Goal: Task Accomplishment & Management: Use online tool/utility

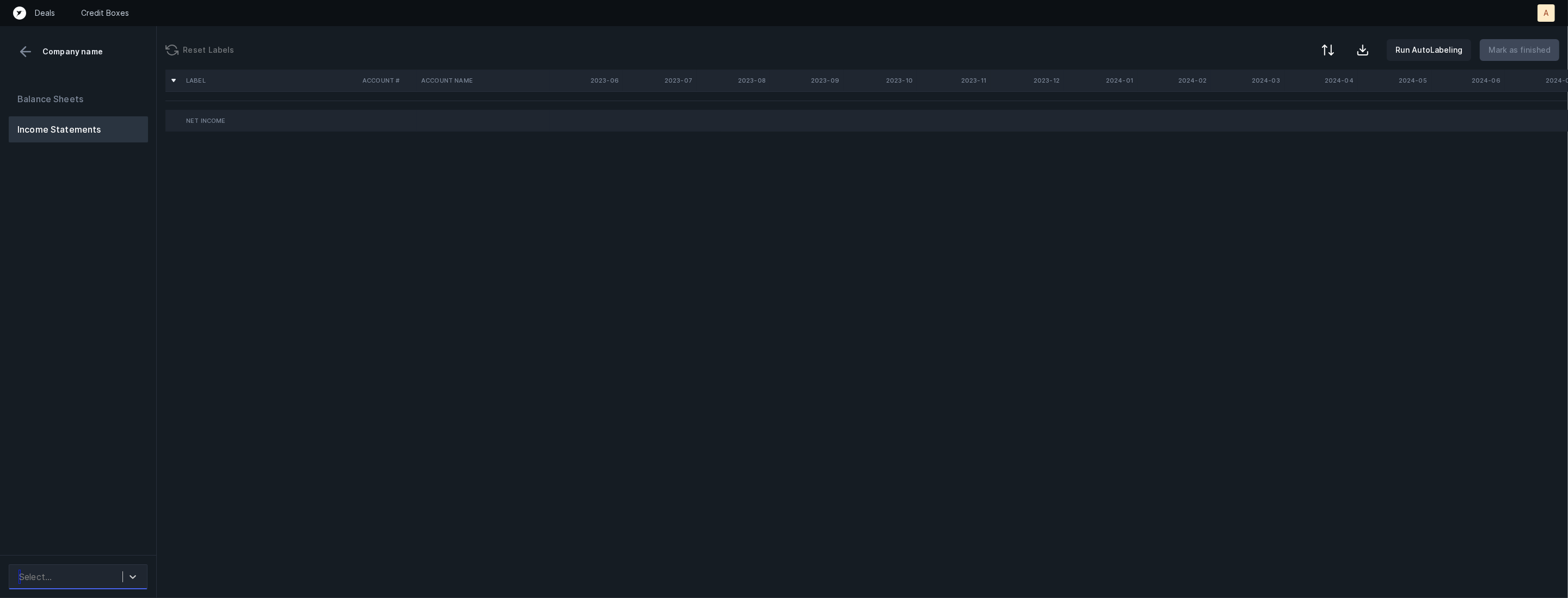
click at [118, 565] on div "Select..." at bounding box center [78, 577] width 139 height 25
click at [121, 539] on div "auto_cleaned_company9546_fileID_32378_tabProfit and Loss.csv" at bounding box center [78, 540] width 139 height 35
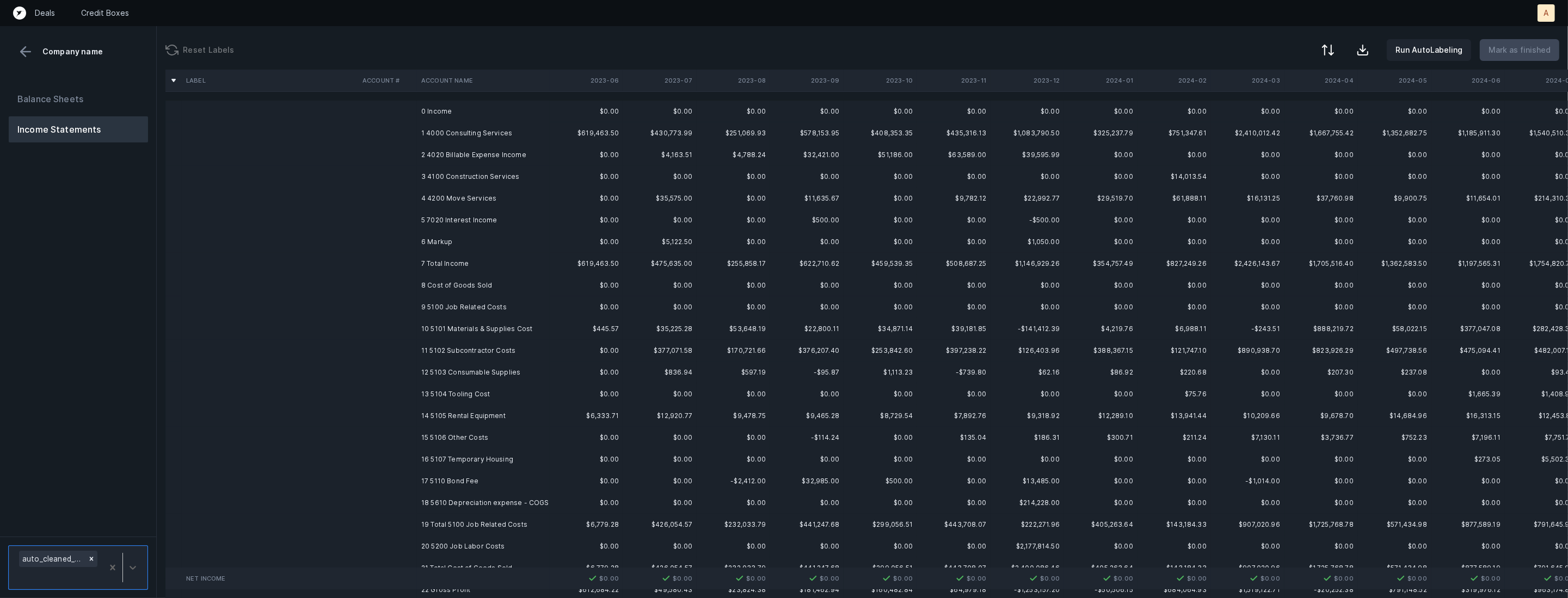
click at [491, 131] on td "1 4000 Consulting Services" at bounding box center [483, 133] width 133 height 22
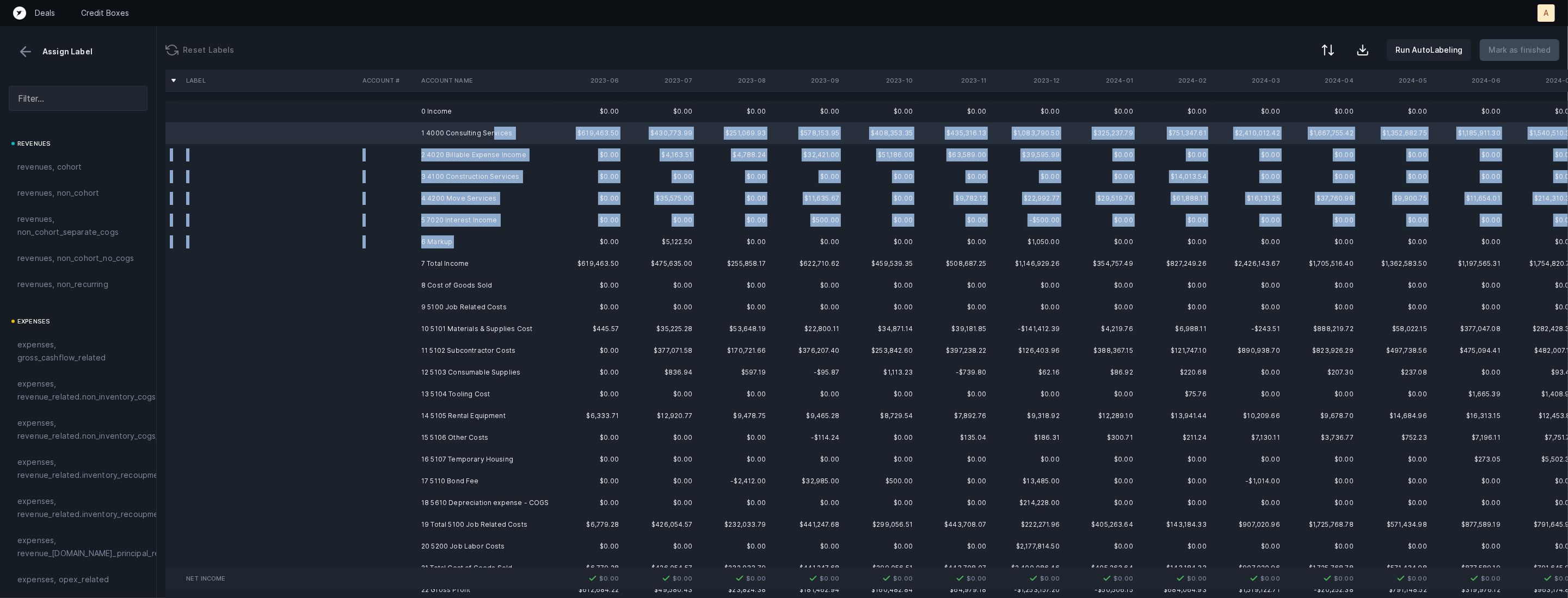
click at [473, 239] on td "6 Markup" at bounding box center [483, 242] width 133 height 22
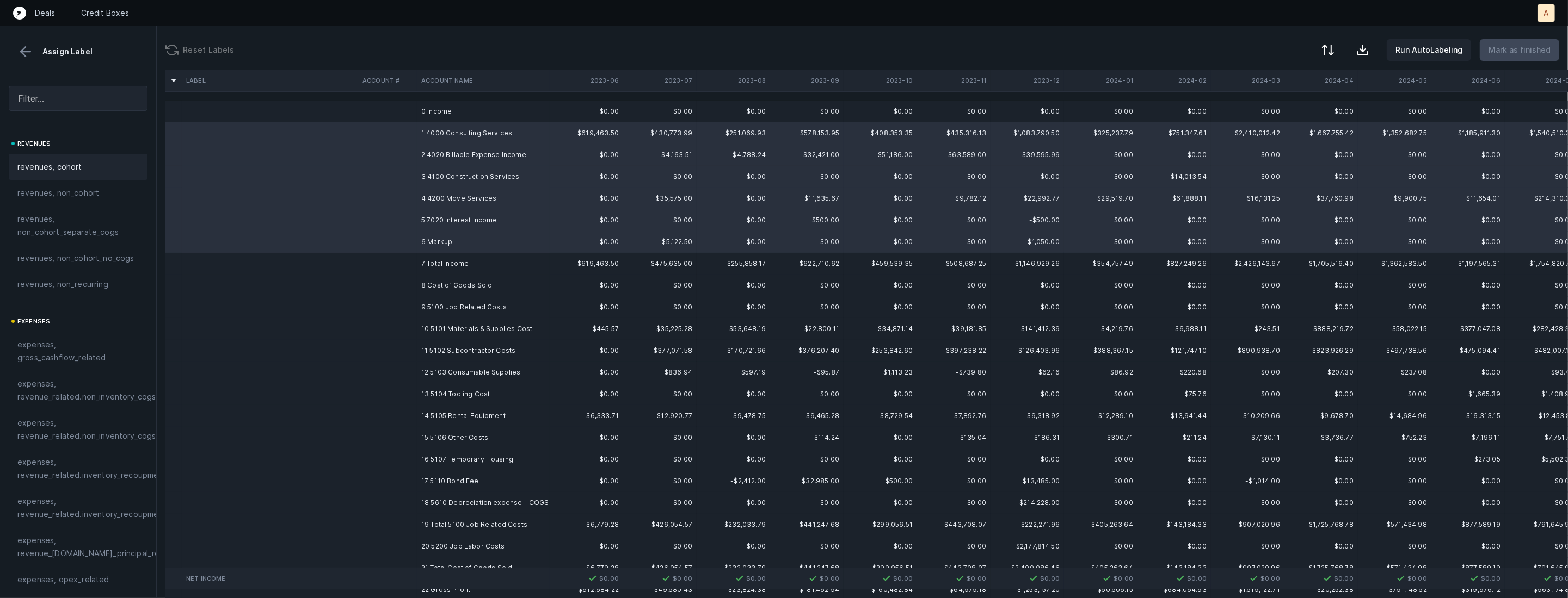
click at [100, 167] on div "revenues, cohort" at bounding box center [78, 166] width 121 height 13
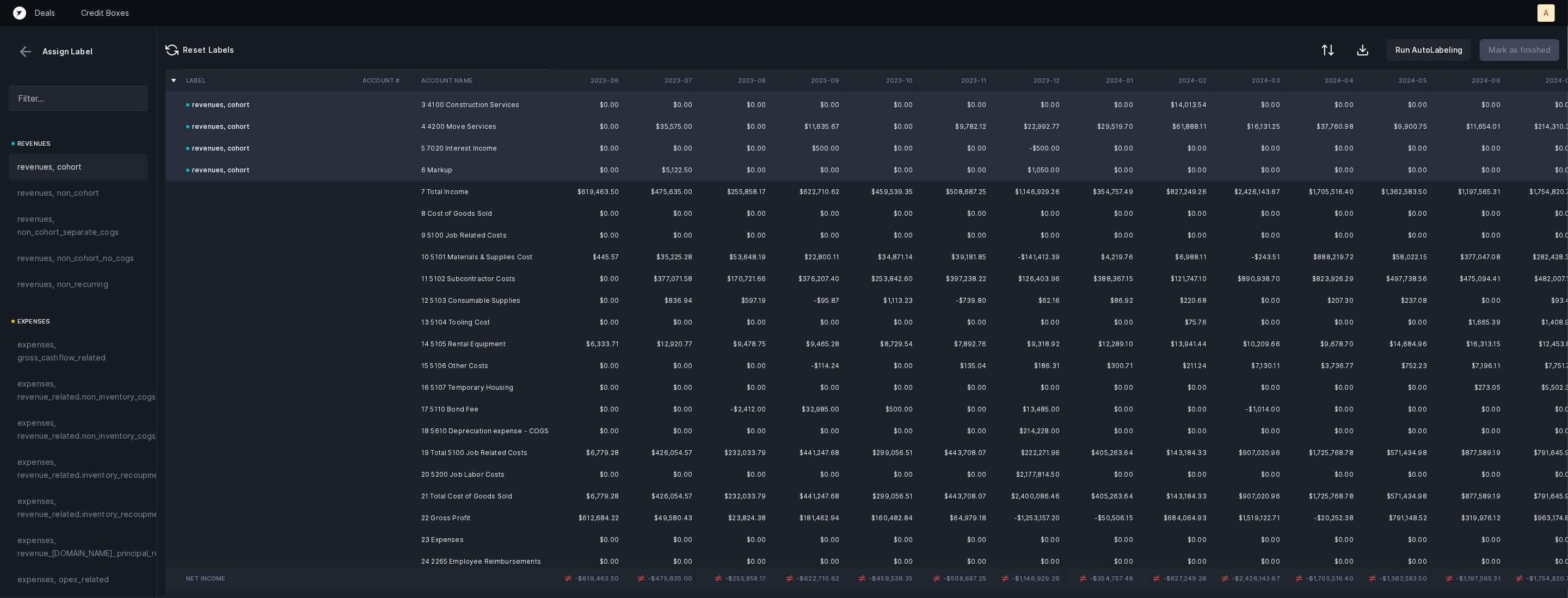
scroll to position [98, 0]
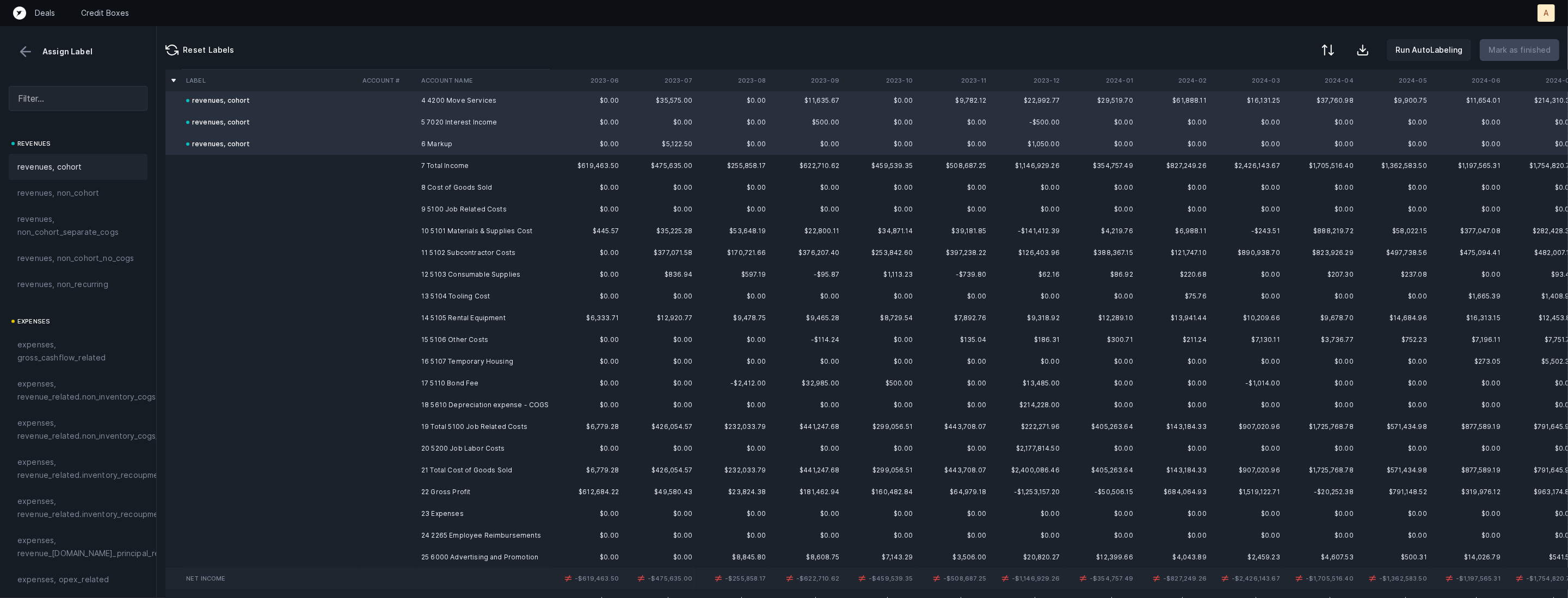
click at [487, 213] on td "9 5100 Job Related Costs" at bounding box center [483, 209] width 133 height 22
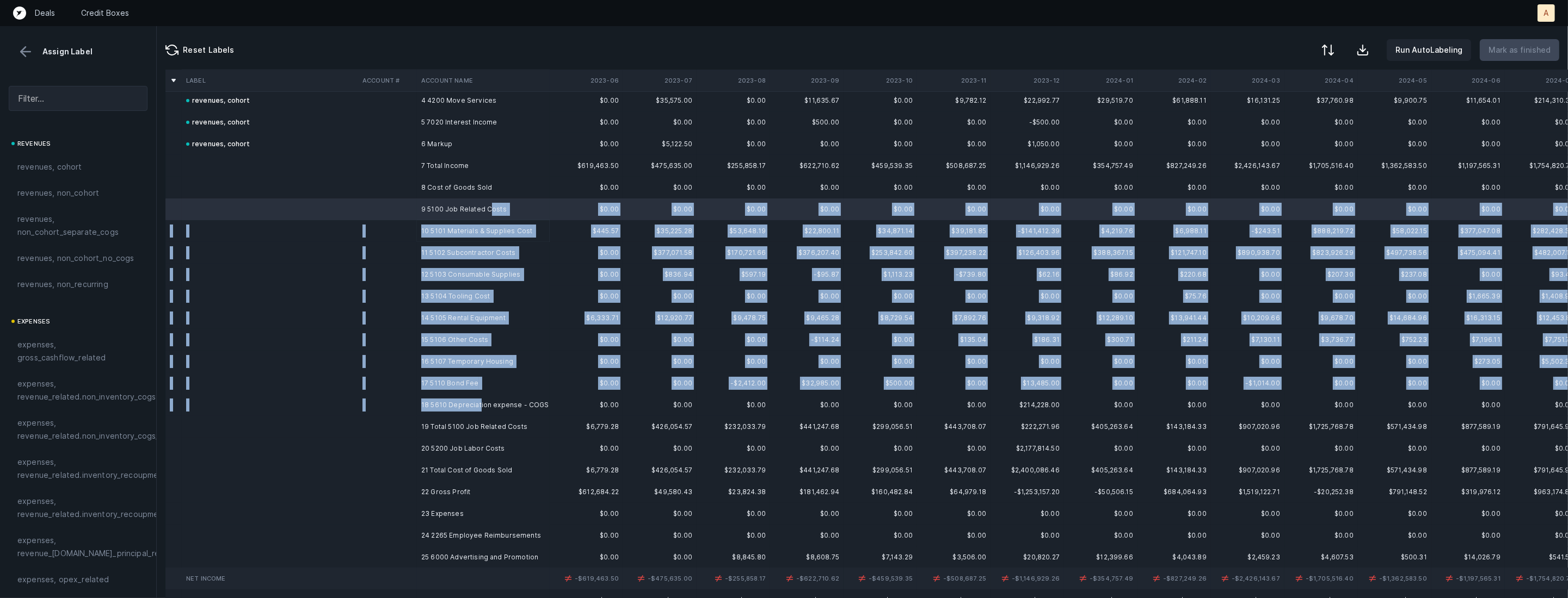
click at [479, 403] on td "18 5610 Depreciation expense - COGS" at bounding box center [483, 405] width 133 height 22
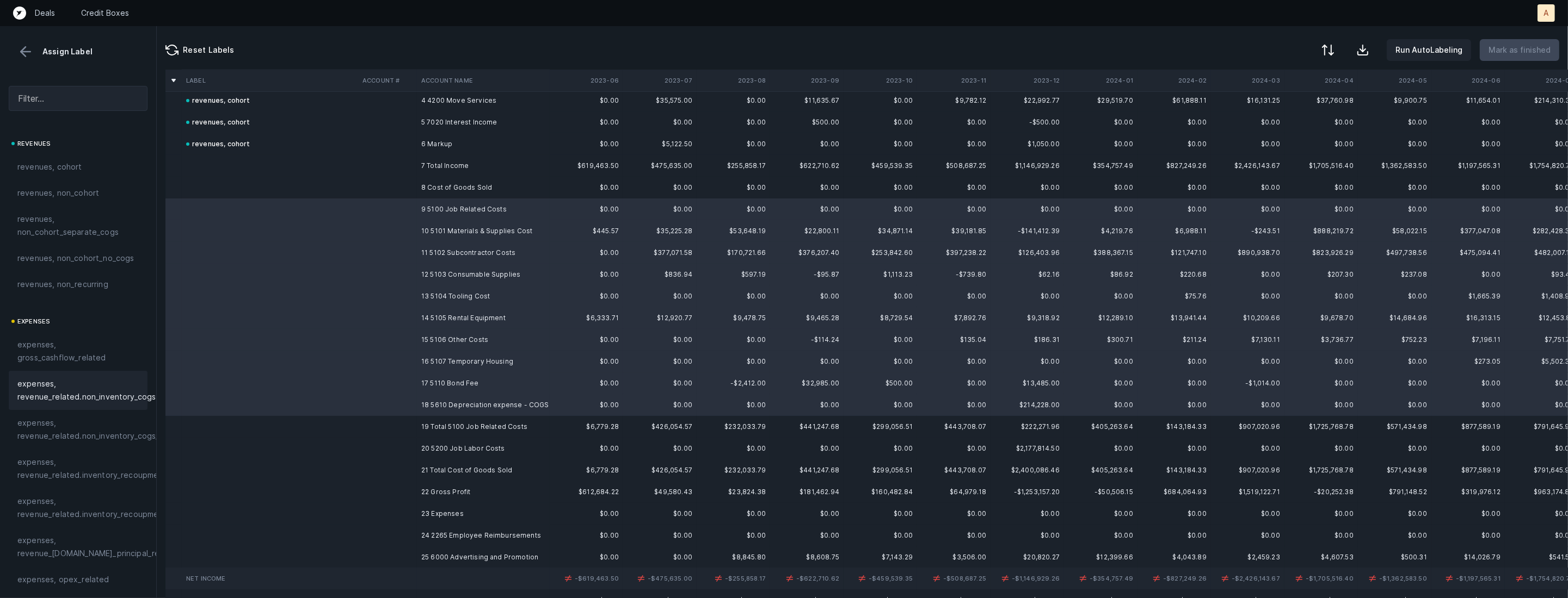
click at [112, 389] on span "expenses, revenue_related.non_inventory_cogs" at bounding box center [87, 391] width 139 height 26
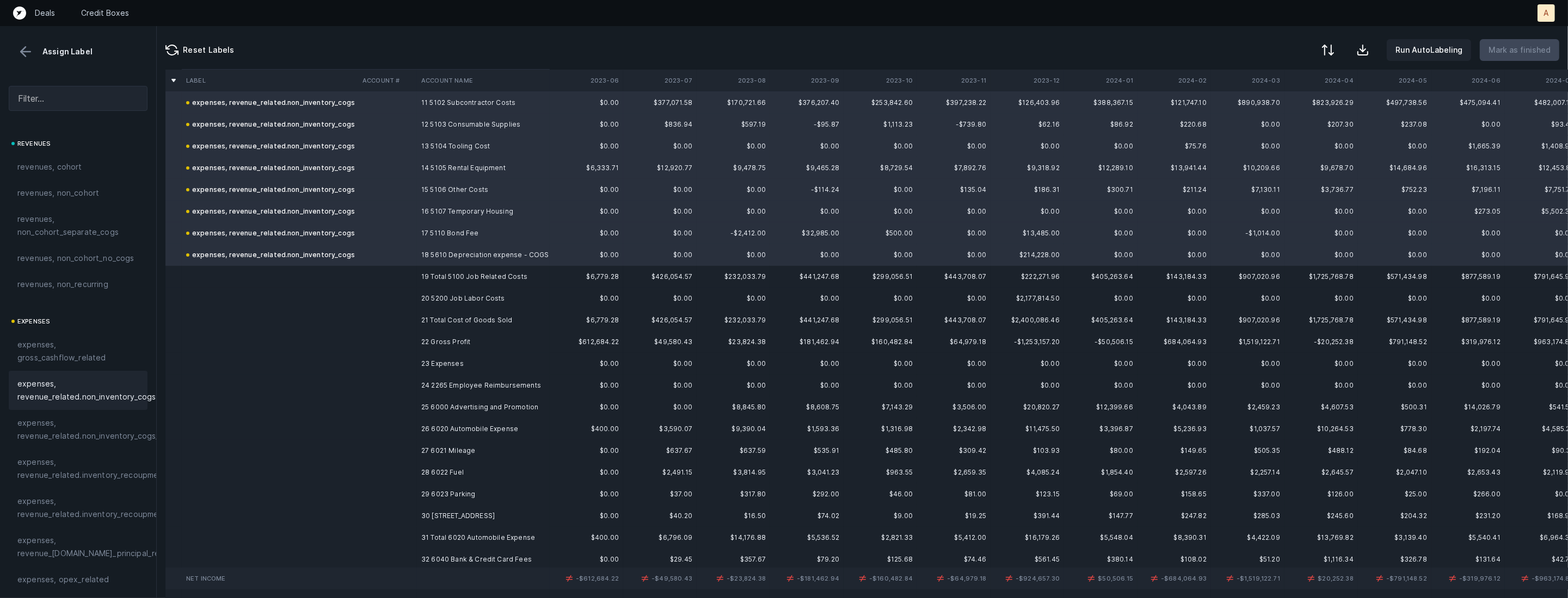
scroll to position [262, 0]
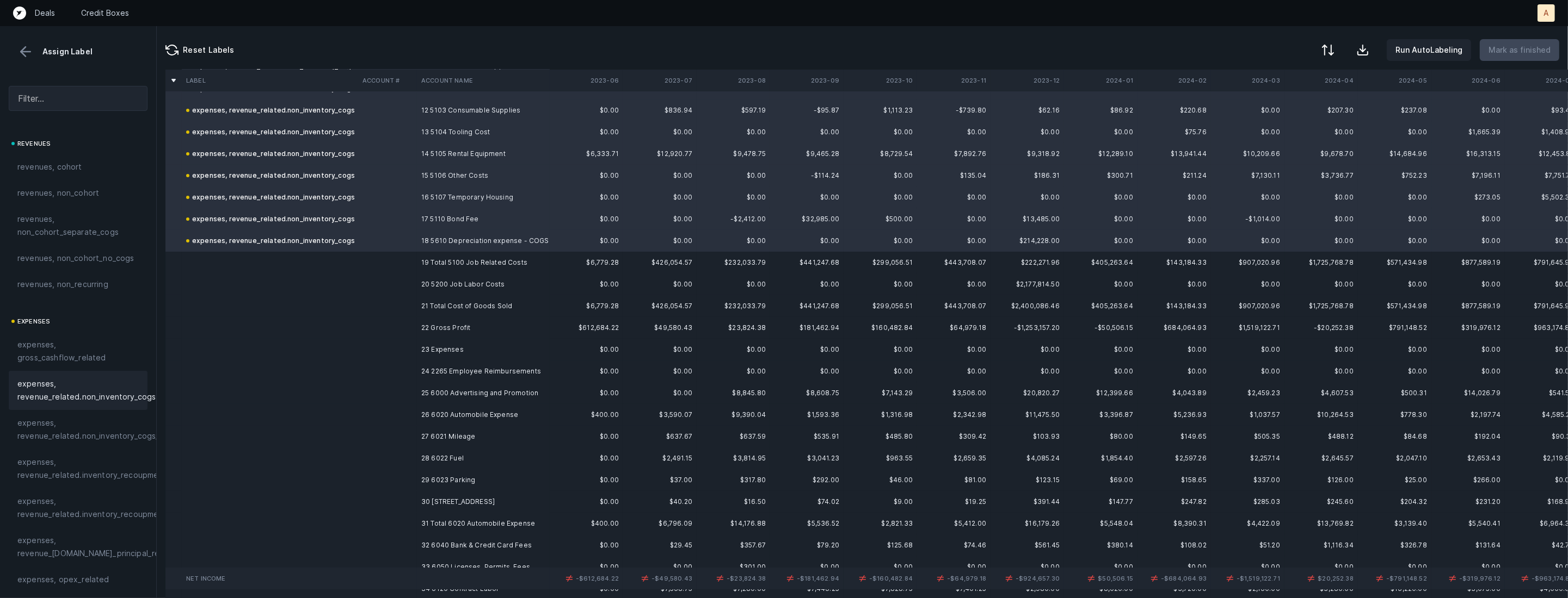
click at [446, 284] on td "20 5200 Job Labor Costs" at bounding box center [483, 284] width 133 height 22
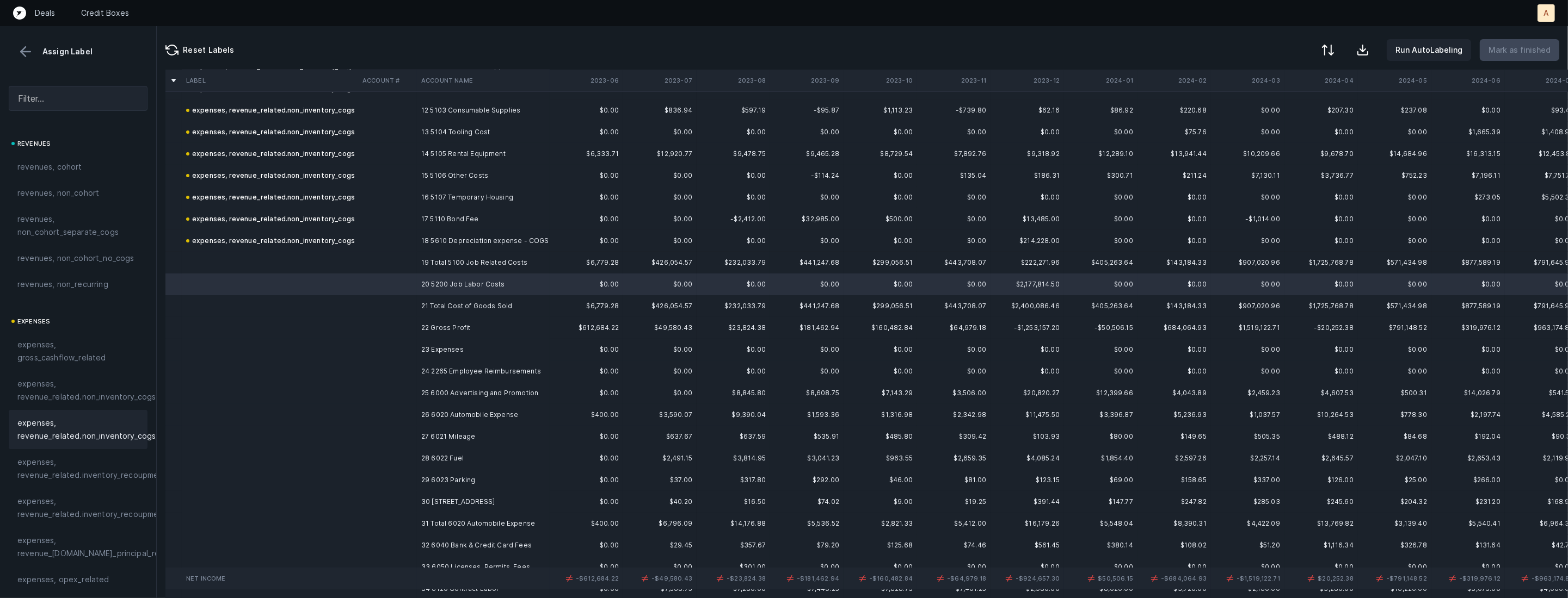
click at [104, 410] on div "expenses, revenue_related.non_inventory_cogs_non_cohort" at bounding box center [78, 429] width 139 height 39
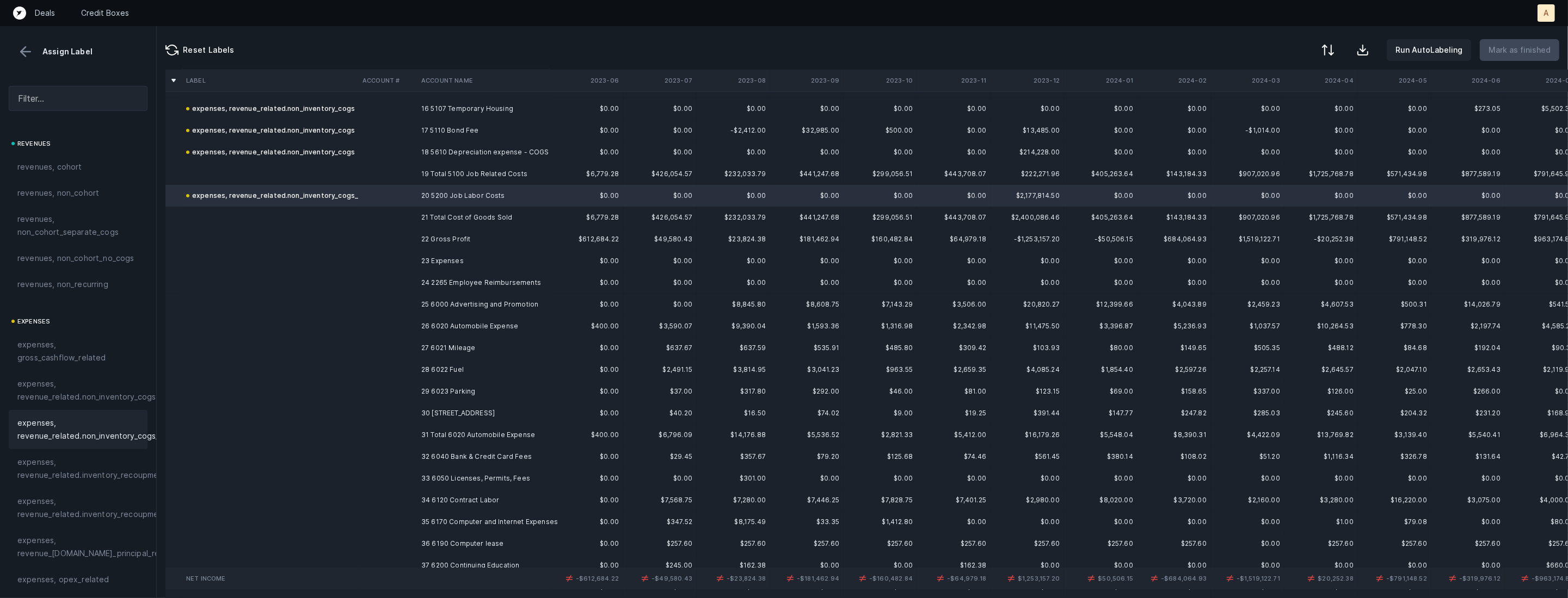
scroll to position [355, 0]
click at [490, 278] on td "24 2265 Employee Reimbursements" at bounding box center [483, 279] width 133 height 22
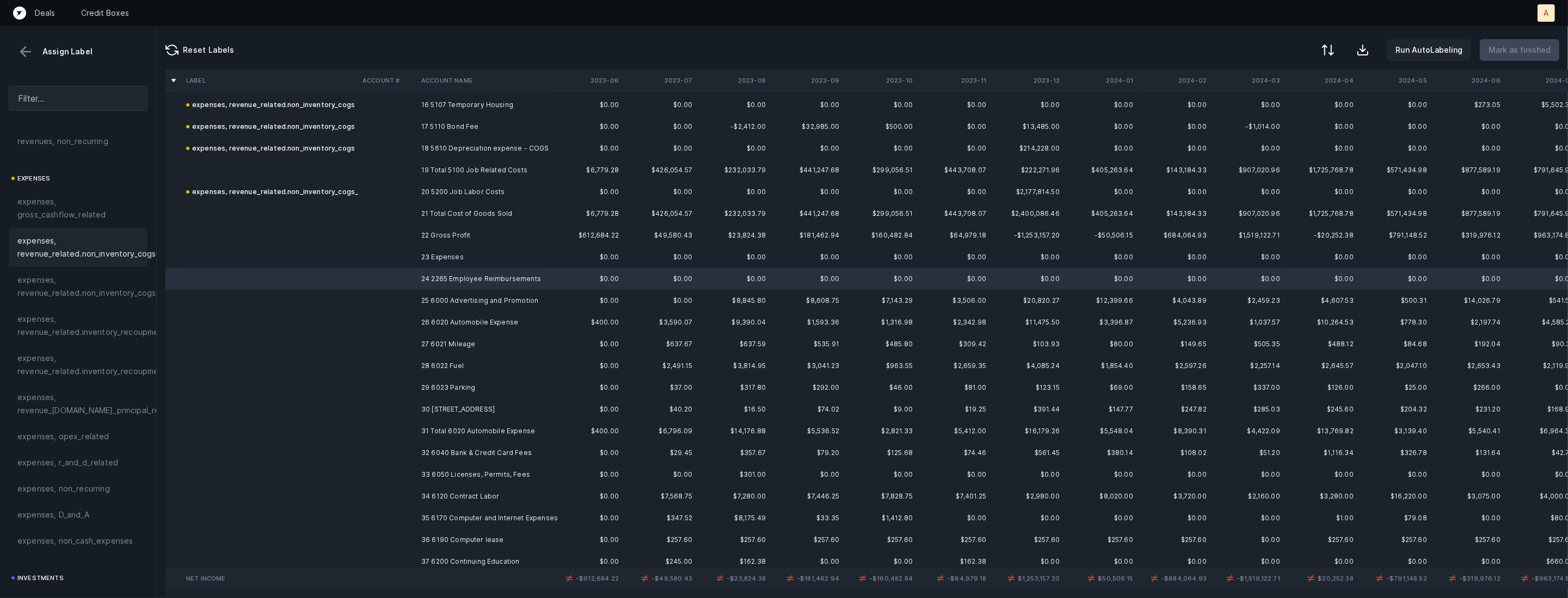
scroll to position [205, 0]
click at [81, 374] on span "expenses, opex_related" at bounding box center [63, 374] width 92 height 13
click at [484, 295] on td "25 6000 Advertising and Promotion" at bounding box center [483, 301] width 133 height 22
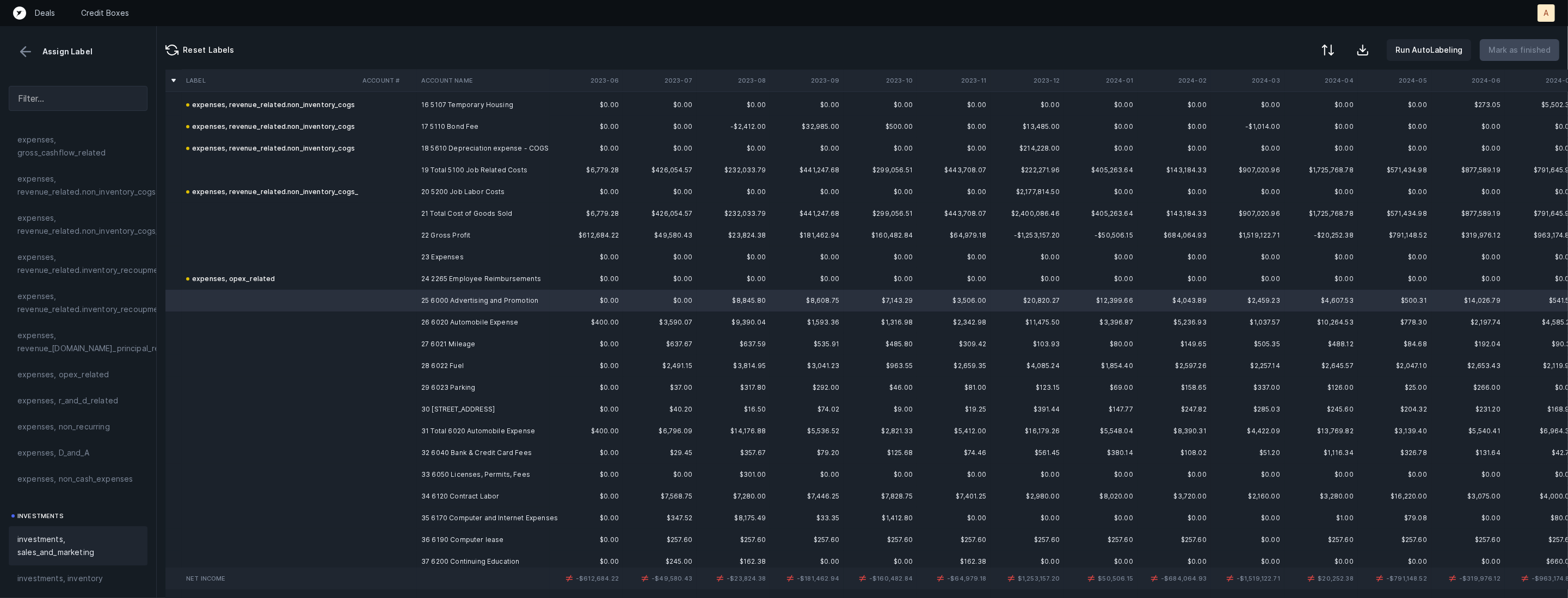
click at [59, 554] on span "investments, sales_and_marketing" at bounding box center [78, 546] width 121 height 26
click at [402, 321] on td at bounding box center [388, 323] width 59 height 22
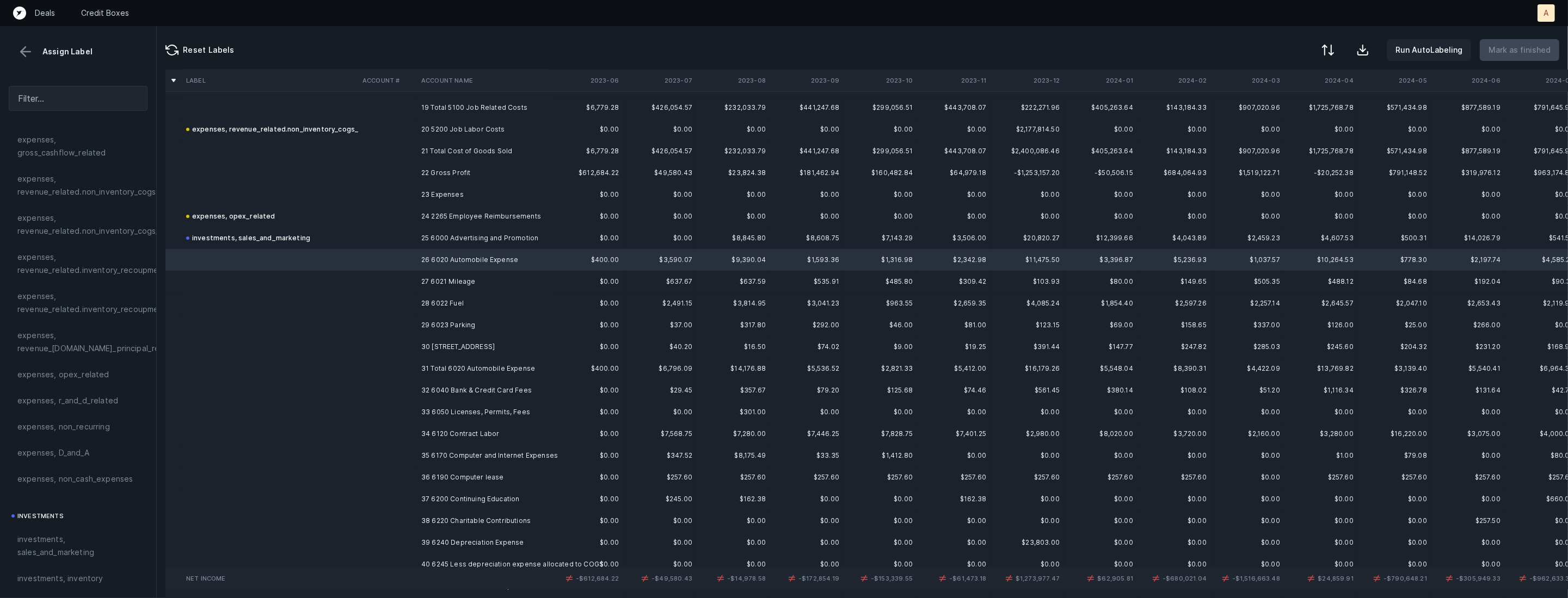
scroll to position [424, 0]
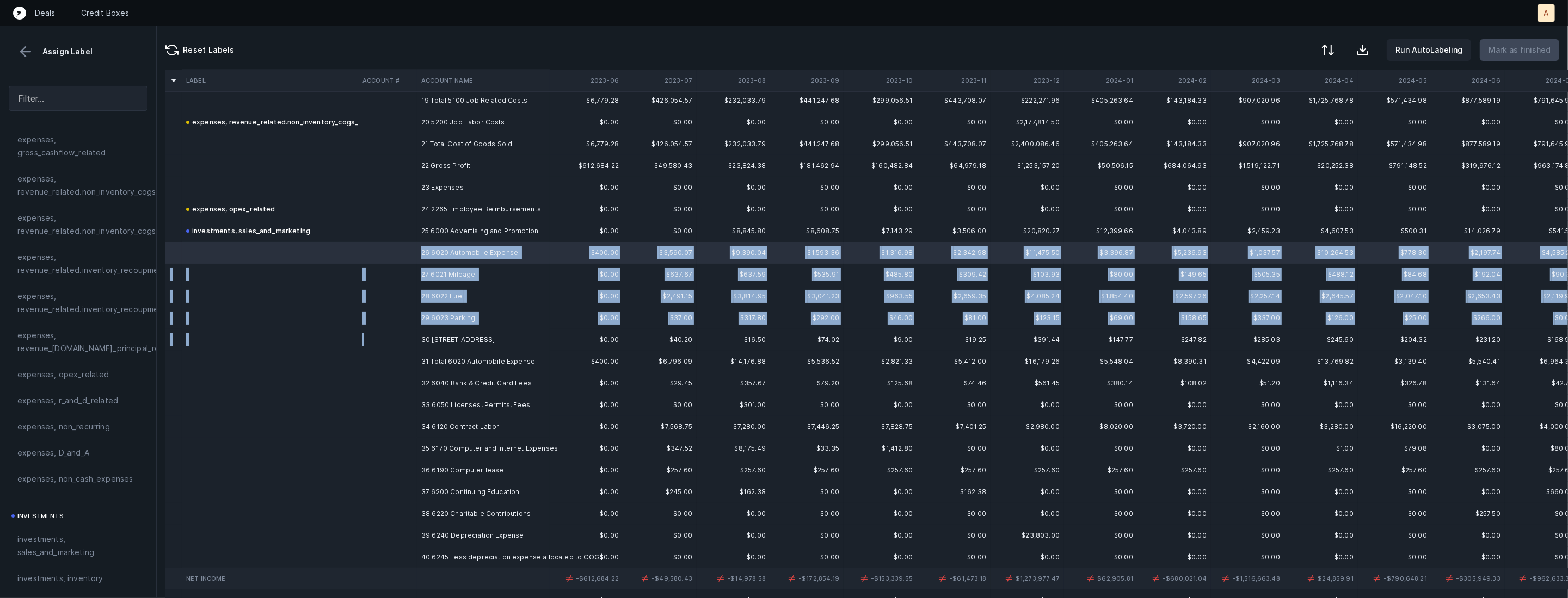
click at [414, 342] on td at bounding box center [388, 340] width 59 height 22
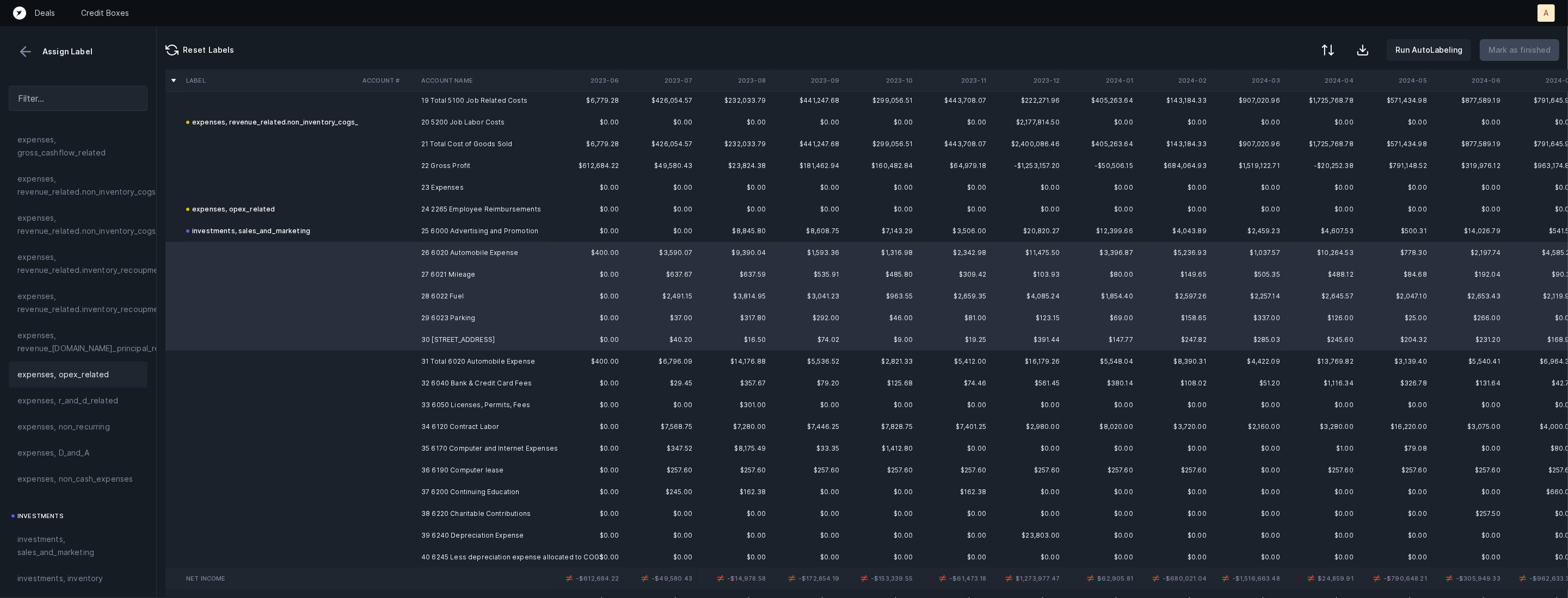
click at [103, 363] on div "expenses, opex_related" at bounding box center [78, 374] width 139 height 26
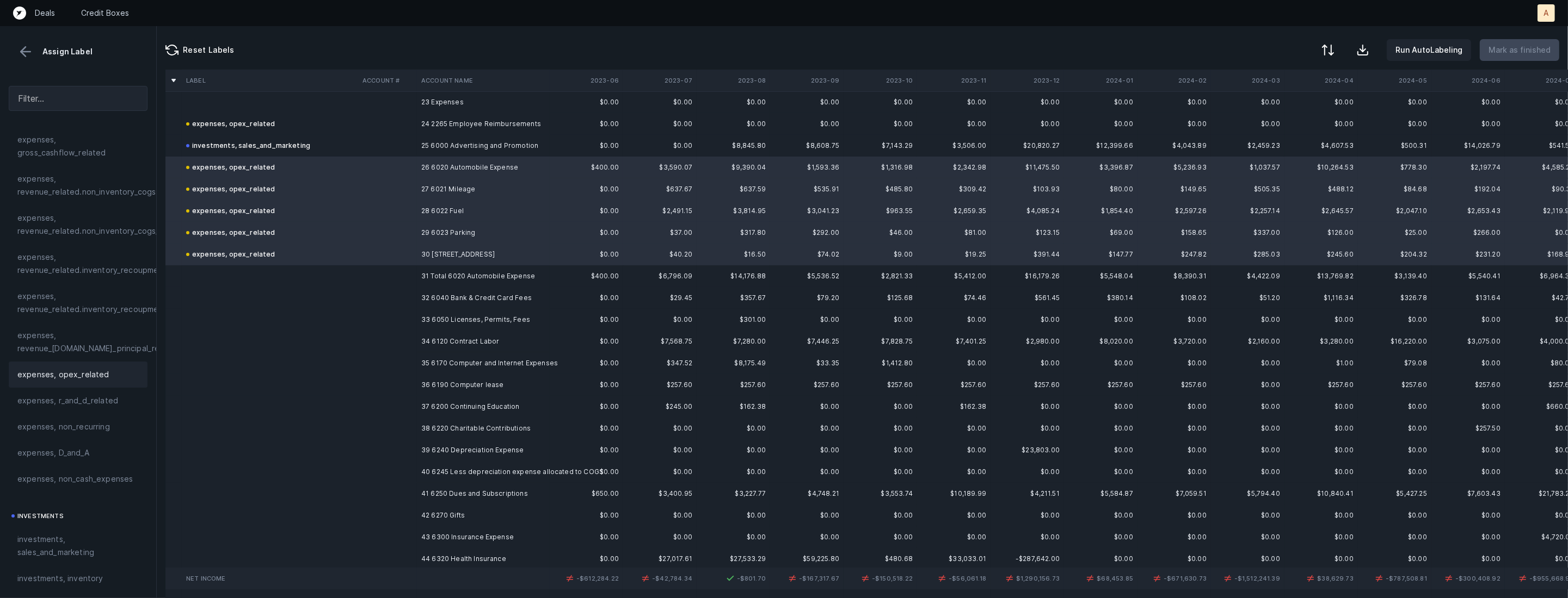
scroll to position [520, 0]
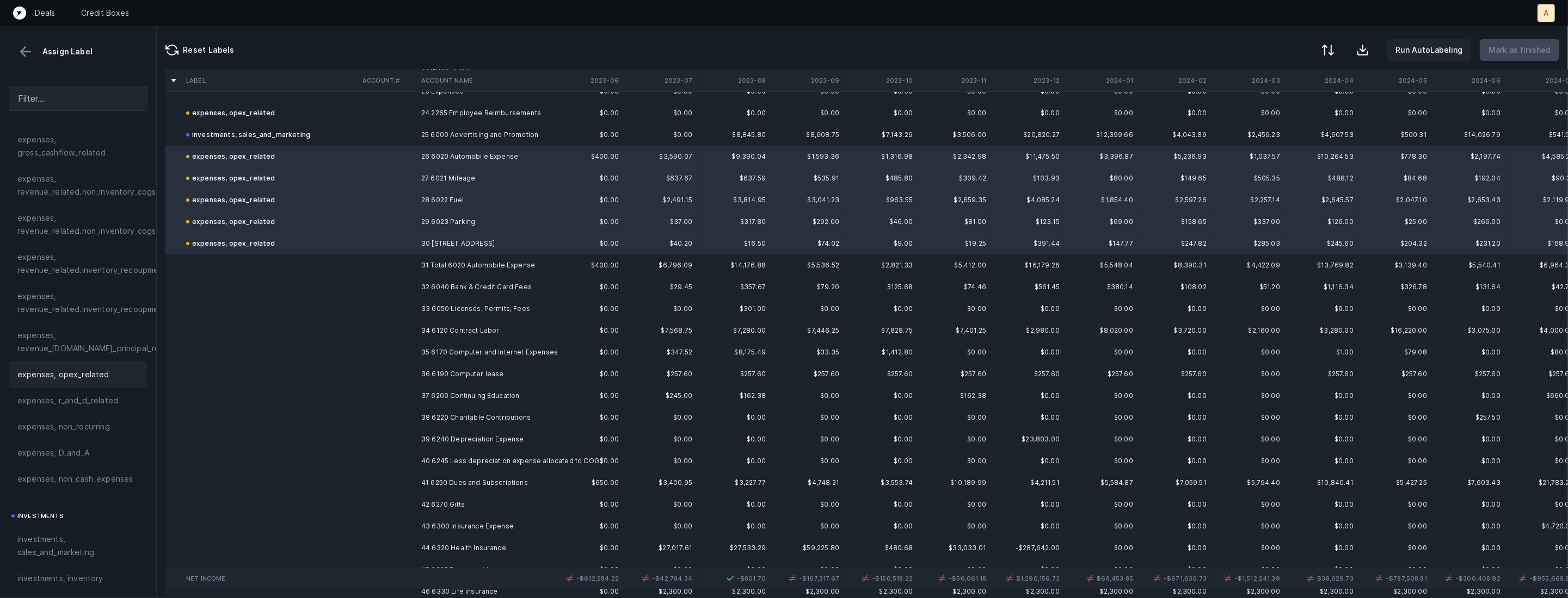
click at [422, 288] on td "32 6040 Bank & Credit Card Fees" at bounding box center [483, 287] width 133 height 22
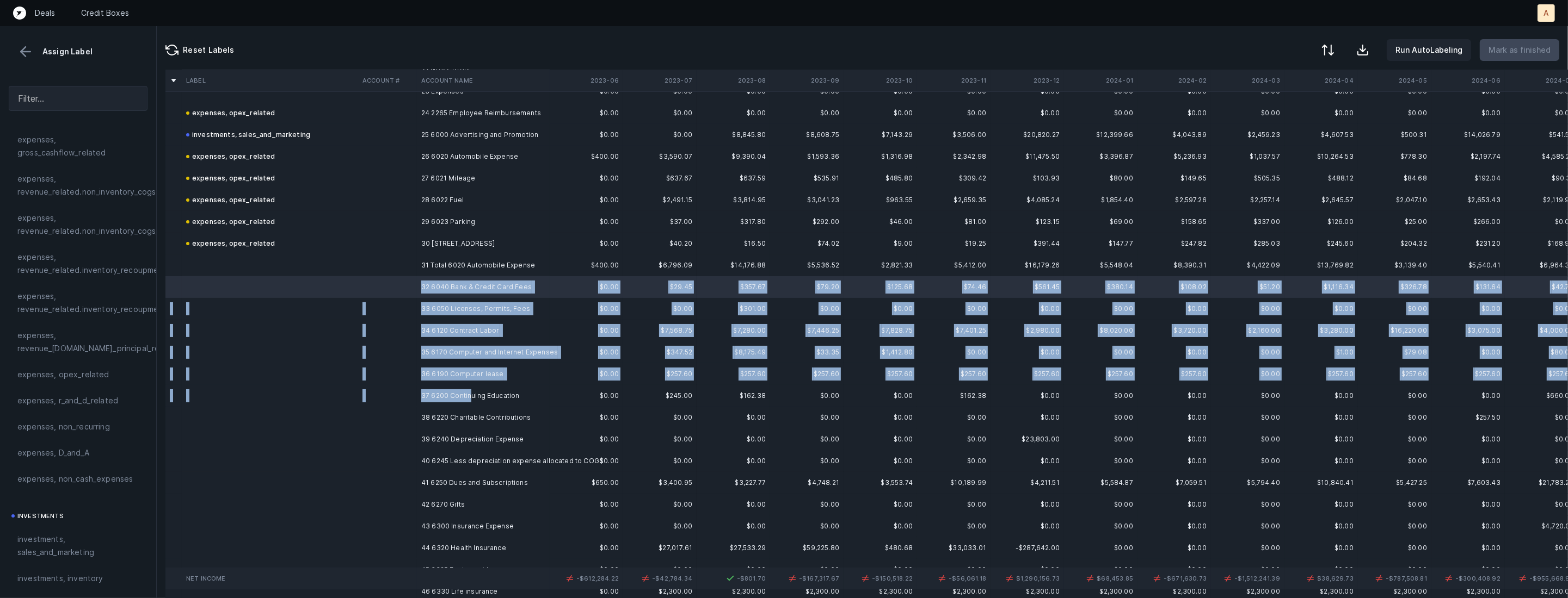
click at [471, 393] on td "37 6200 Continuing Education" at bounding box center [483, 396] width 133 height 22
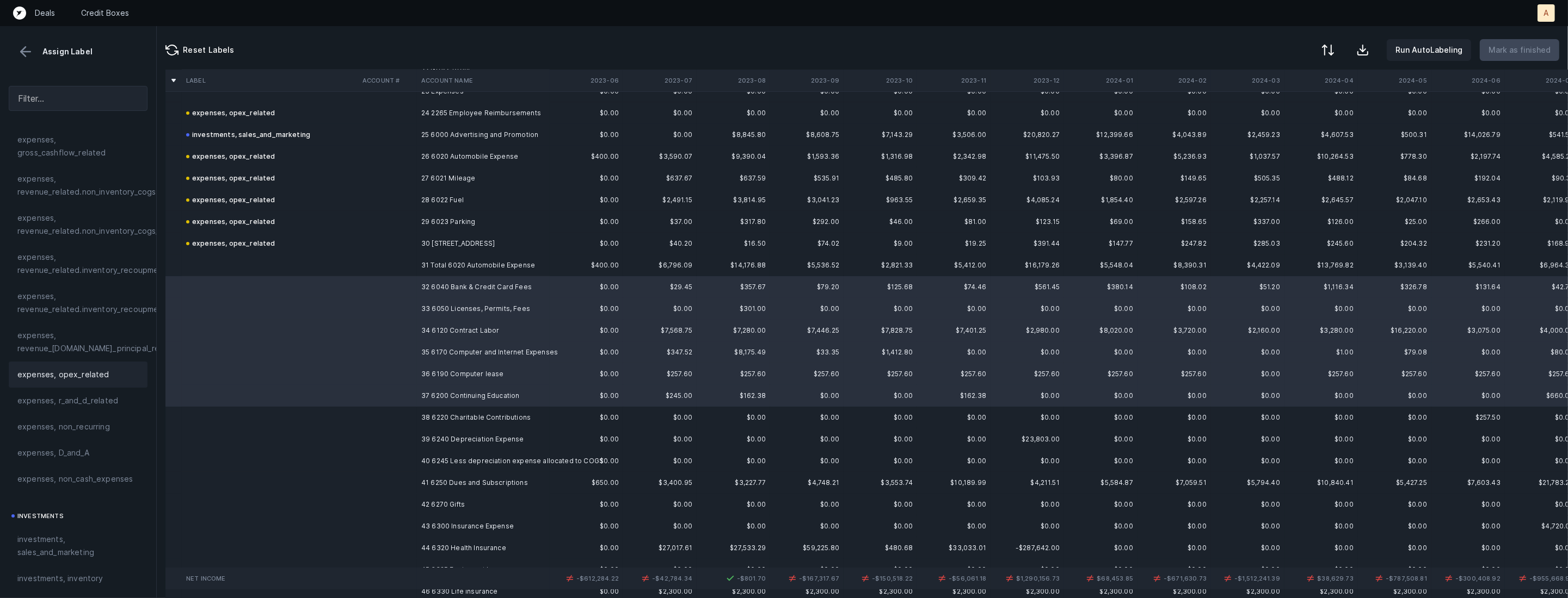
click at [87, 378] on span "expenses, opex_related" at bounding box center [63, 374] width 92 height 13
click at [386, 411] on td at bounding box center [388, 418] width 59 height 22
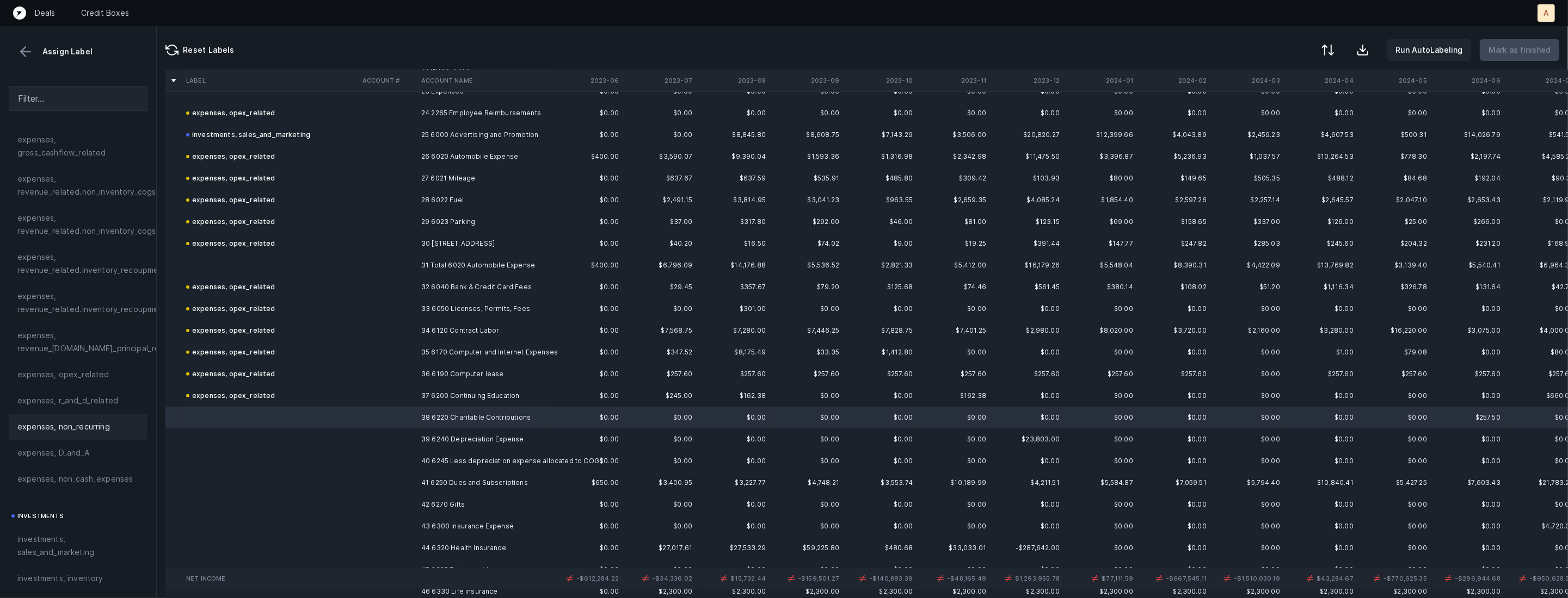
click at [95, 428] on span "expenses, non_recurring" at bounding box center [64, 427] width 93 height 13
click at [355, 434] on td at bounding box center [270, 440] width 176 height 22
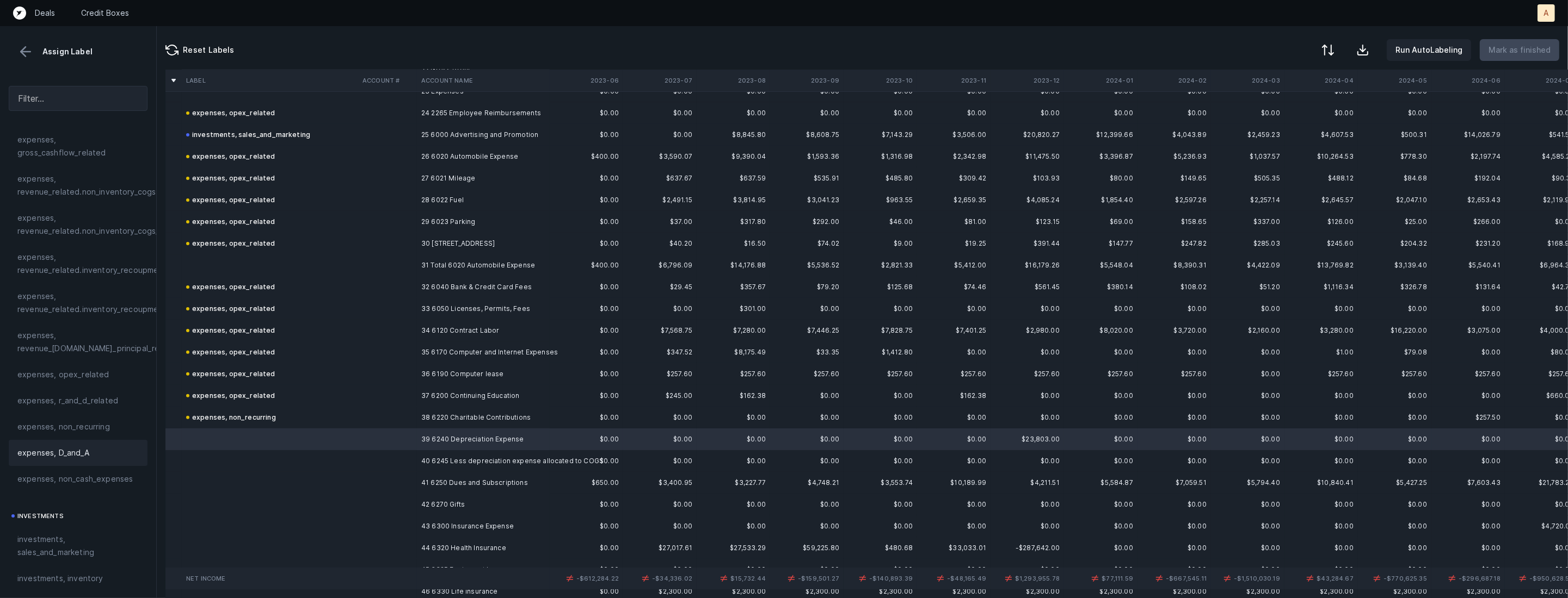
click at [85, 455] on span "expenses, D_and_A" at bounding box center [53, 453] width 72 height 13
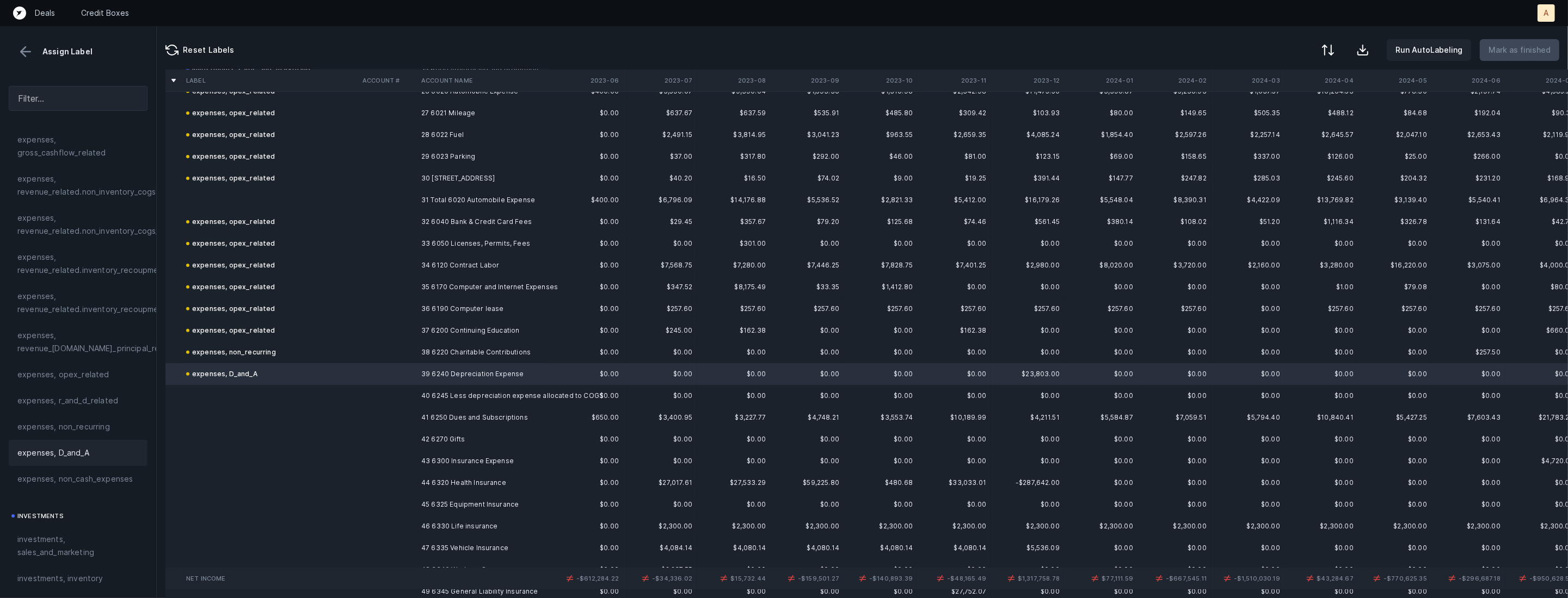
scroll to position [601, 0]
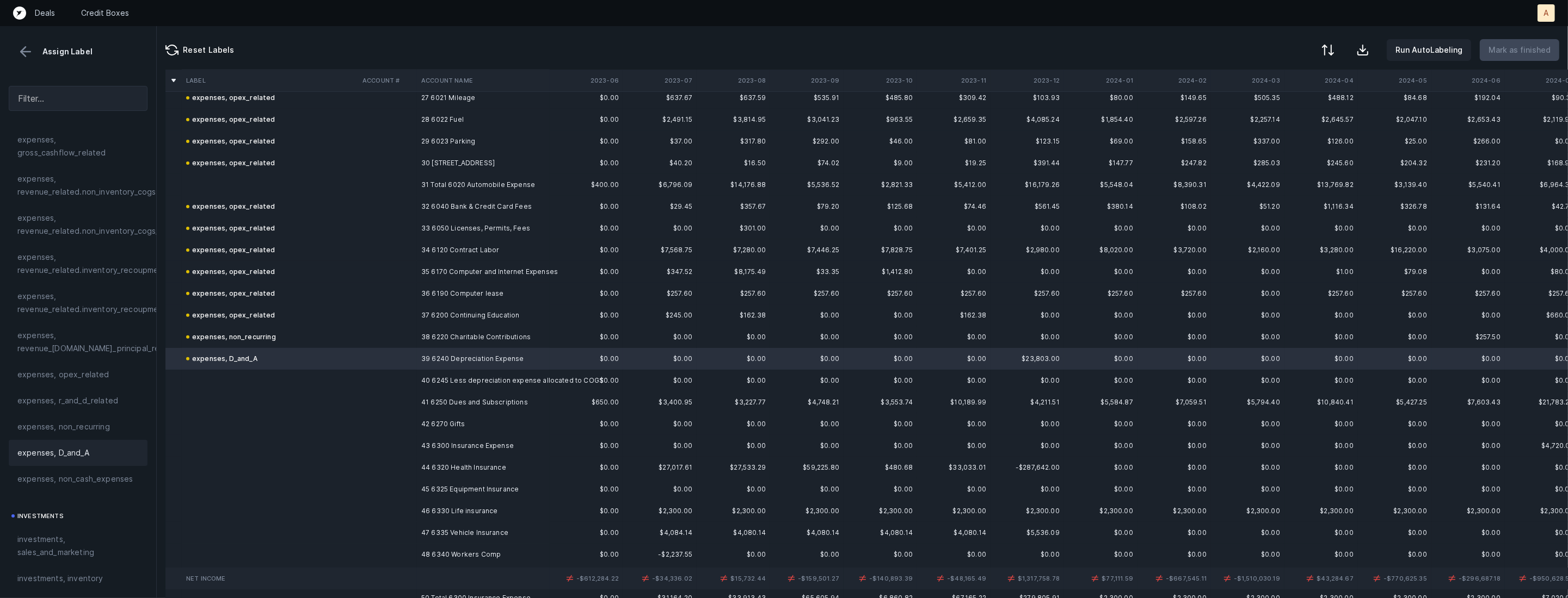
click at [426, 385] on td "40 6245 Less depreciation expense allocated to COGS" at bounding box center [483, 380] width 133 height 22
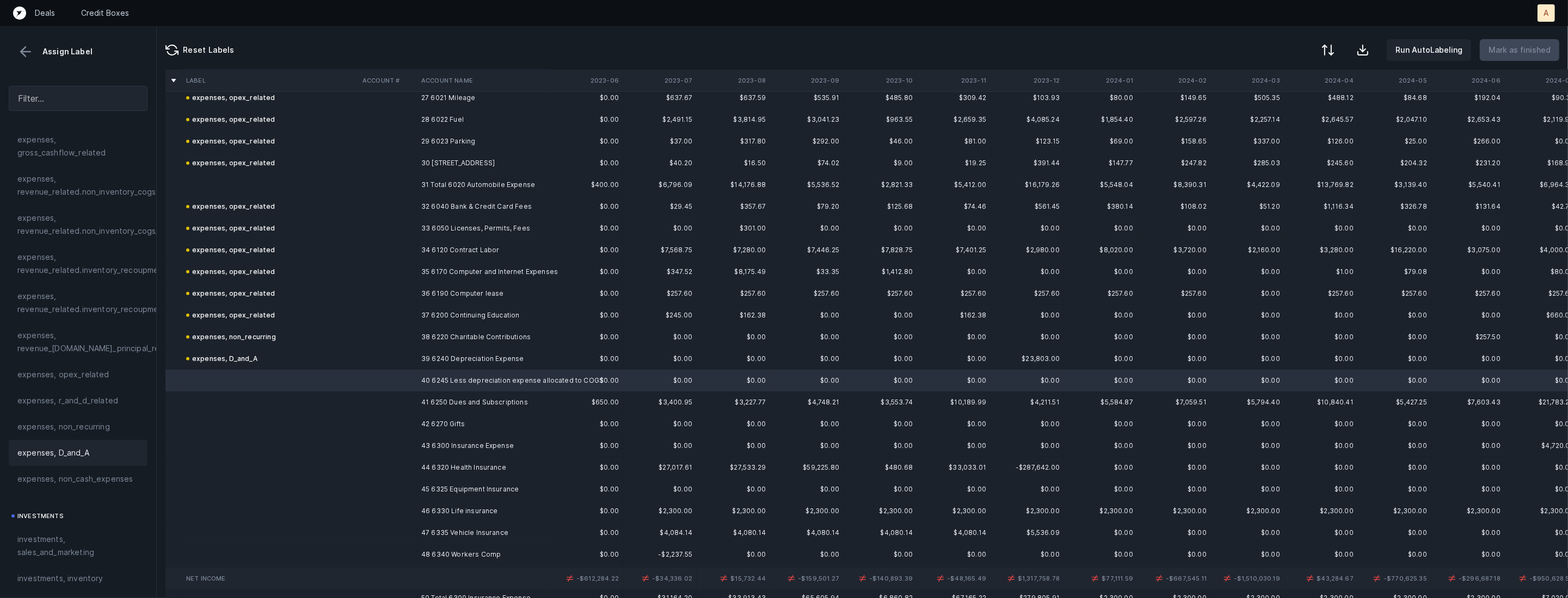
click at [86, 453] on span "expenses, D_and_A" at bounding box center [53, 453] width 72 height 13
click at [383, 400] on td at bounding box center [388, 402] width 59 height 22
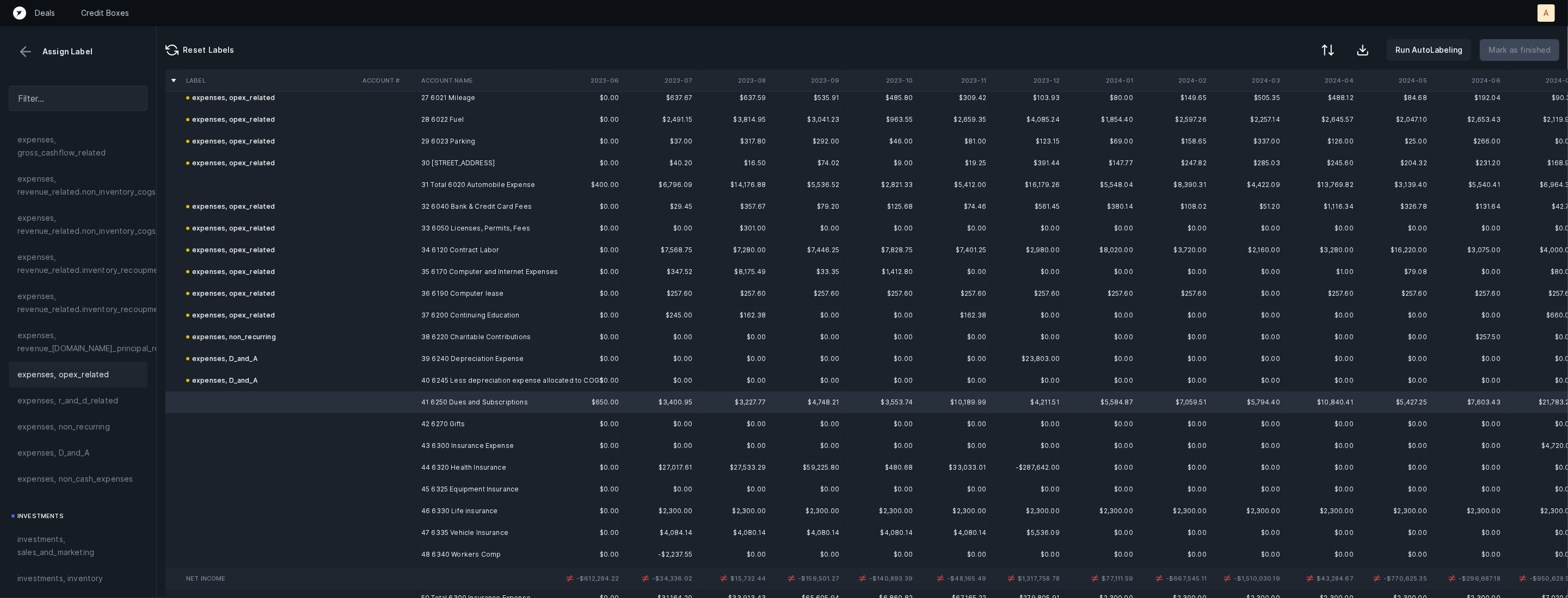
click at [119, 376] on div "expenses, opex_related" at bounding box center [78, 374] width 121 height 13
click at [227, 416] on td at bounding box center [270, 424] width 176 height 22
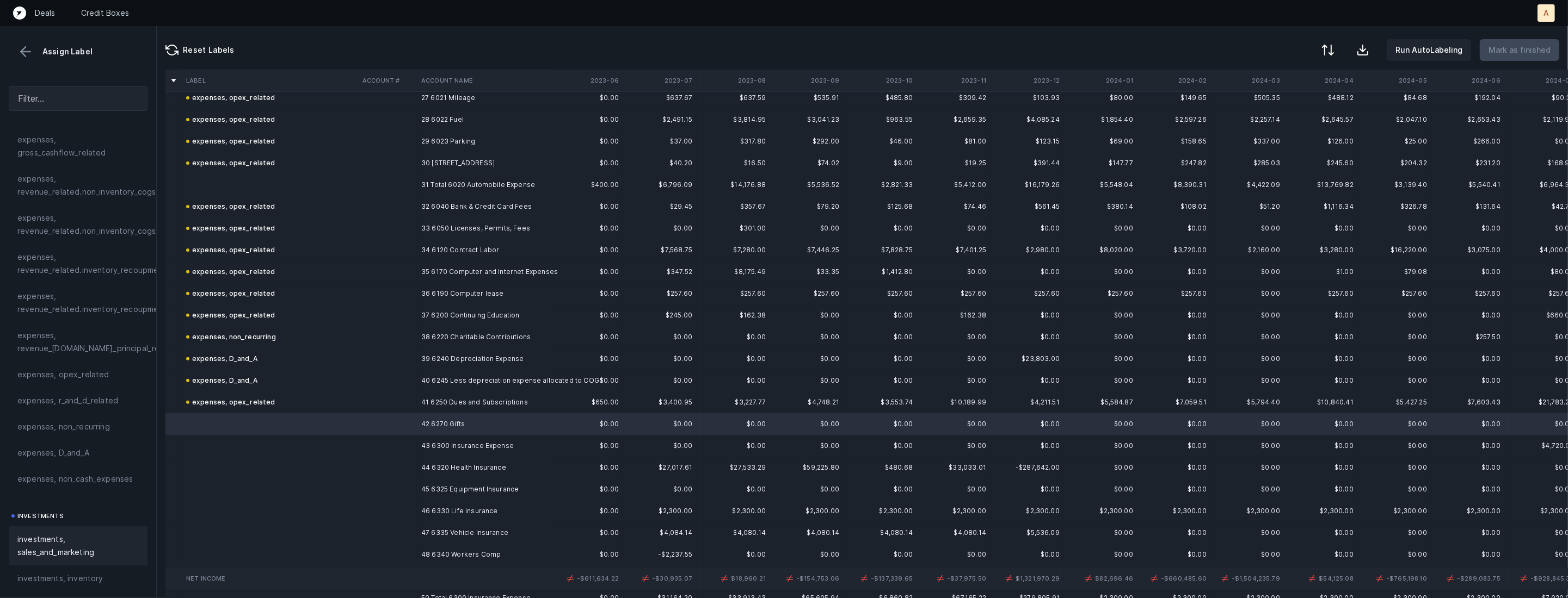
click at [52, 548] on span "investments, sales_and_marketing" at bounding box center [78, 546] width 121 height 26
click at [362, 444] on td at bounding box center [388, 446] width 59 height 22
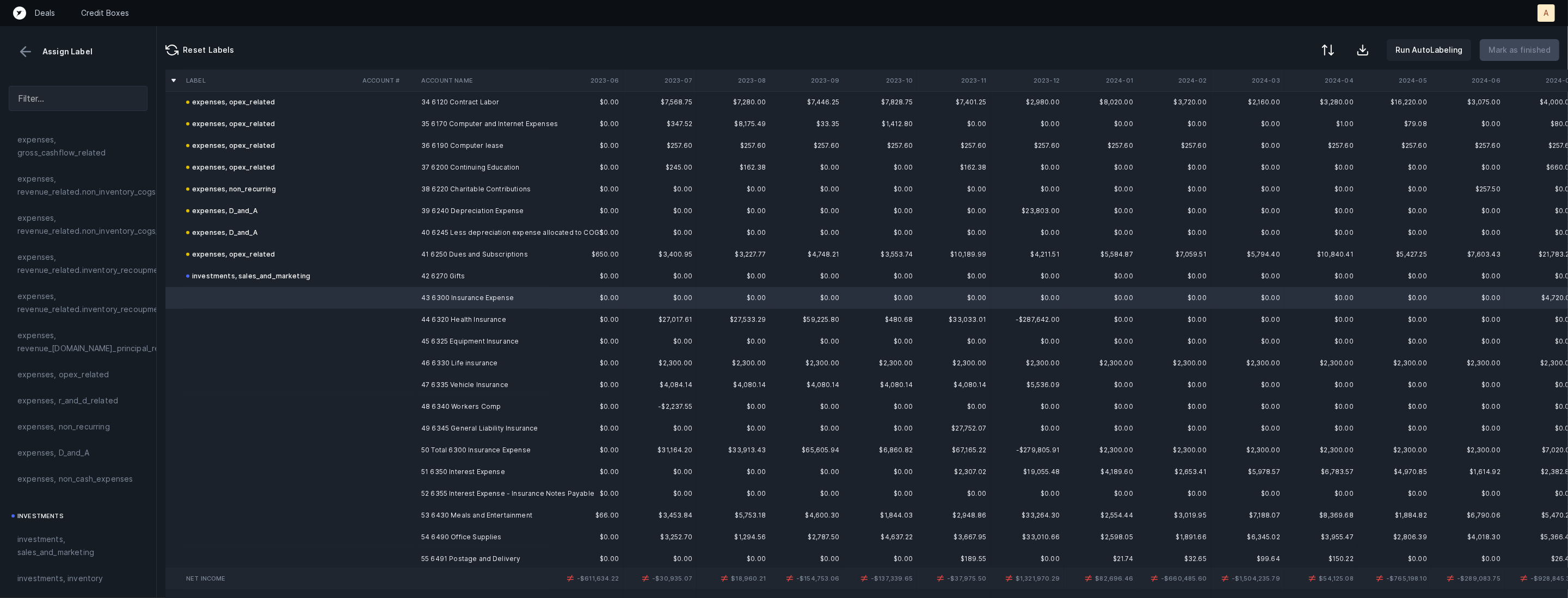
scroll to position [749, 0]
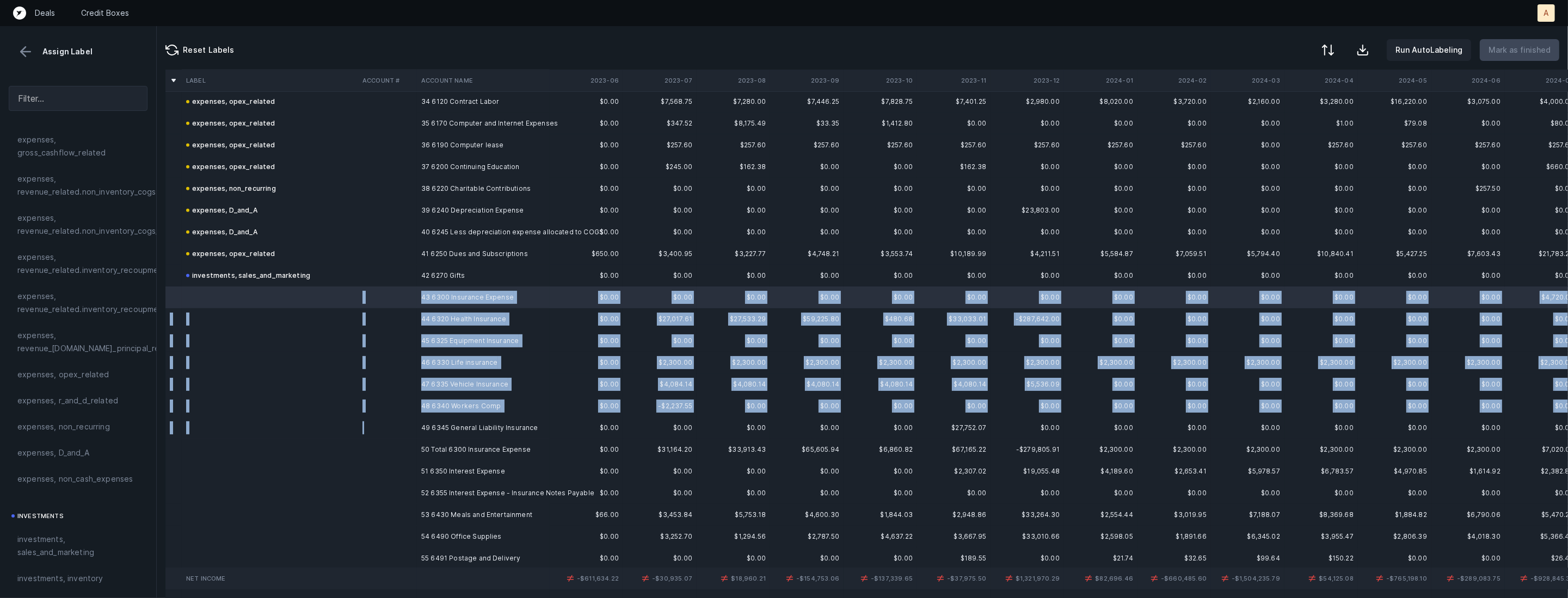
click at [410, 429] on td at bounding box center [388, 428] width 59 height 22
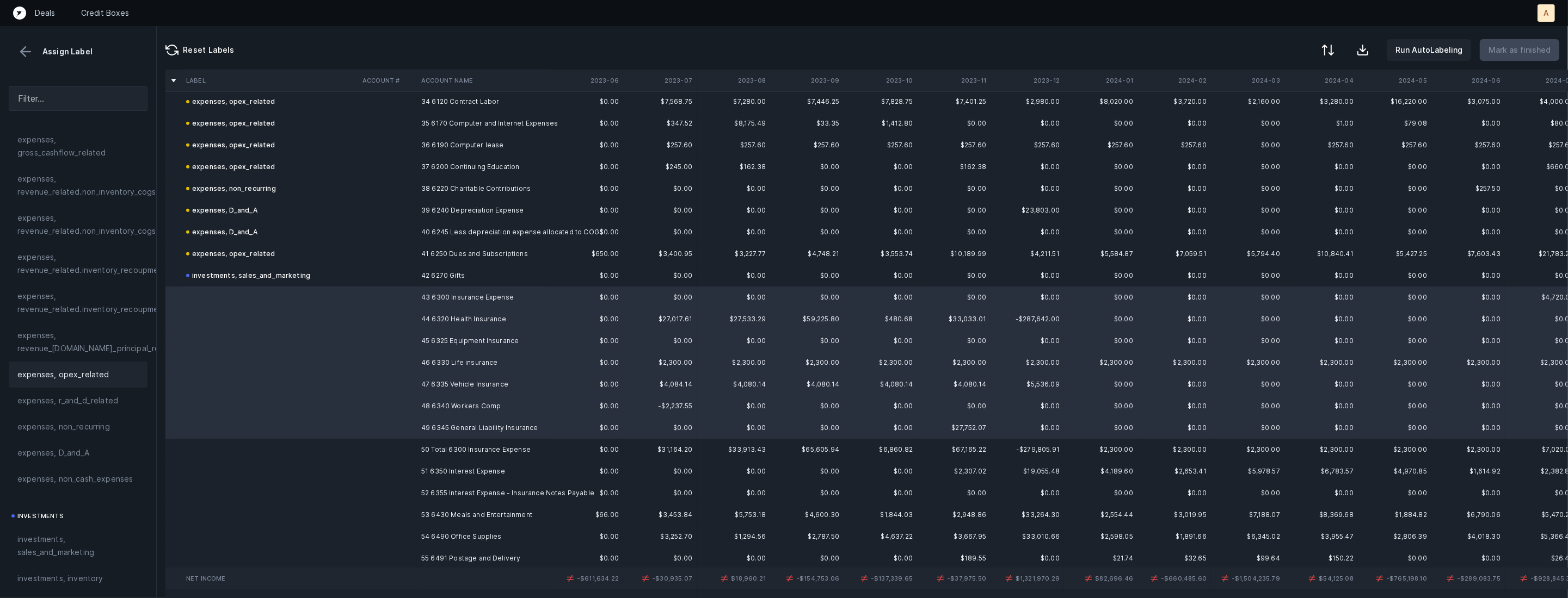
click at [96, 378] on span "expenses, opex_related" at bounding box center [63, 374] width 92 height 13
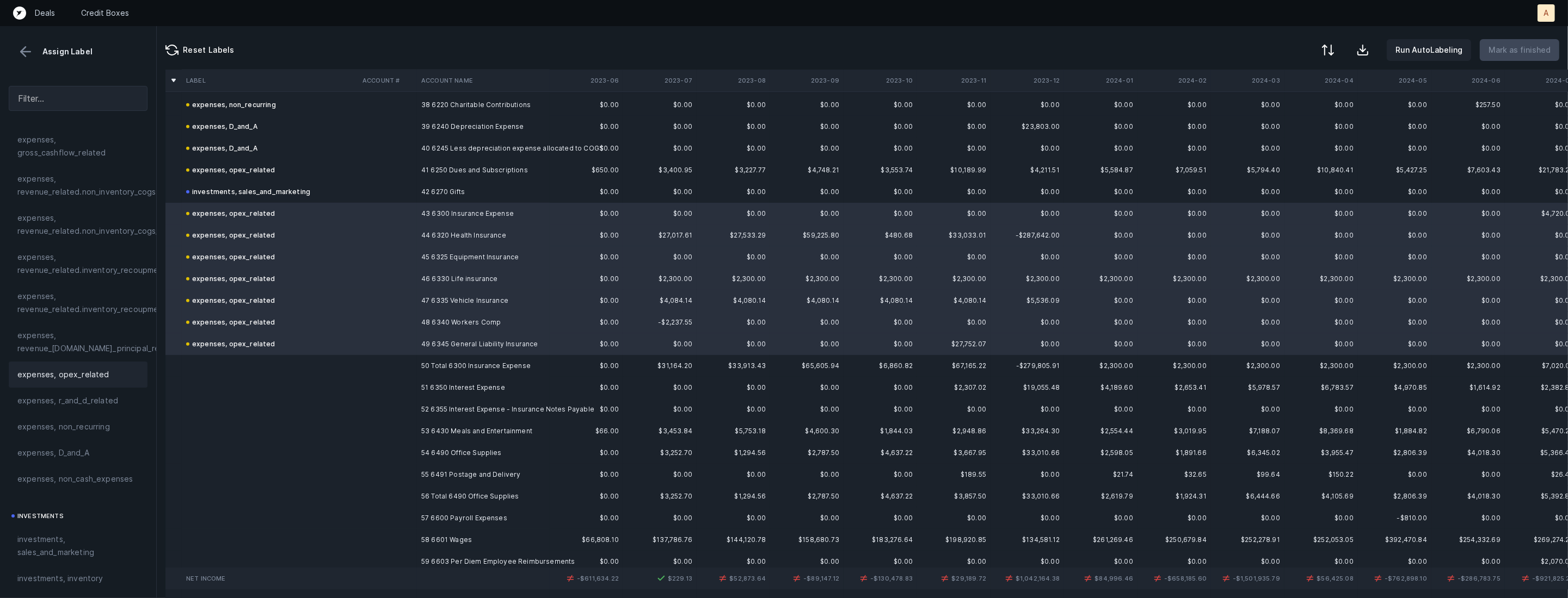
scroll to position [867, 0]
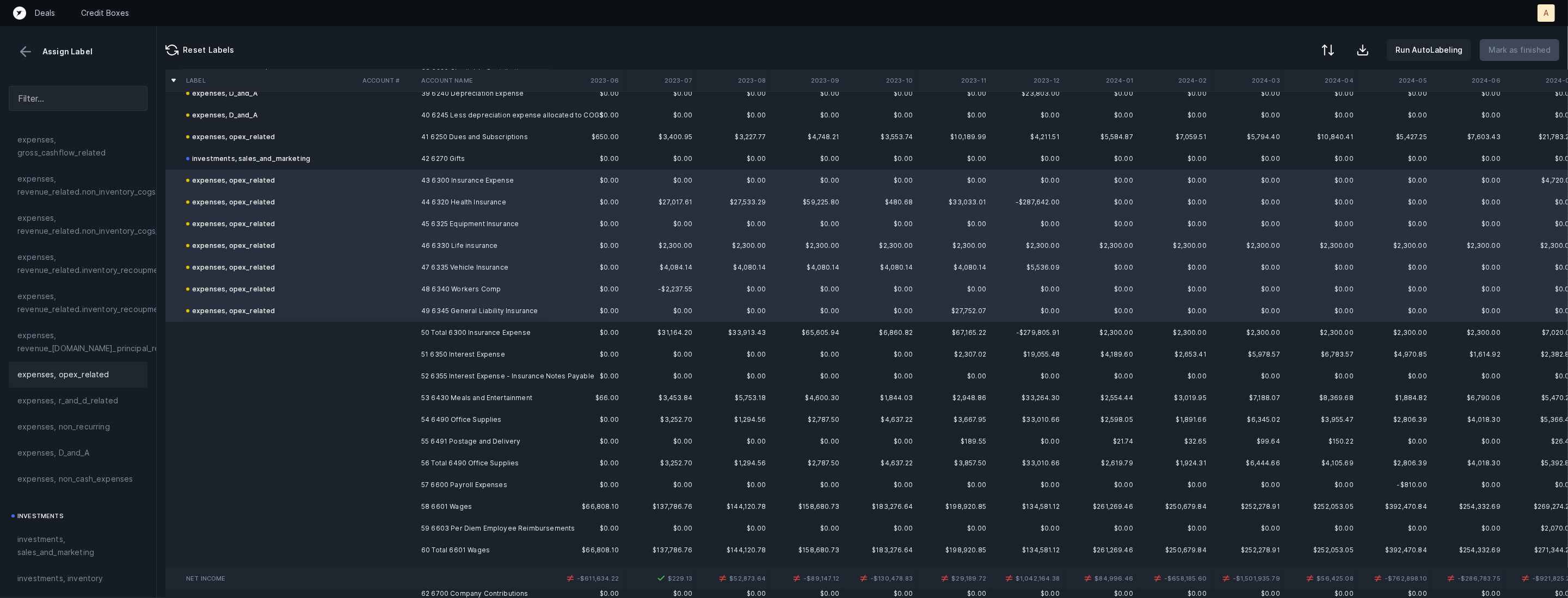
click at [412, 352] on td at bounding box center [388, 355] width 59 height 22
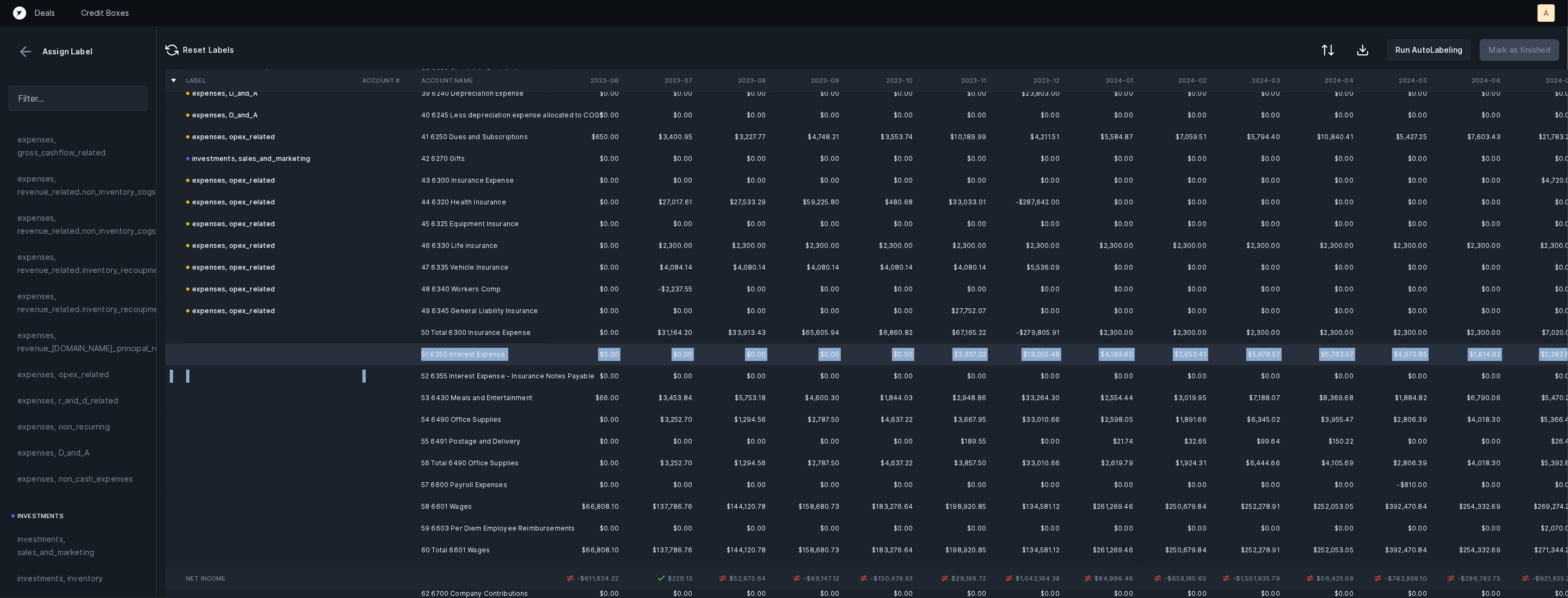
click at [418, 372] on td "52 6355 Interest Expense - Insurance Notes Payable" at bounding box center [483, 376] width 133 height 22
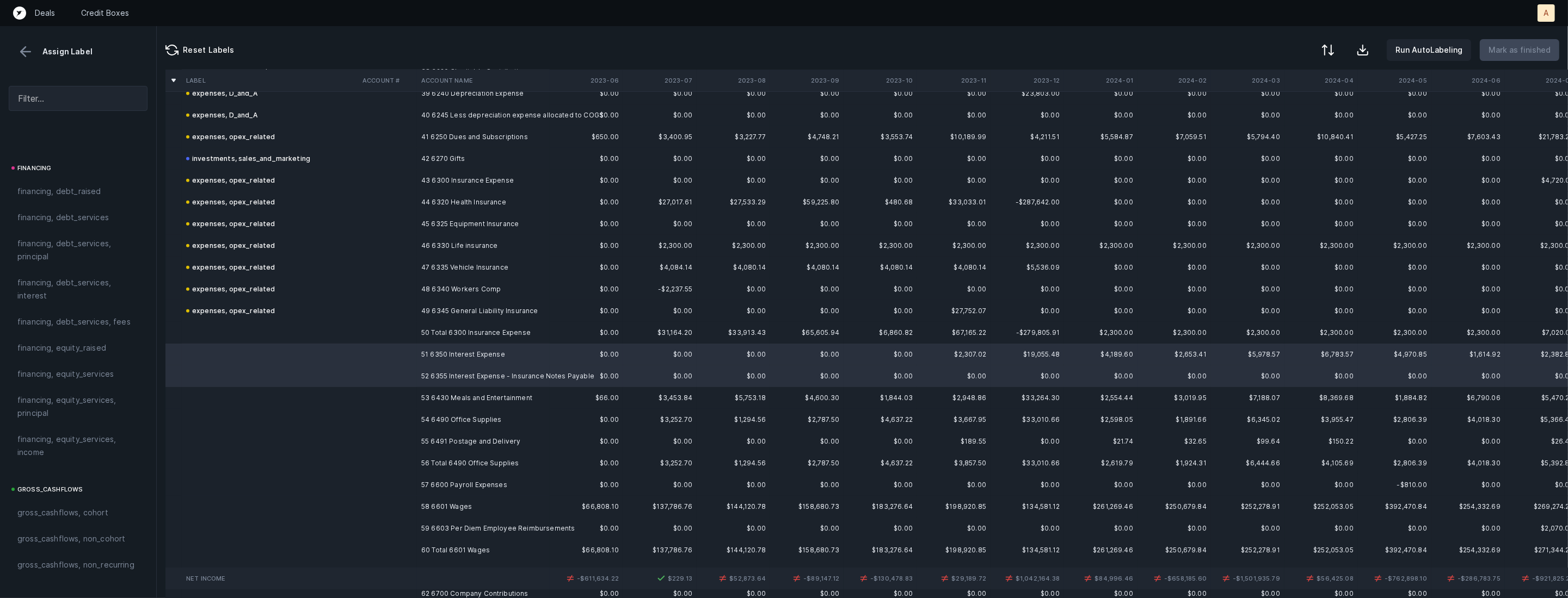
scroll to position [782, 0]
click at [78, 306] on div "financing, debt_services, interest" at bounding box center [78, 324] width 139 height 39
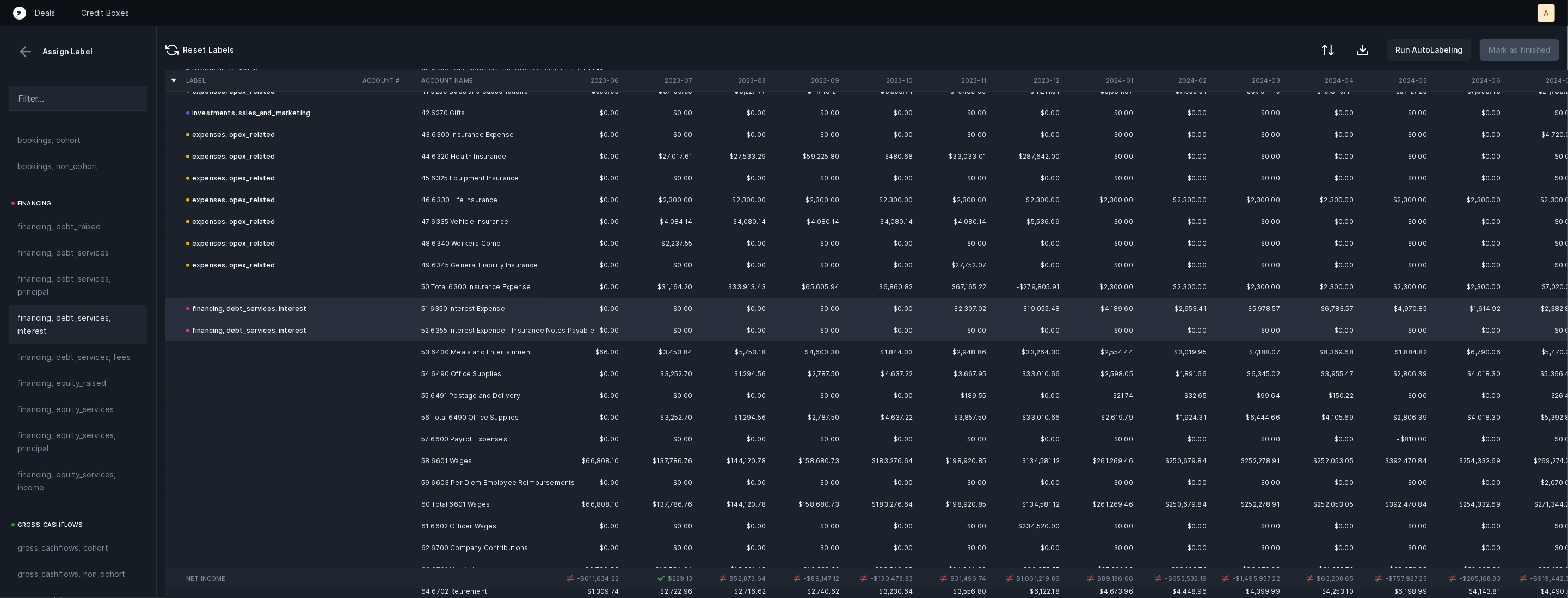
scroll to position [947, 0]
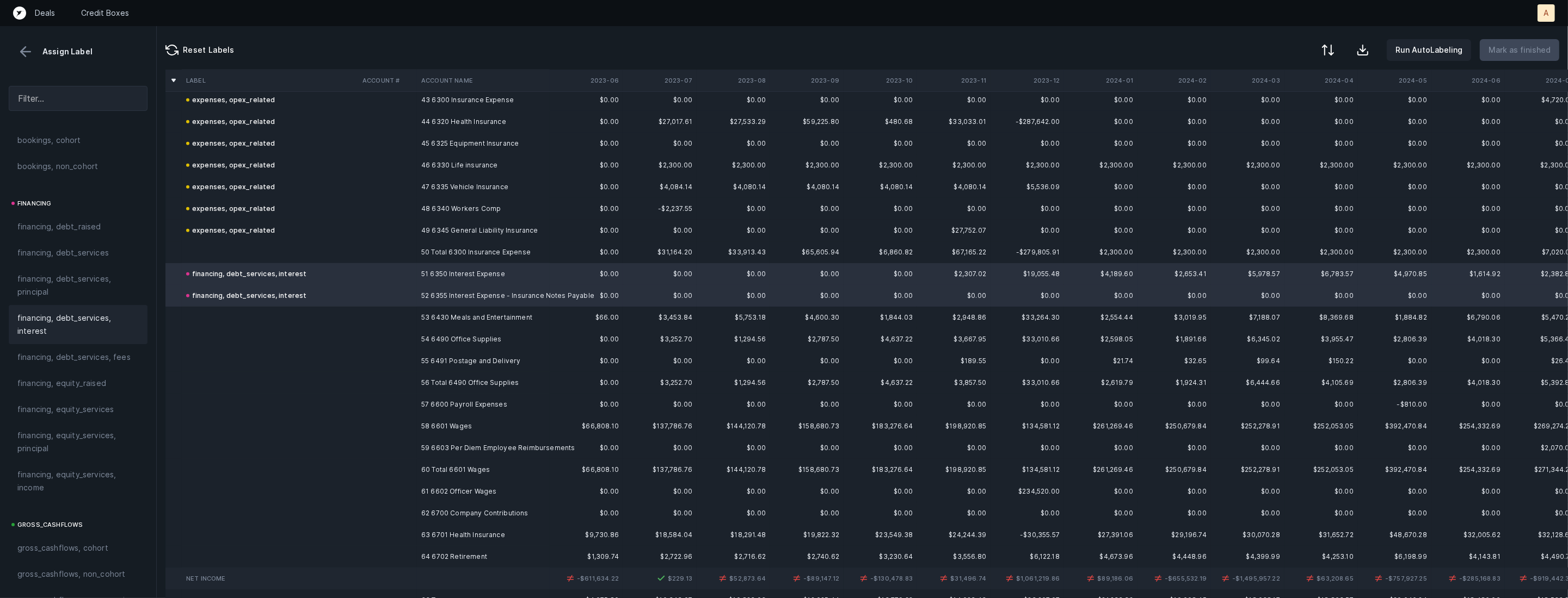
click at [452, 321] on td "53 6430 Meals and Entertainment" at bounding box center [483, 318] width 133 height 22
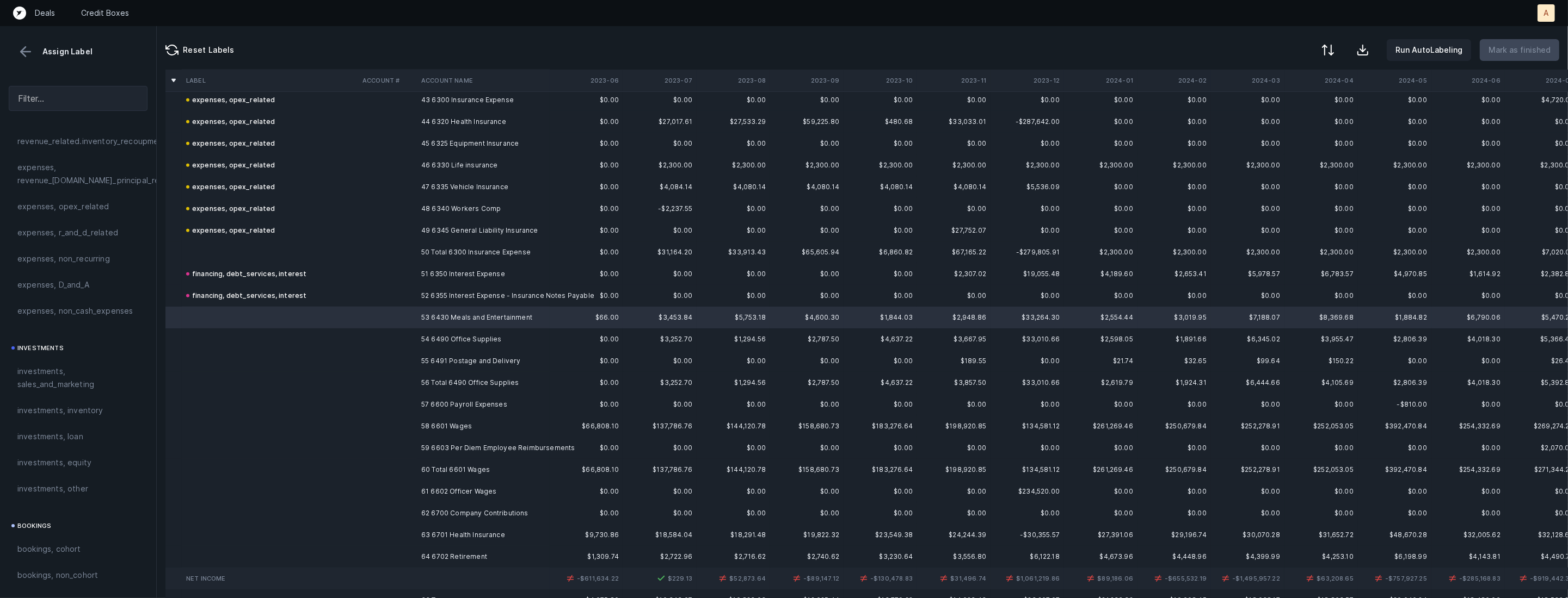
scroll to position [368, 0]
click at [55, 378] on span "investments, sales_and_marketing" at bounding box center [78, 383] width 121 height 26
click at [458, 335] on td "54 6490 Office Supplies" at bounding box center [483, 340] width 133 height 22
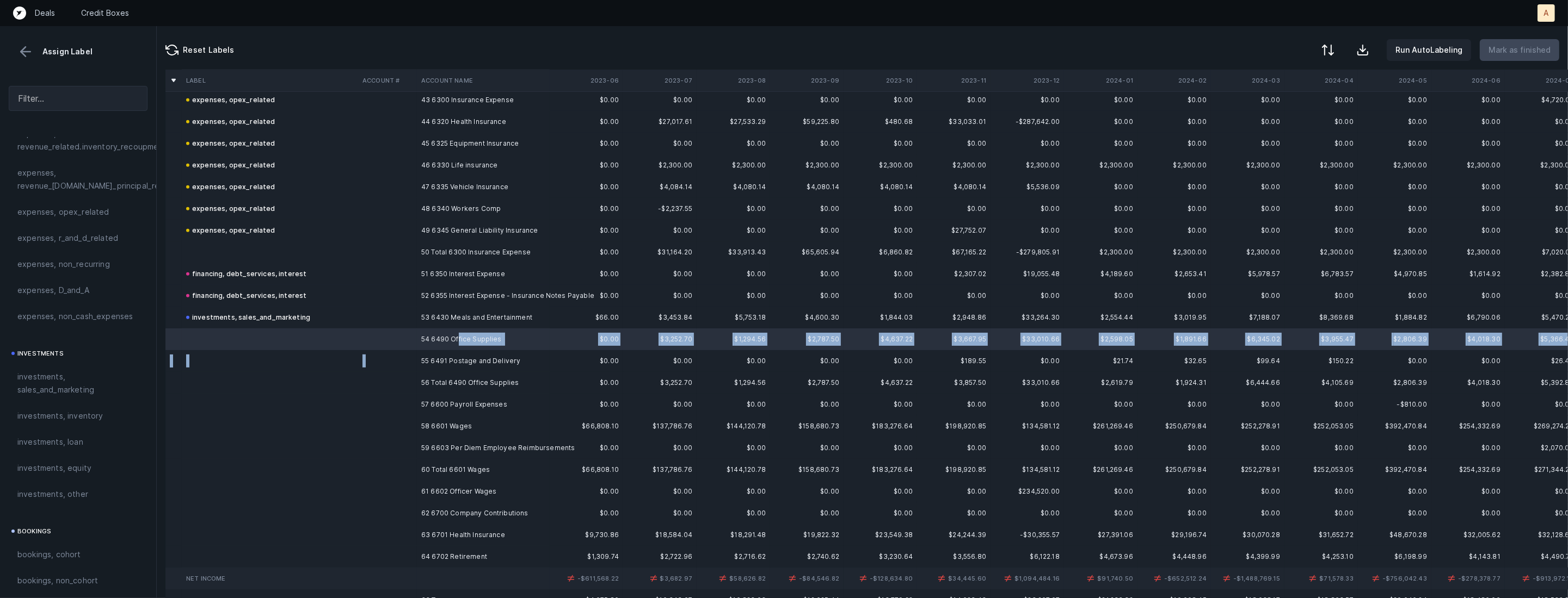
click at [441, 352] on td "55 6491 Postage and Delivery" at bounding box center [483, 361] width 133 height 22
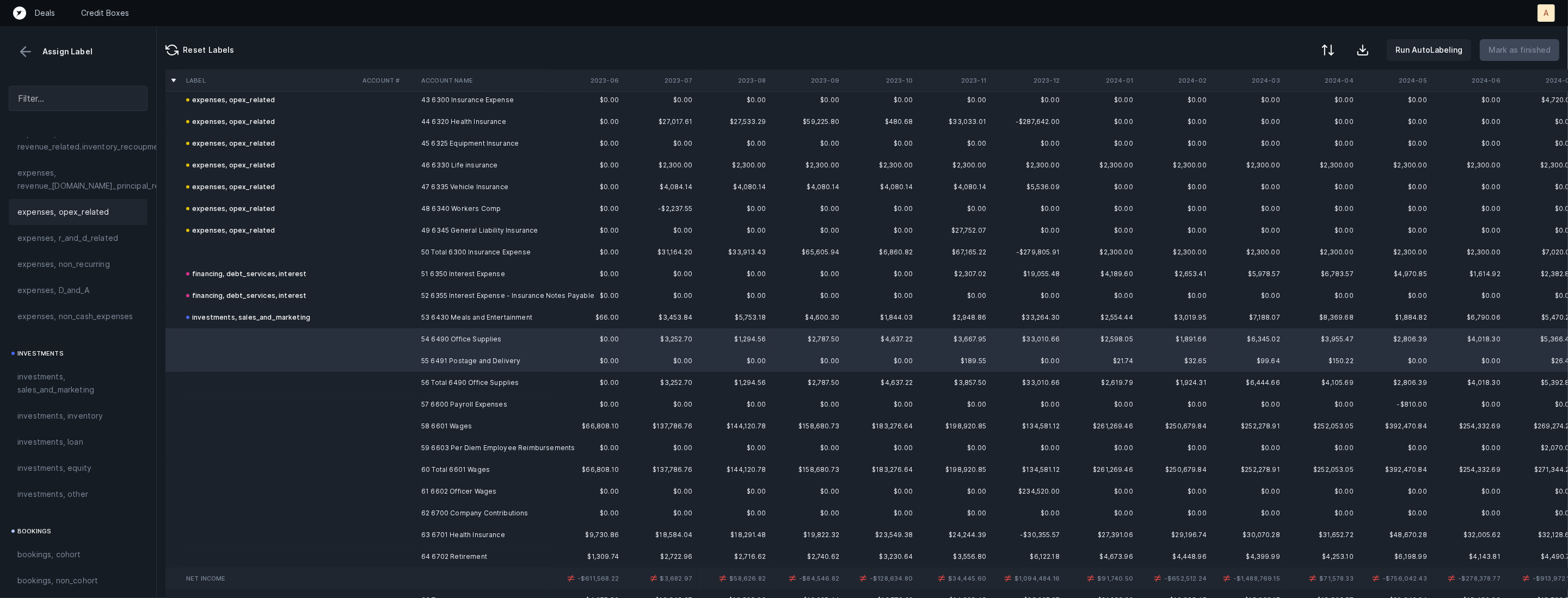
click at [68, 209] on span "expenses, opex_related" at bounding box center [63, 212] width 92 height 13
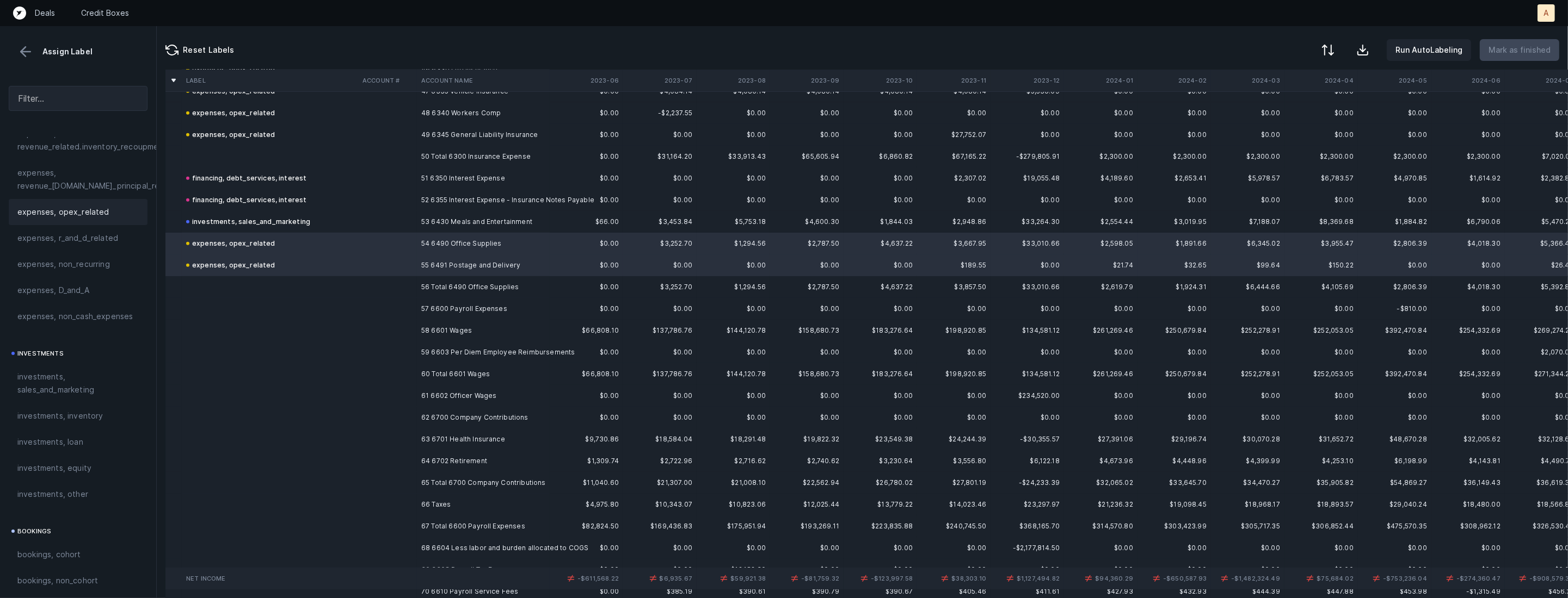
scroll to position [1078, 0]
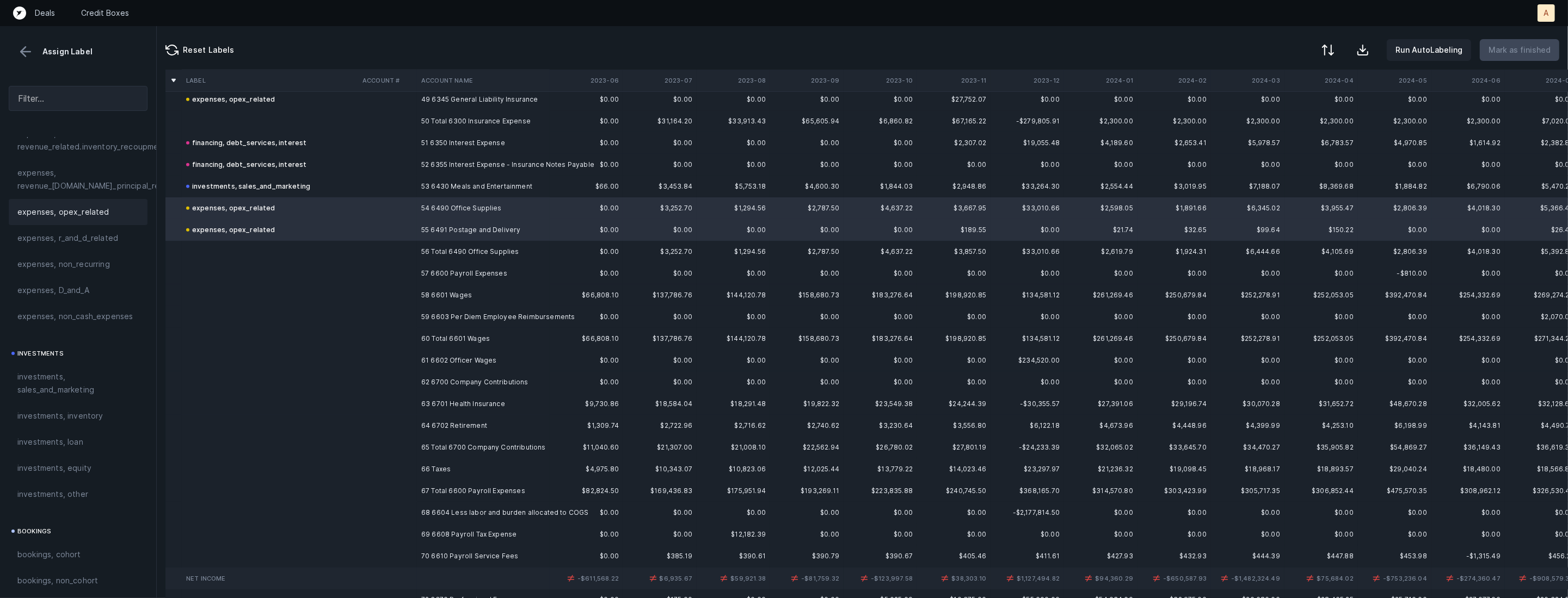
click at [490, 267] on td "57 6600 Payroll Expenses" at bounding box center [483, 273] width 133 height 22
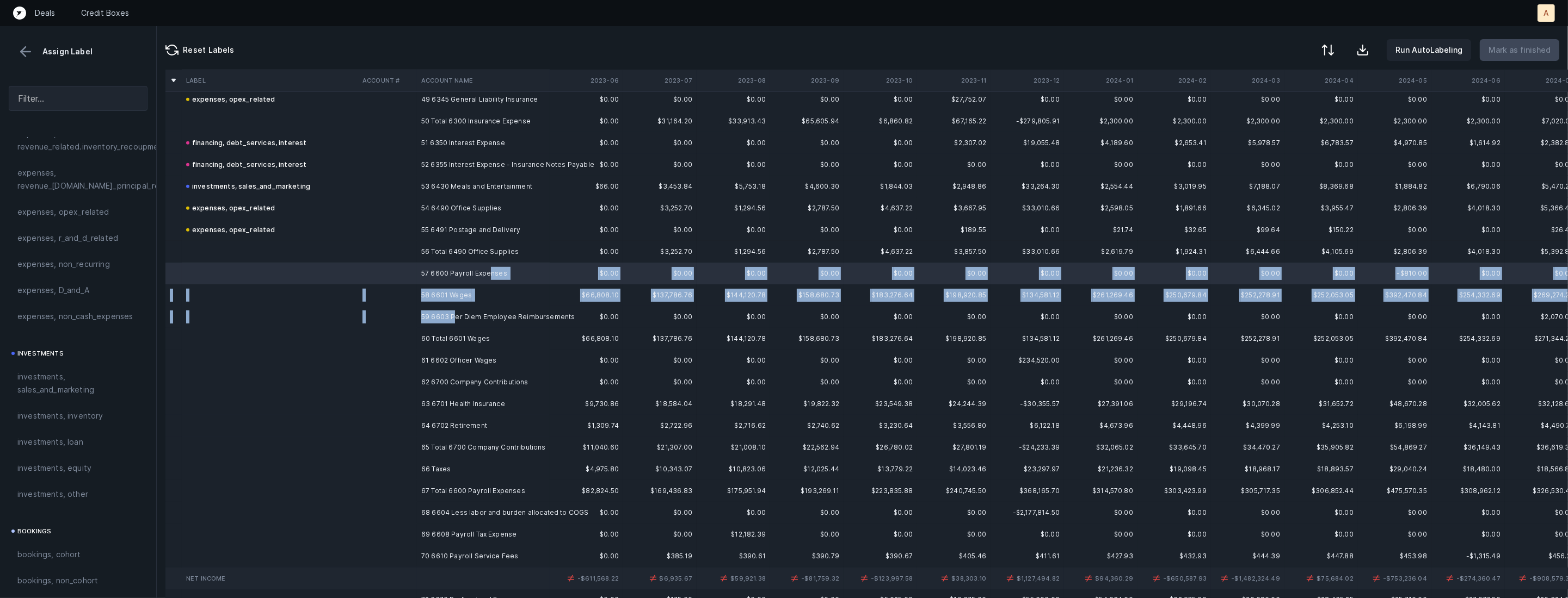
click at [453, 314] on td "59 6603 Per Diem Employee Reimbursements" at bounding box center [483, 317] width 133 height 22
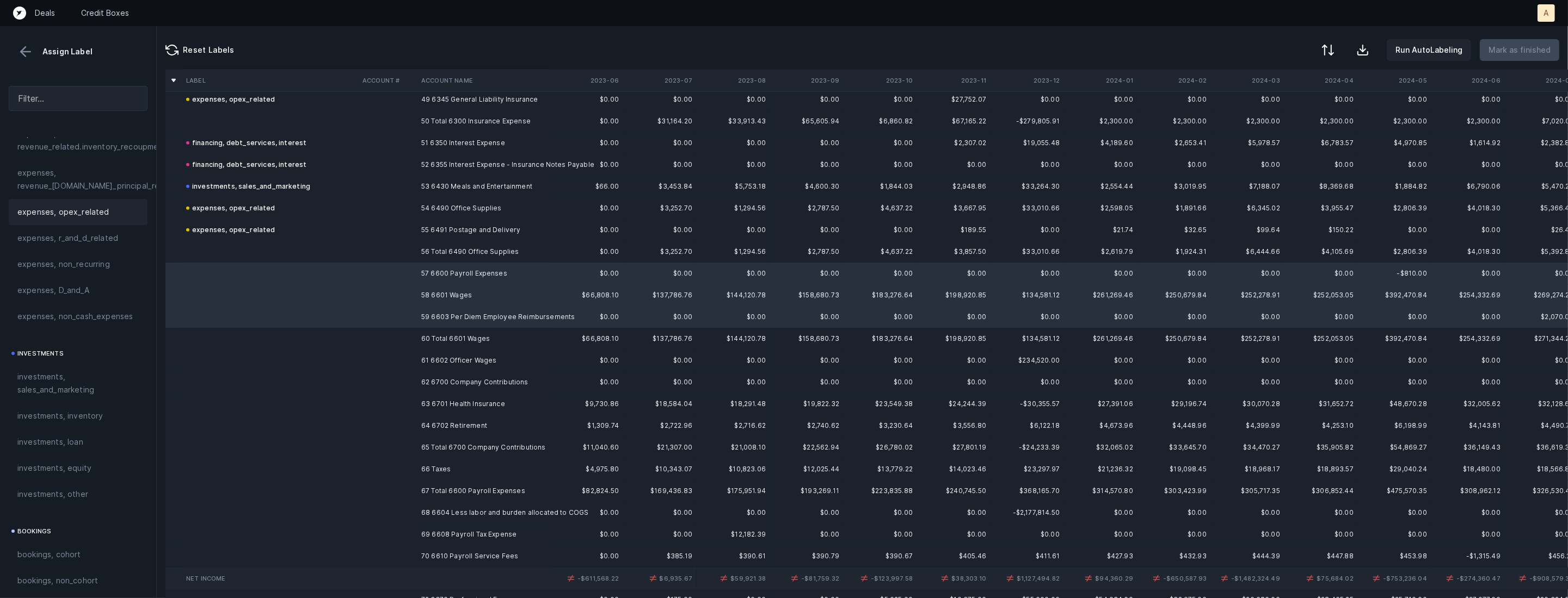
click at [67, 210] on span "expenses, opex_related" at bounding box center [63, 212] width 92 height 13
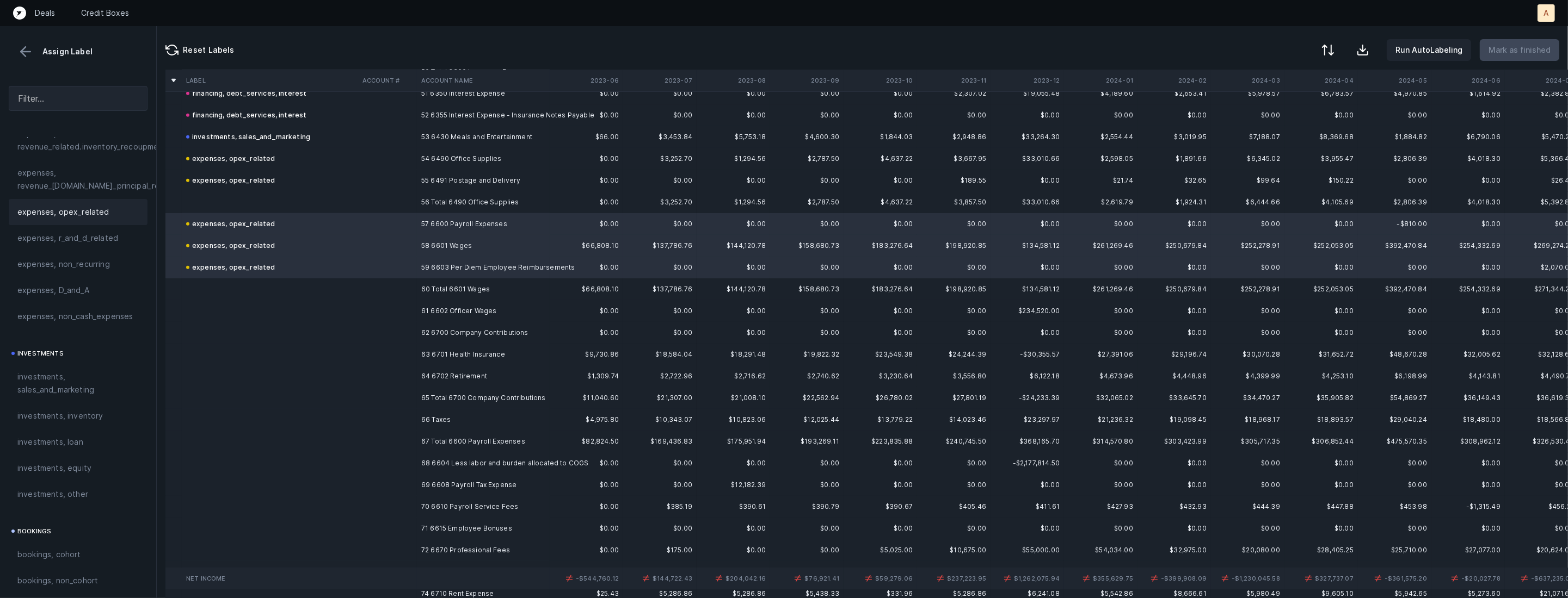
scroll to position [1168, 0]
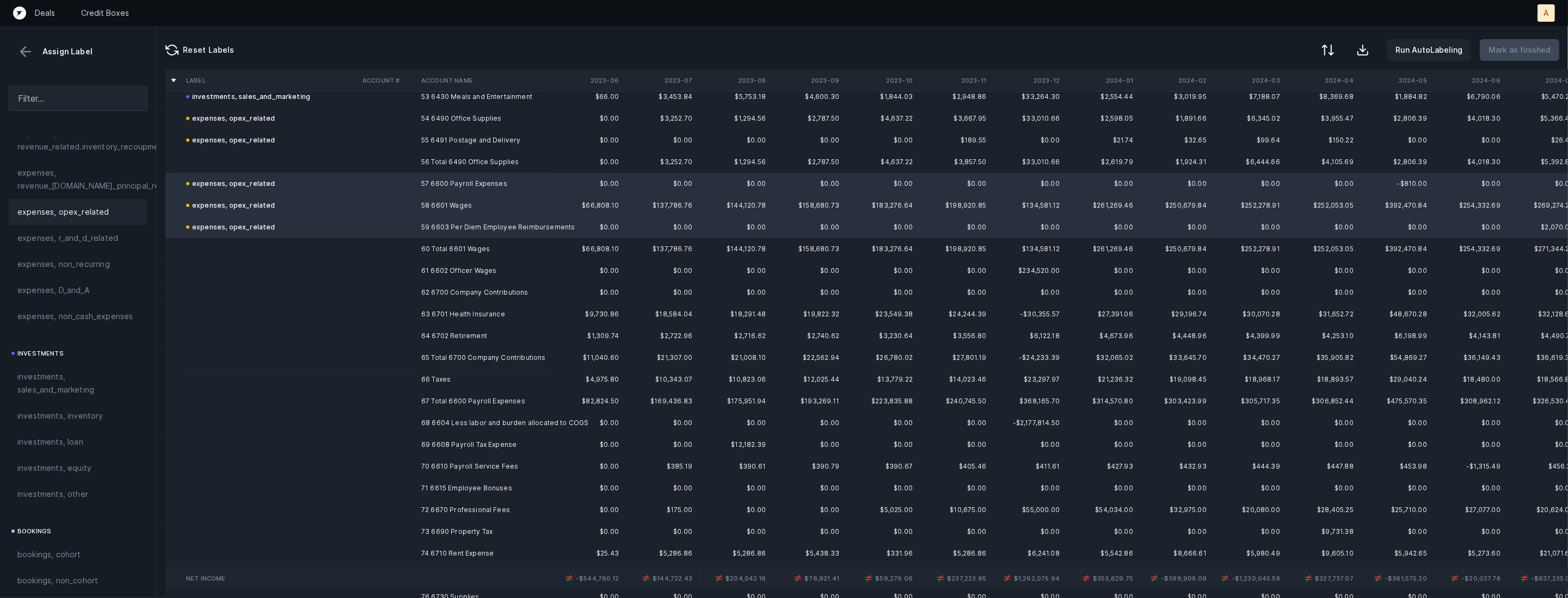
click at [452, 274] on td "61 6602 Officer Wages" at bounding box center [483, 271] width 133 height 22
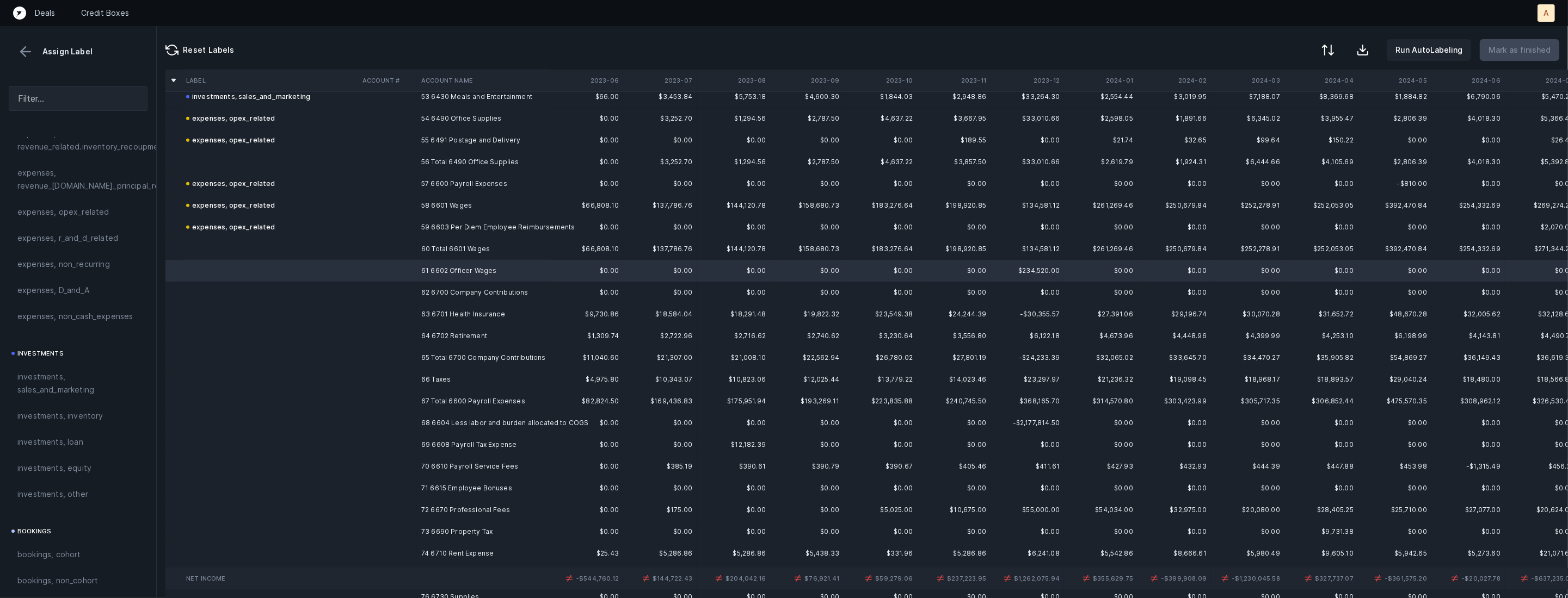
click at [452, 333] on td "64 6702 Retirement" at bounding box center [483, 336] width 133 height 22
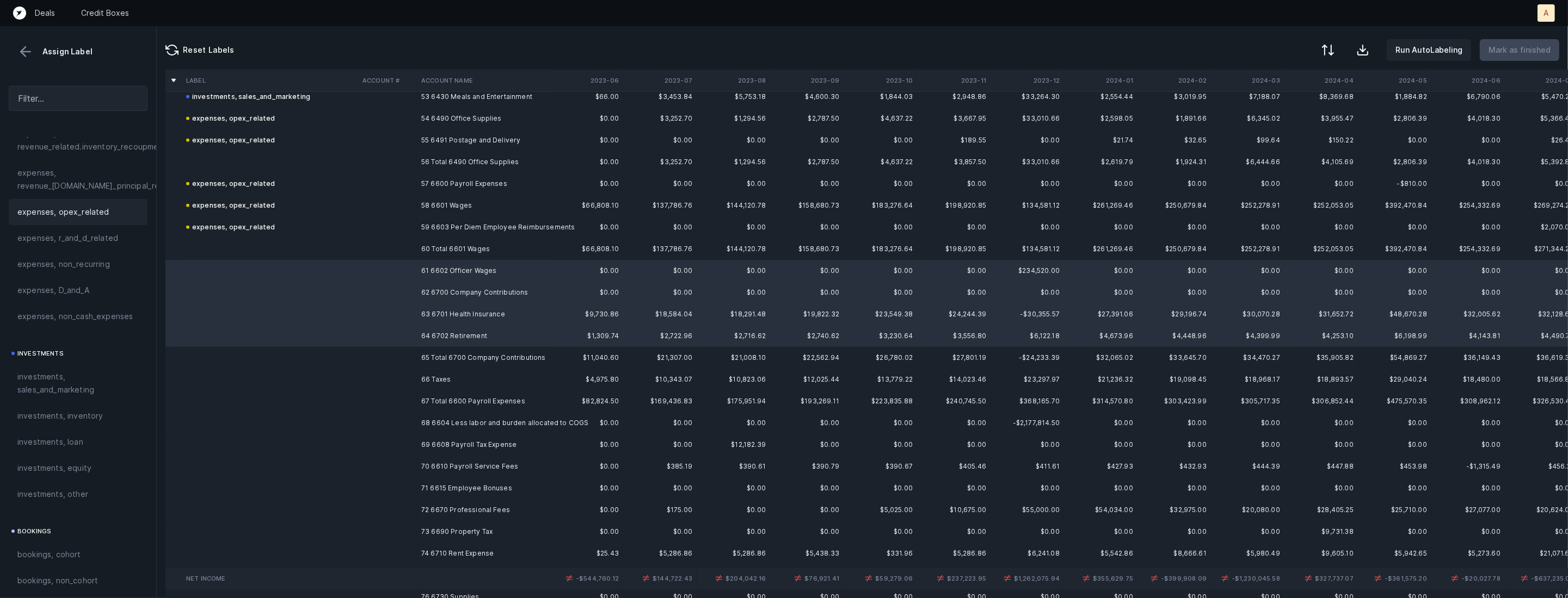
click at [101, 207] on span "expenses, opex_related" at bounding box center [63, 212] width 92 height 13
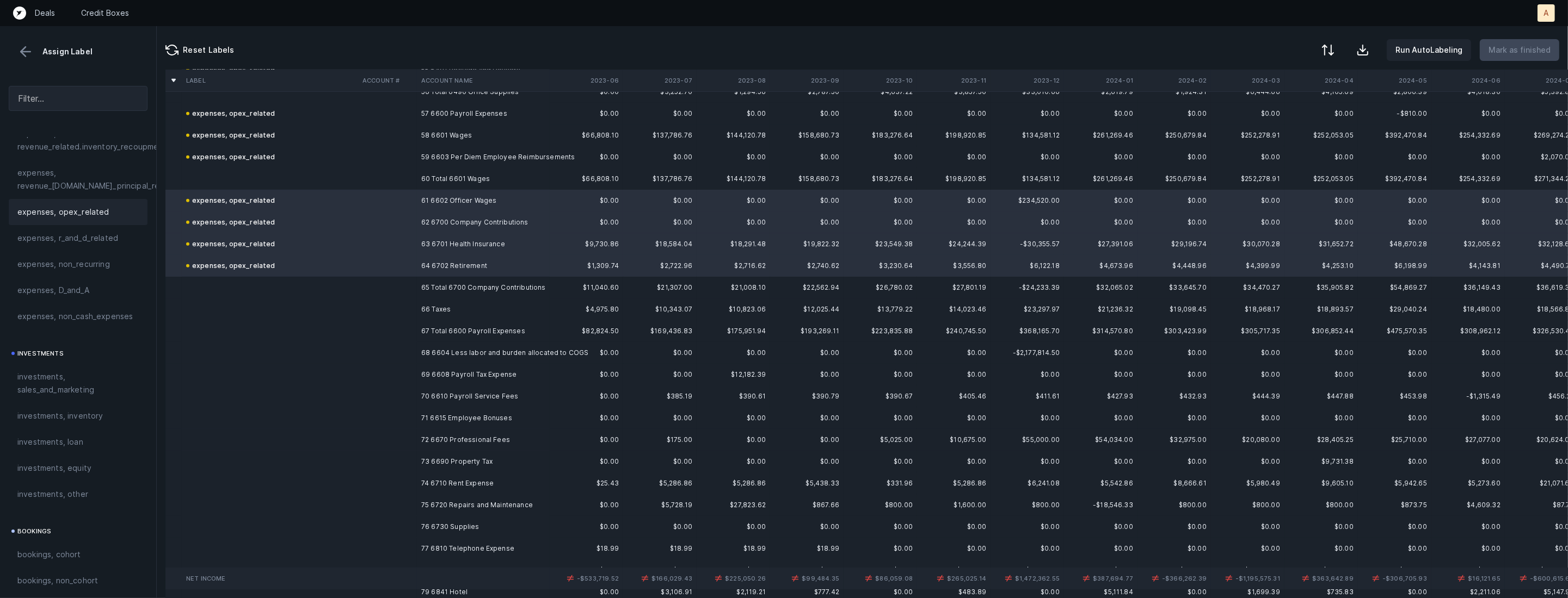
scroll to position [1253, 0]
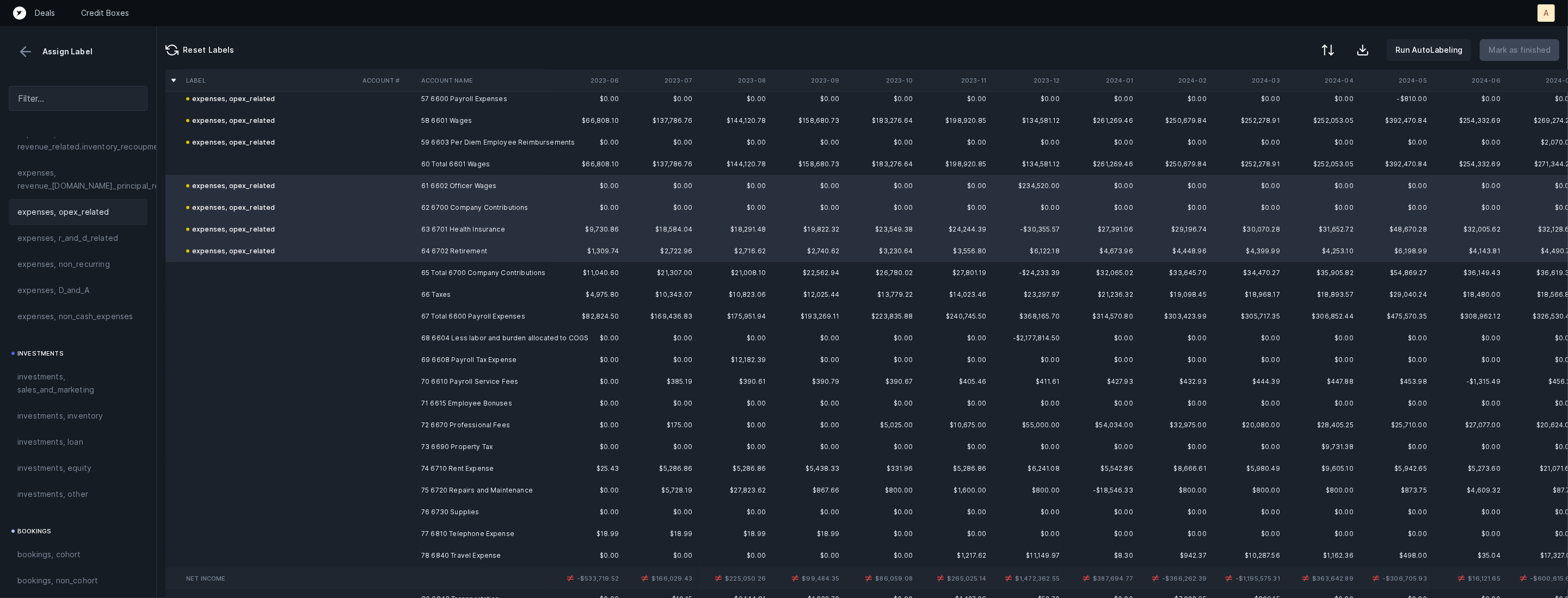
click at [389, 293] on td at bounding box center [388, 295] width 59 height 22
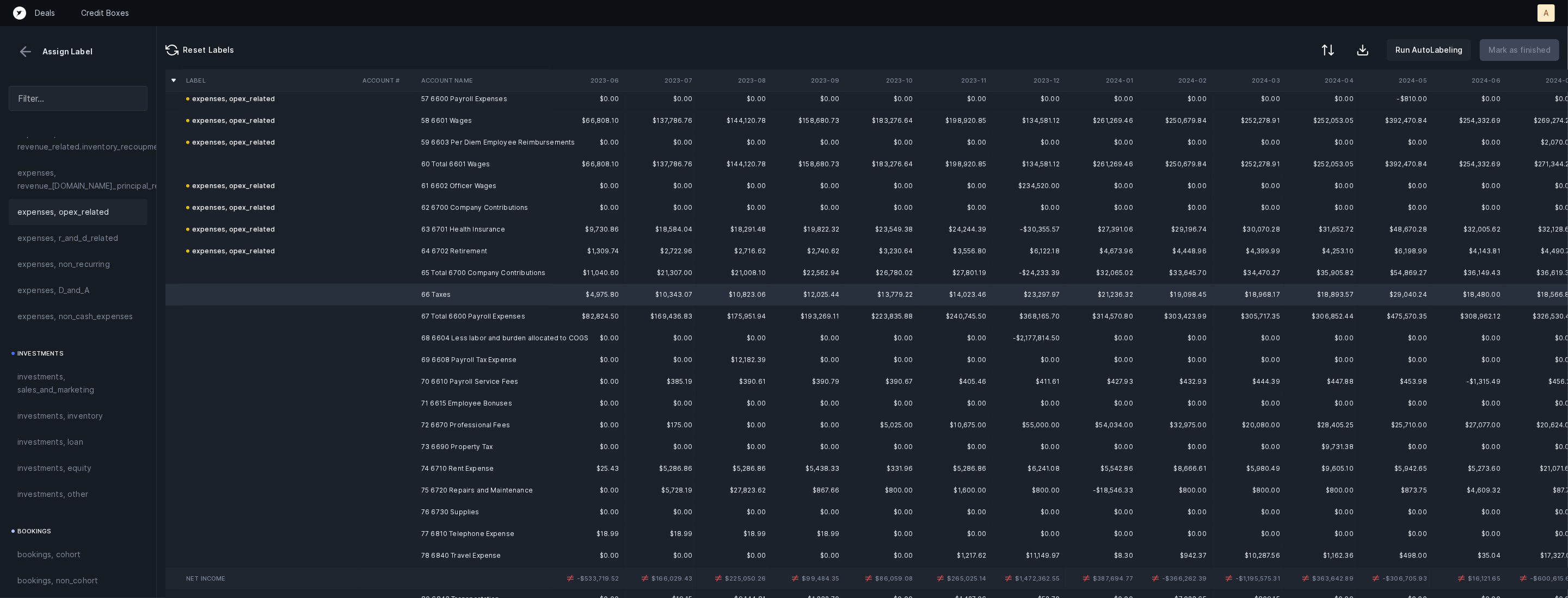
click at [49, 215] on span "expenses, opex_related" at bounding box center [63, 212] width 92 height 13
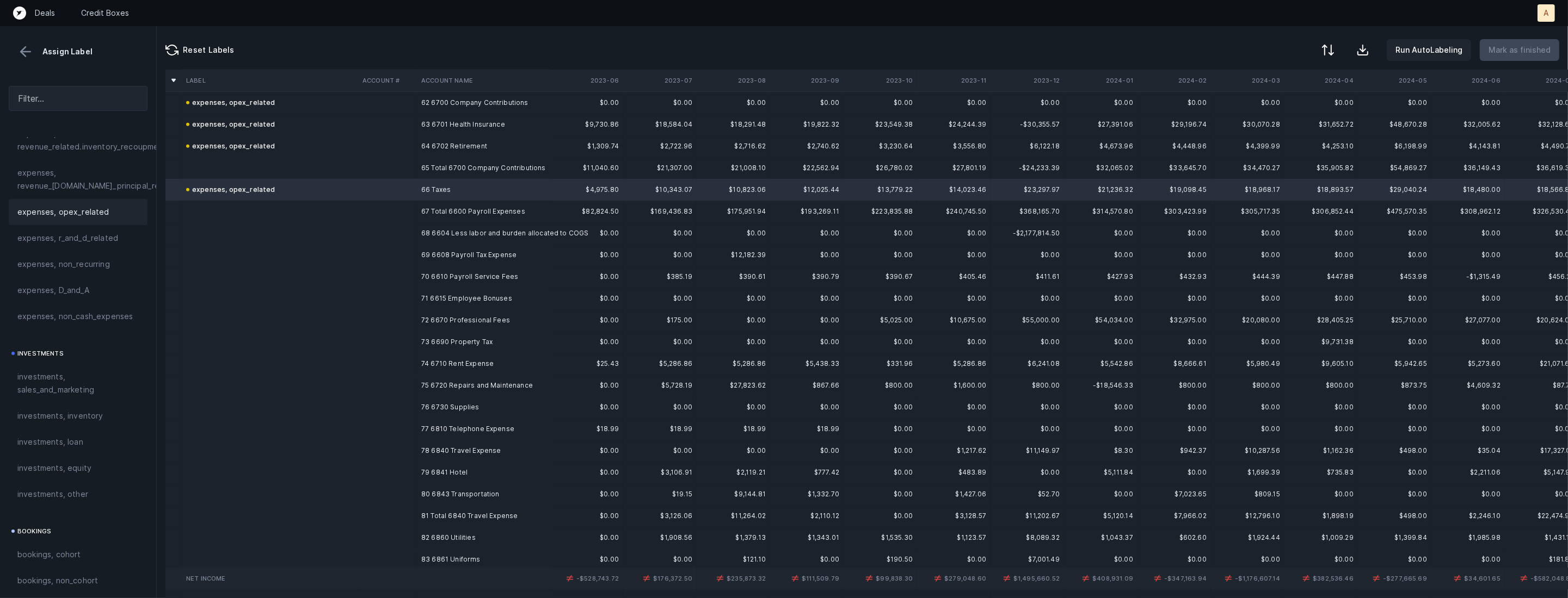
scroll to position [1388, 0]
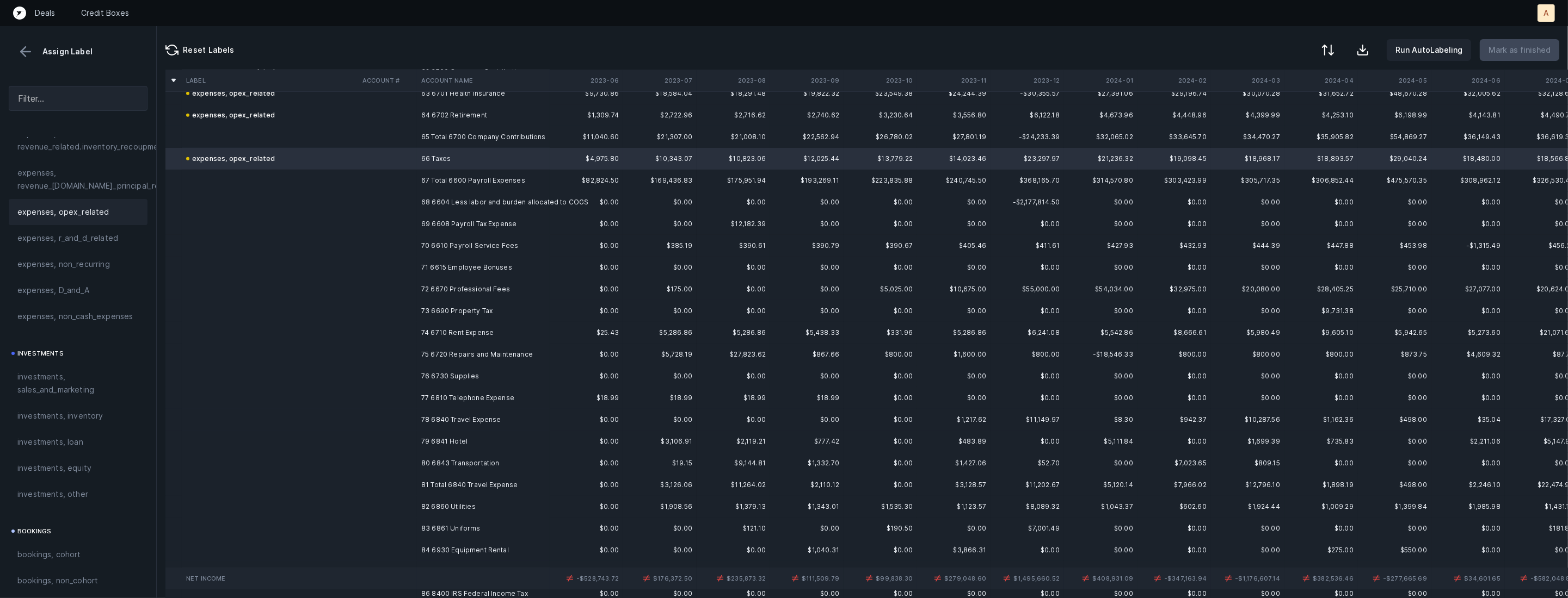
click at [444, 198] on td "68 6604 Less labor and burden allocated to COGS" at bounding box center [483, 203] width 133 height 22
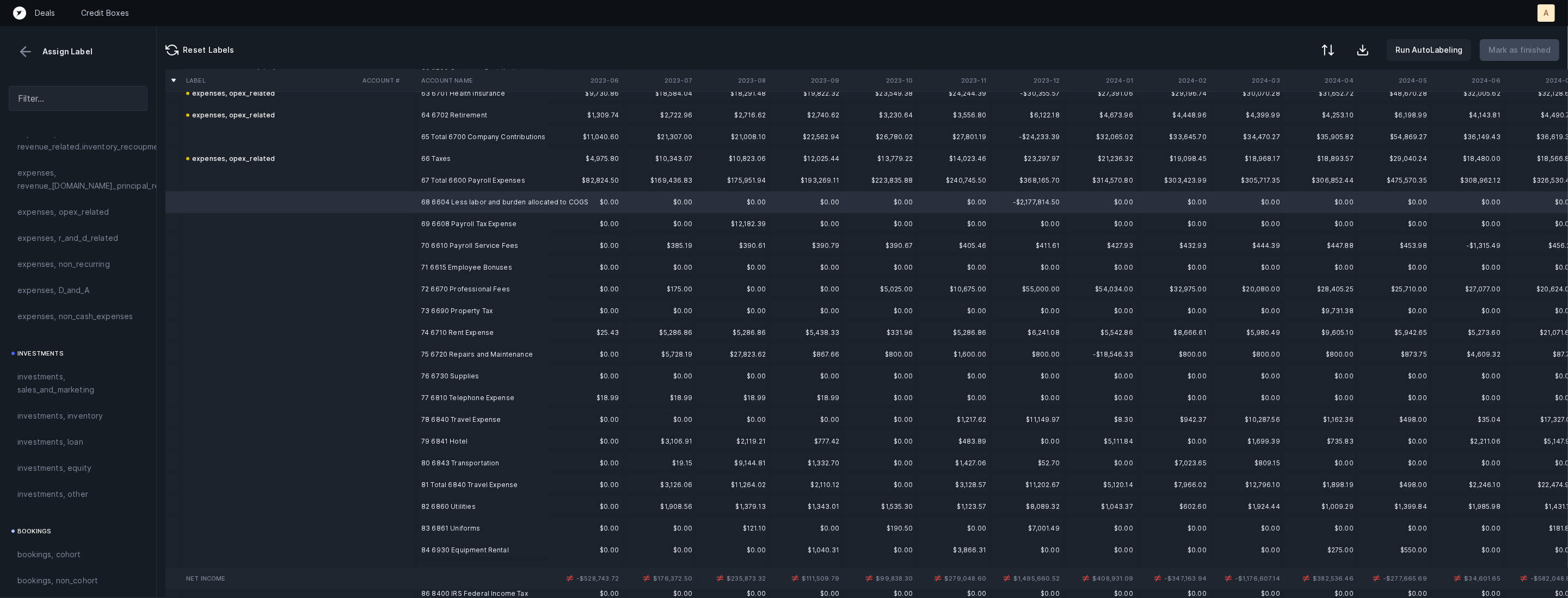
click at [478, 395] on td "77 6810 Telephone Expense" at bounding box center [483, 398] width 133 height 22
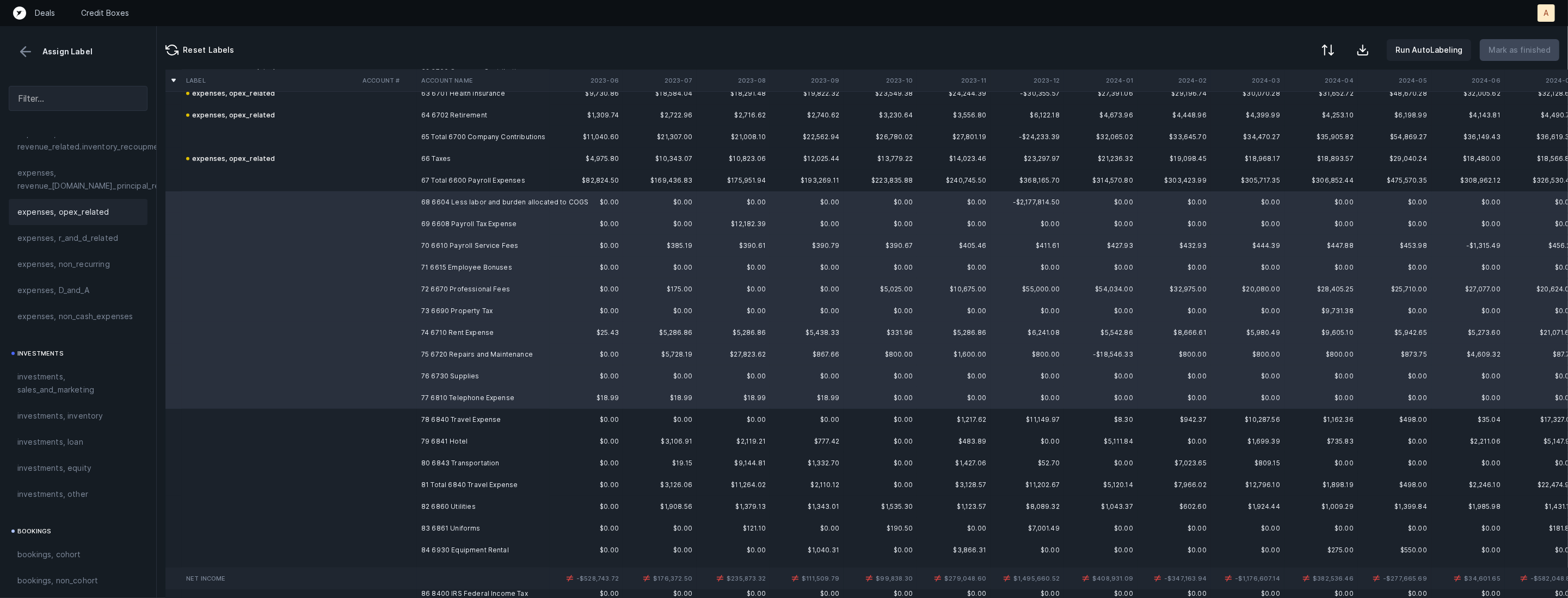
click at [83, 216] on span "expenses, opex_related" at bounding box center [63, 212] width 92 height 13
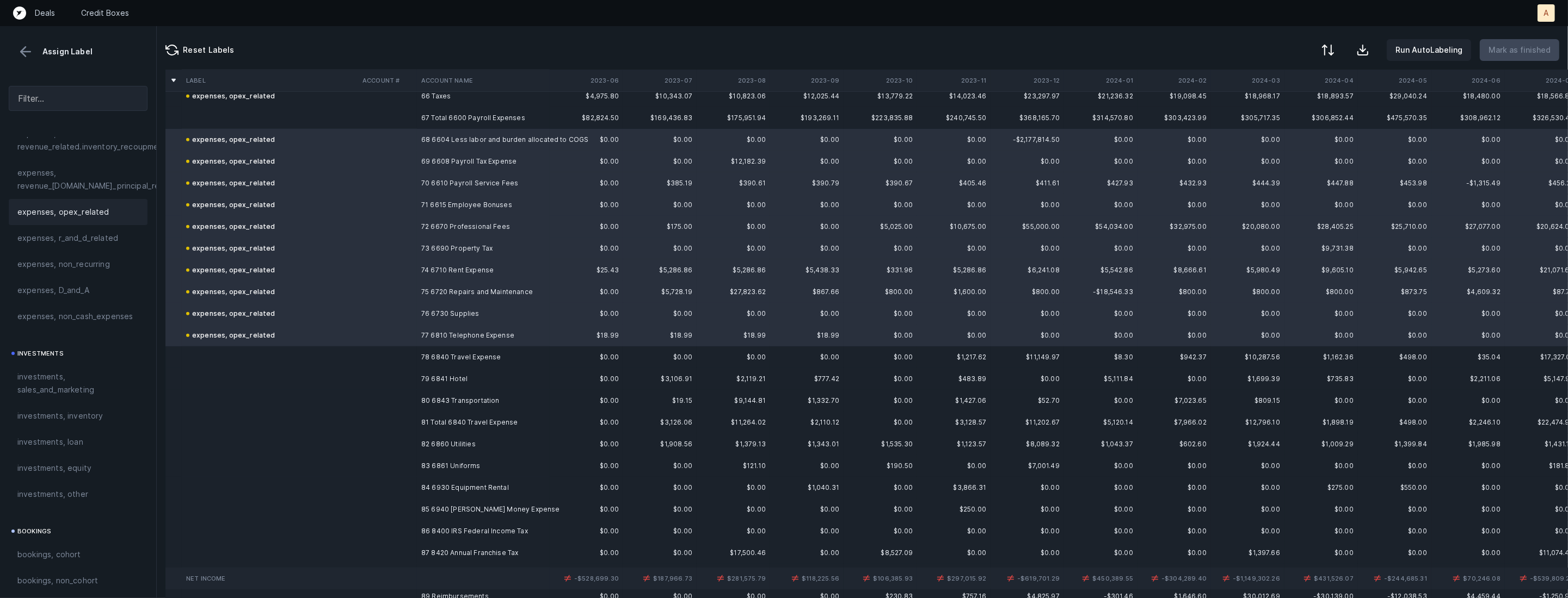
scroll to position [1459, 0]
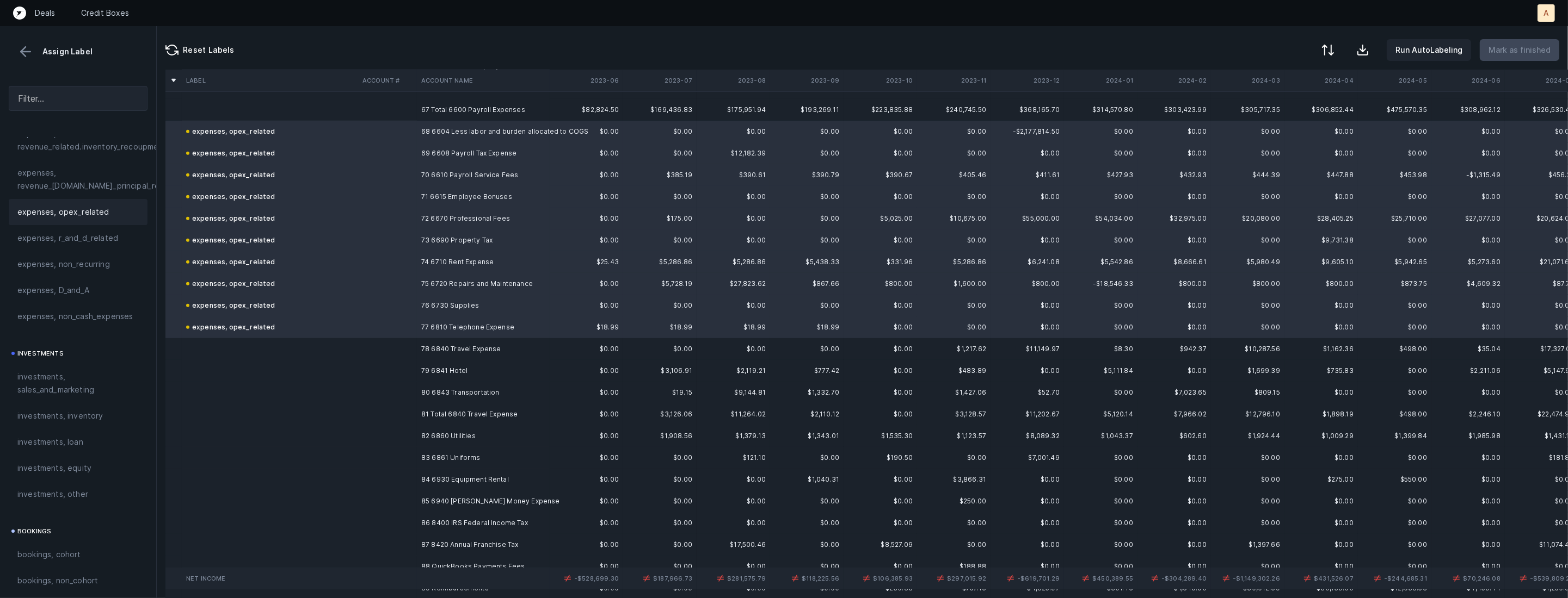
click at [448, 346] on td "78 6840 Travel Expense" at bounding box center [483, 349] width 133 height 22
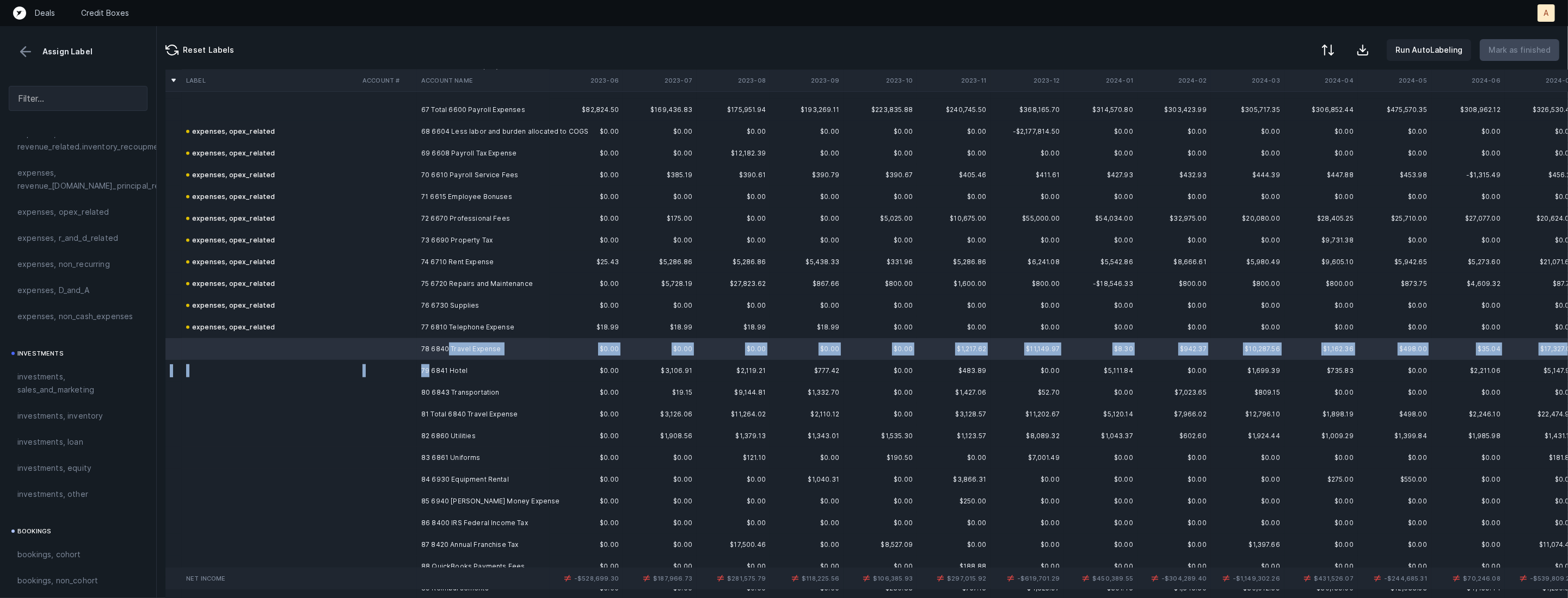
click at [428, 370] on td "79 6841 Hotel" at bounding box center [483, 371] width 133 height 22
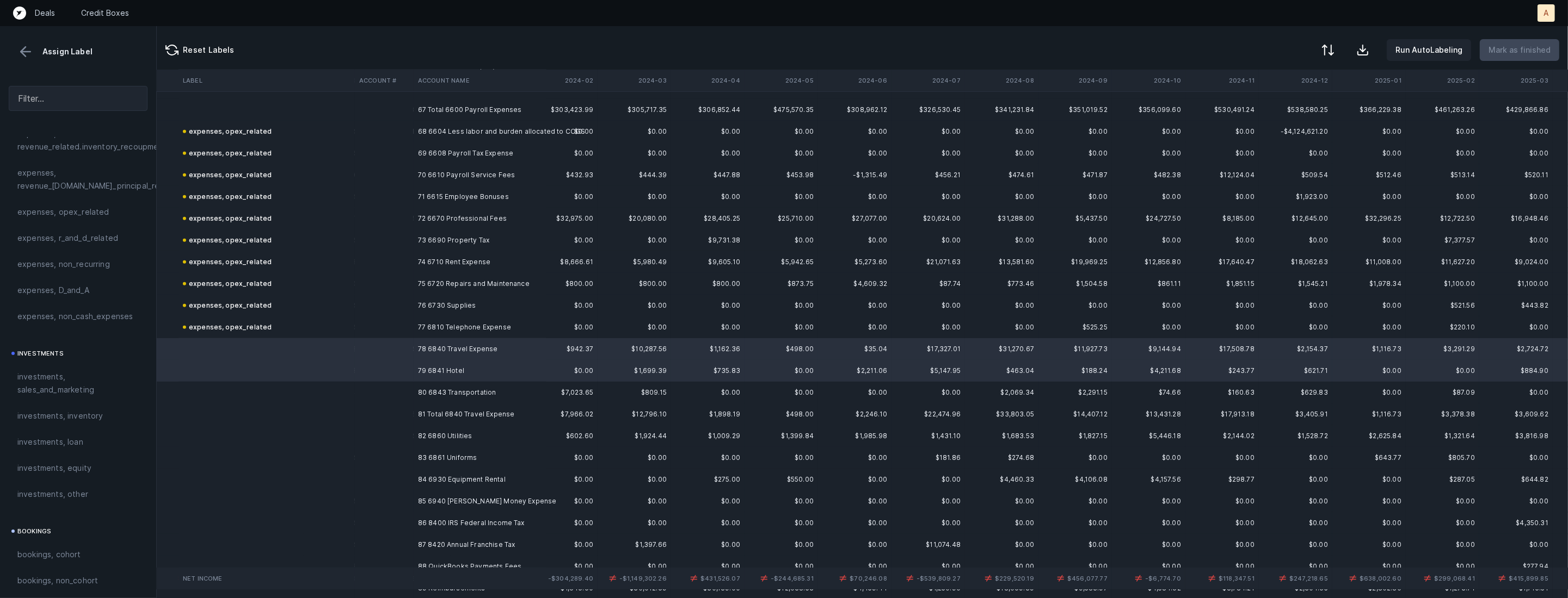
scroll to position [1459, 818]
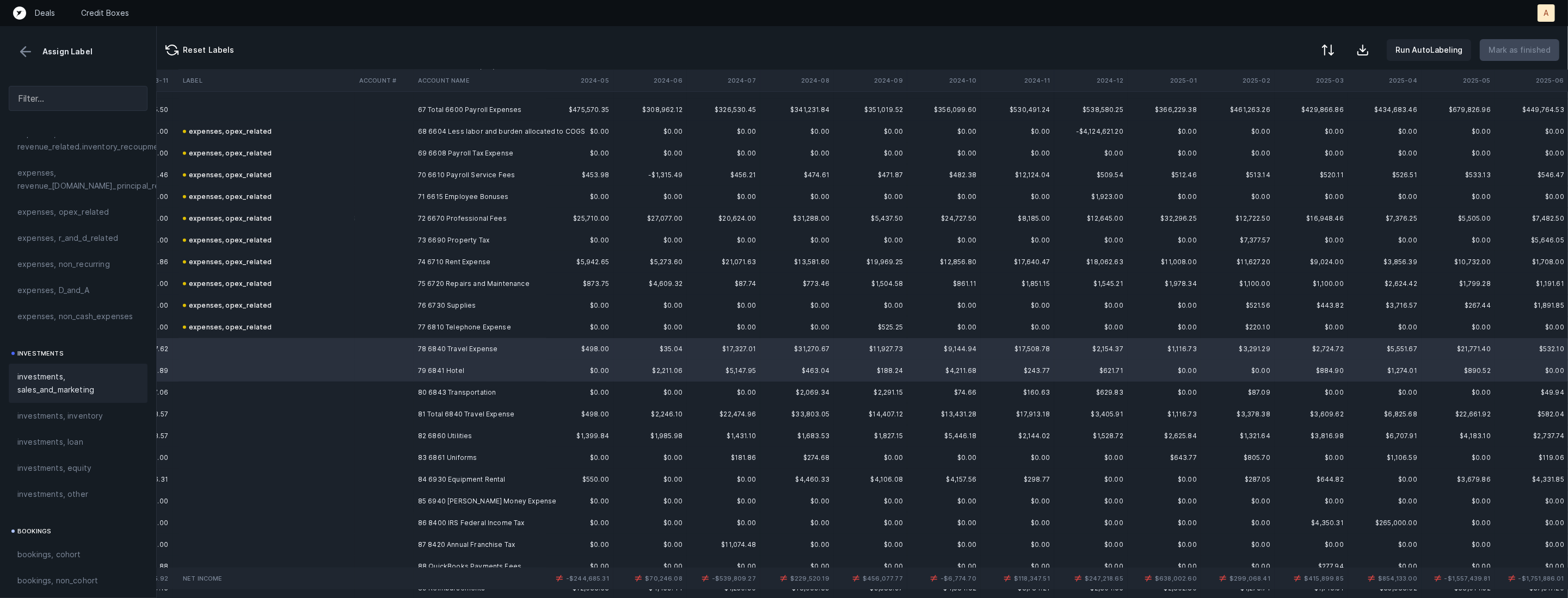
click at [59, 376] on span "investments, sales_and_marketing" at bounding box center [78, 383] width 121 height 26
click at [426, 391] on td "80 6843 Transportation" at bounding box center [480, 393] width 133 height 22
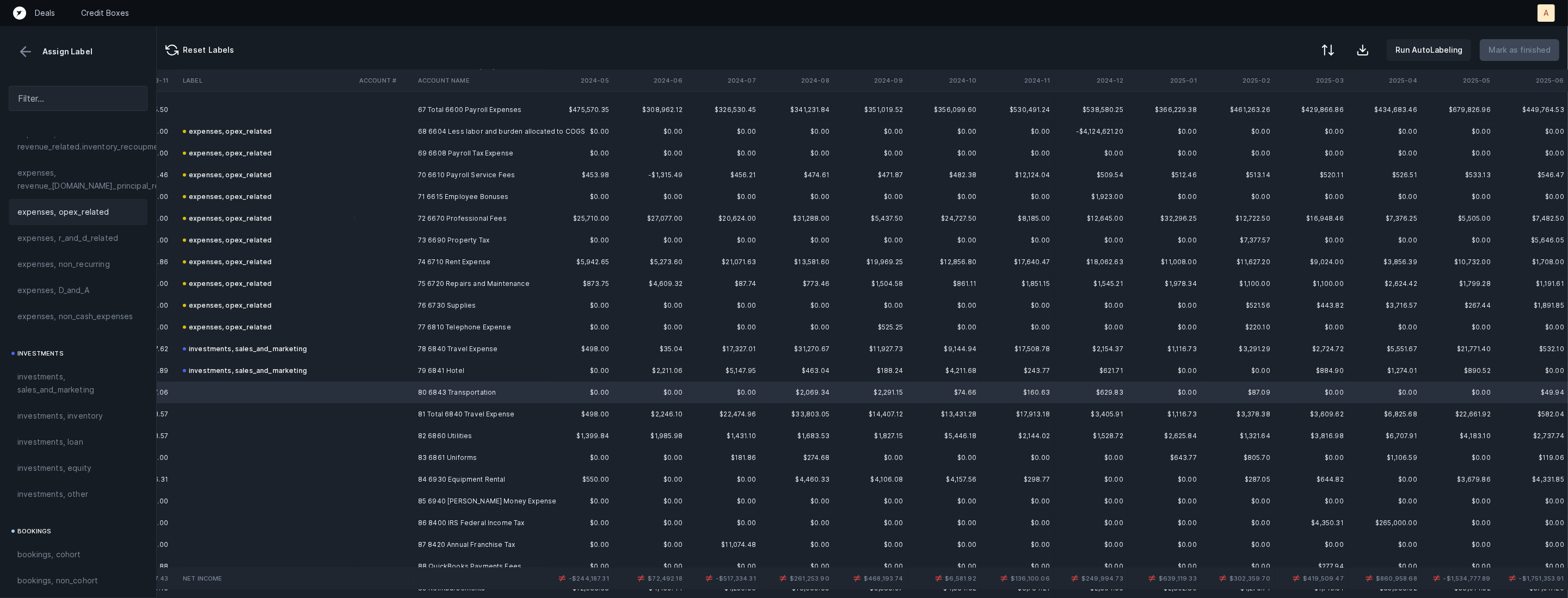
click at [86, 210] on span "expenses, opex_related" at bounding box center [63, 212] width 92 height 13
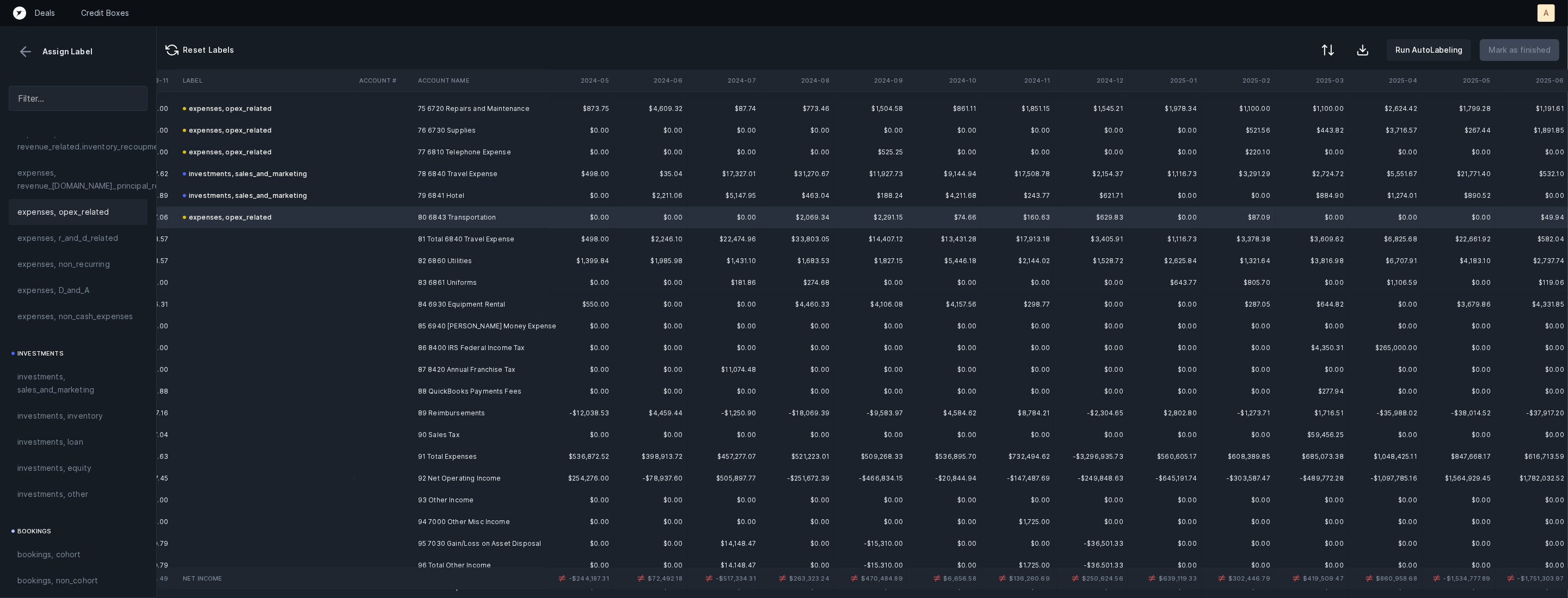
scroll to position [1707, 818]
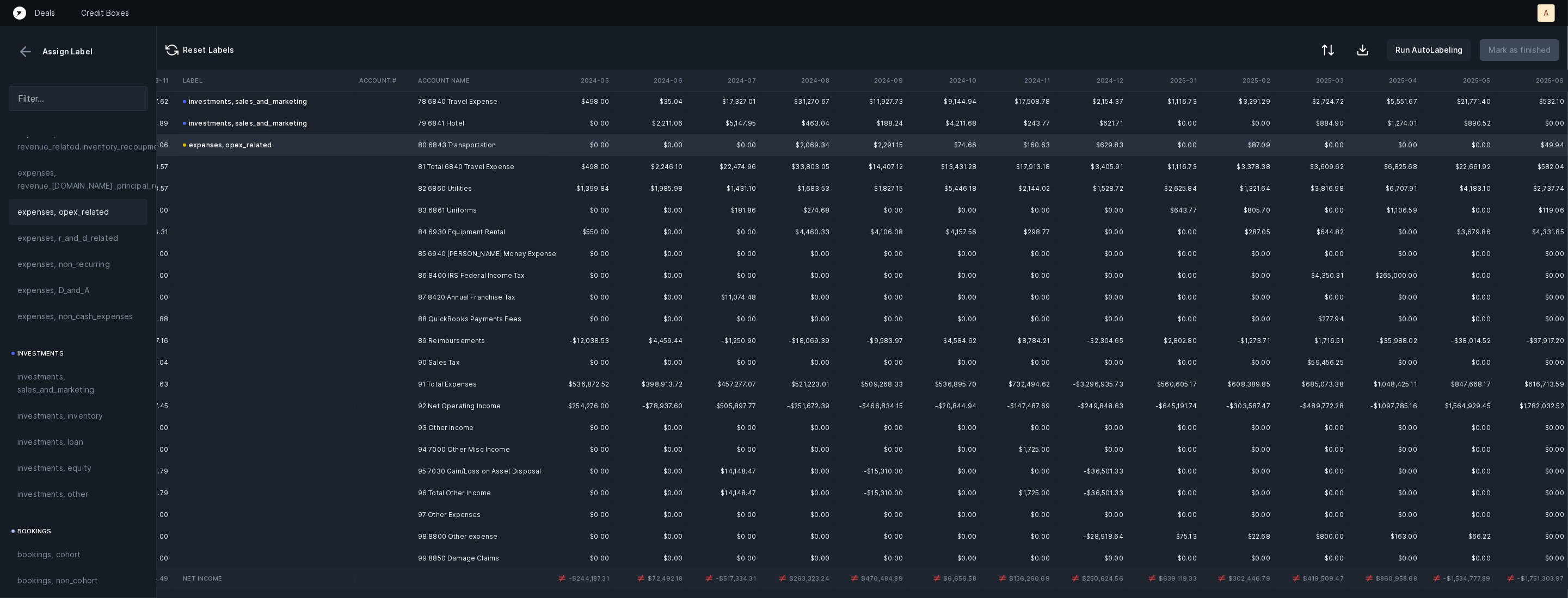
click at [438, 181] on td "82 6860 Utilities" at bounding box center [480, 189] width 133 height 22
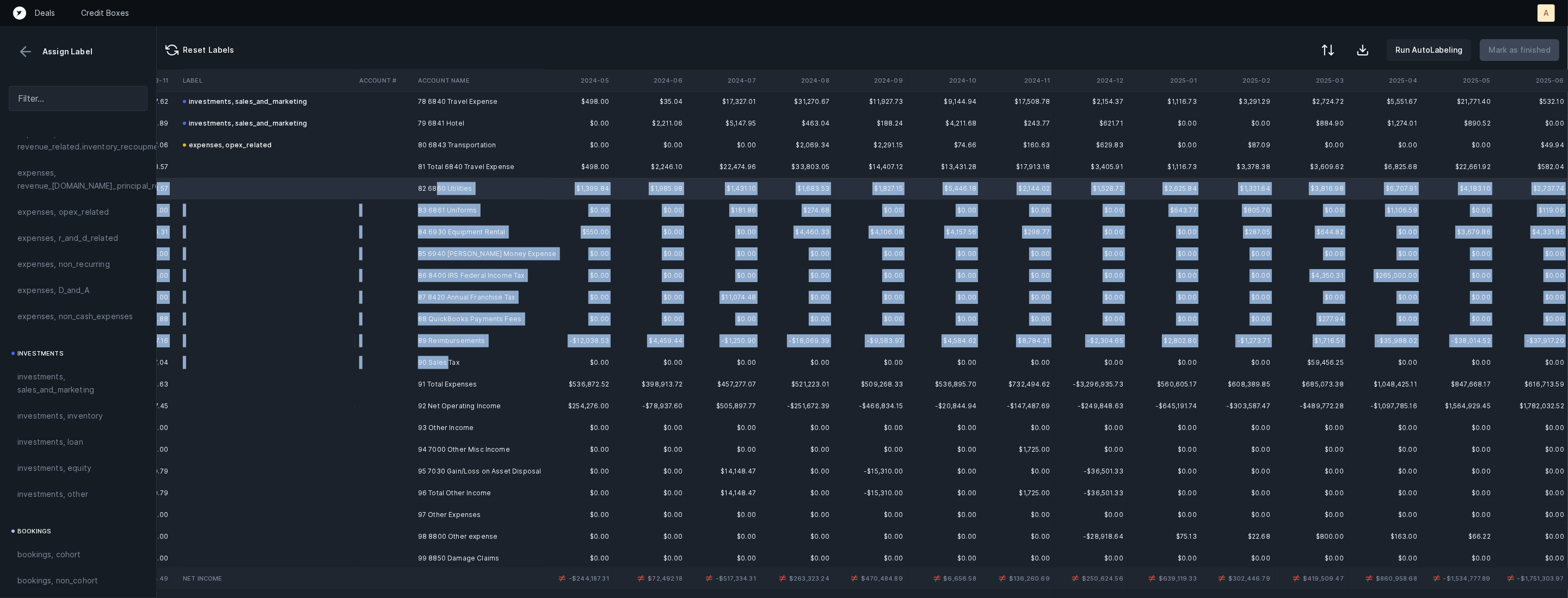
click at [446, 357] on td "90 Sales Tax" at bounding box center [480, 363] width 133 height 22
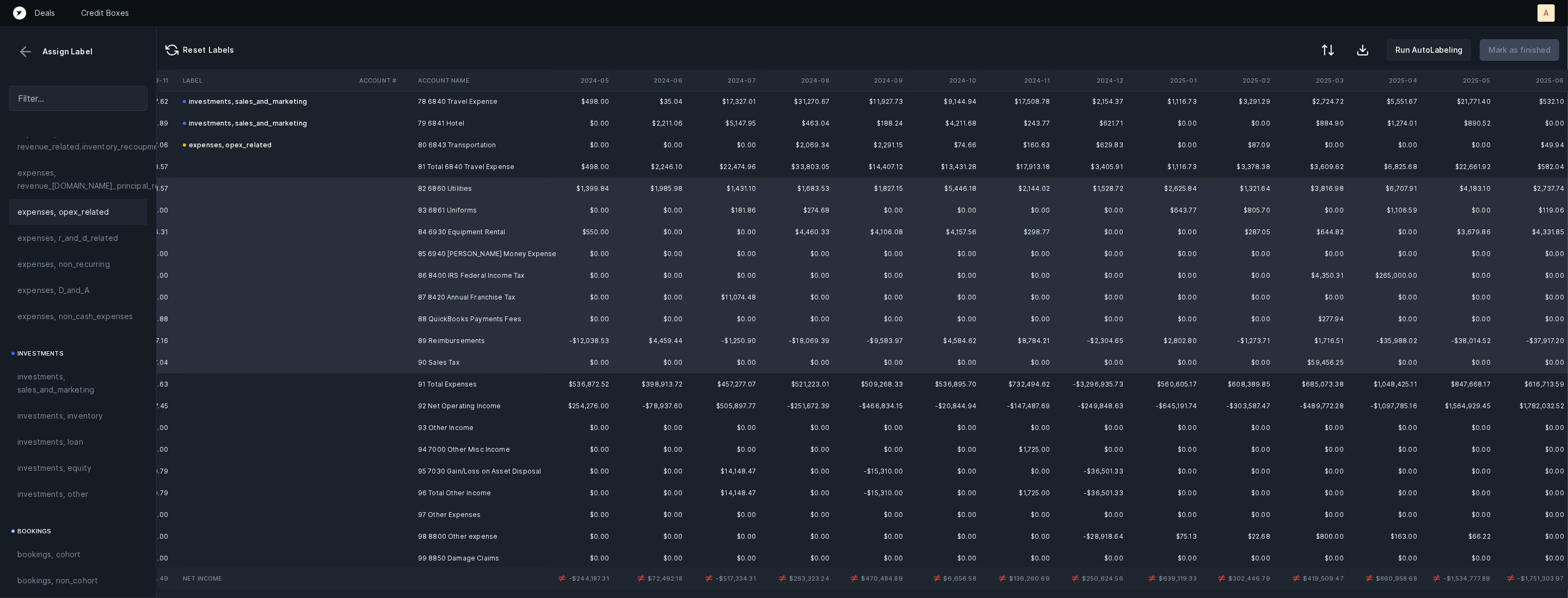
click at [66, 219] on div "expenses, opex_related" at bounding box center [78, 212] width 139 height 26
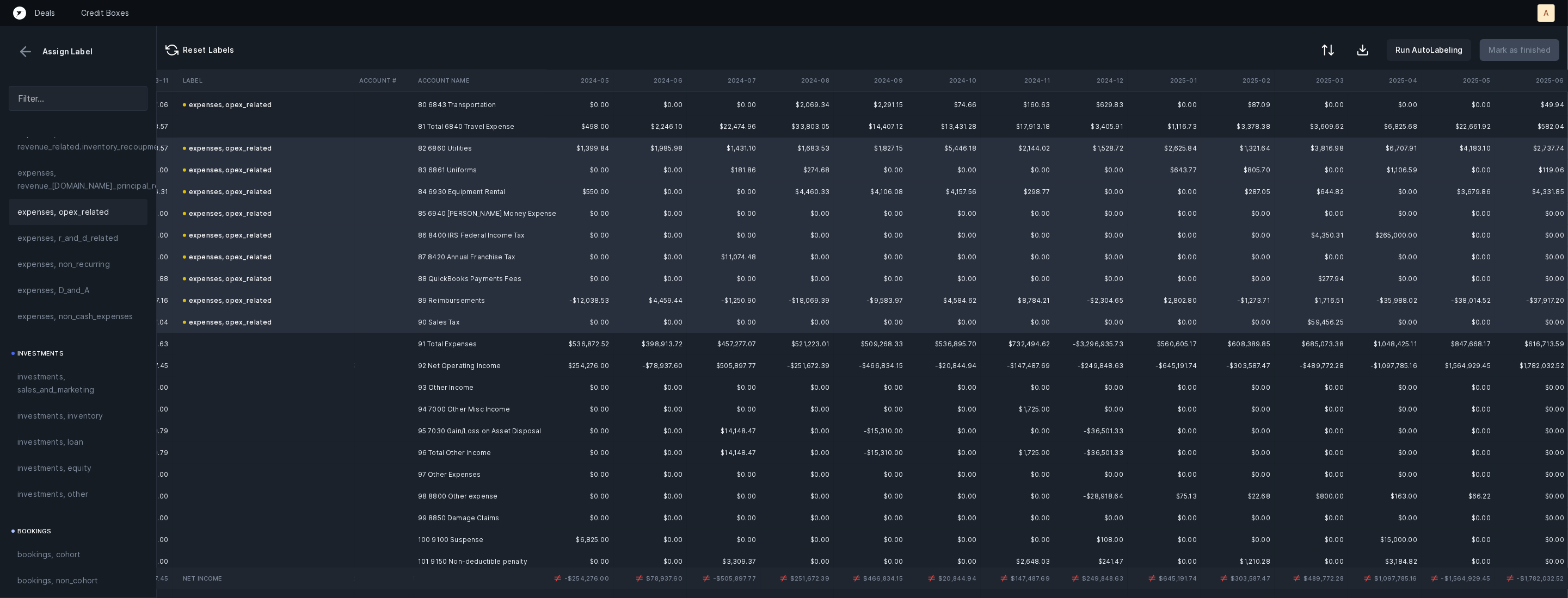
scroll to position [1847, 818]
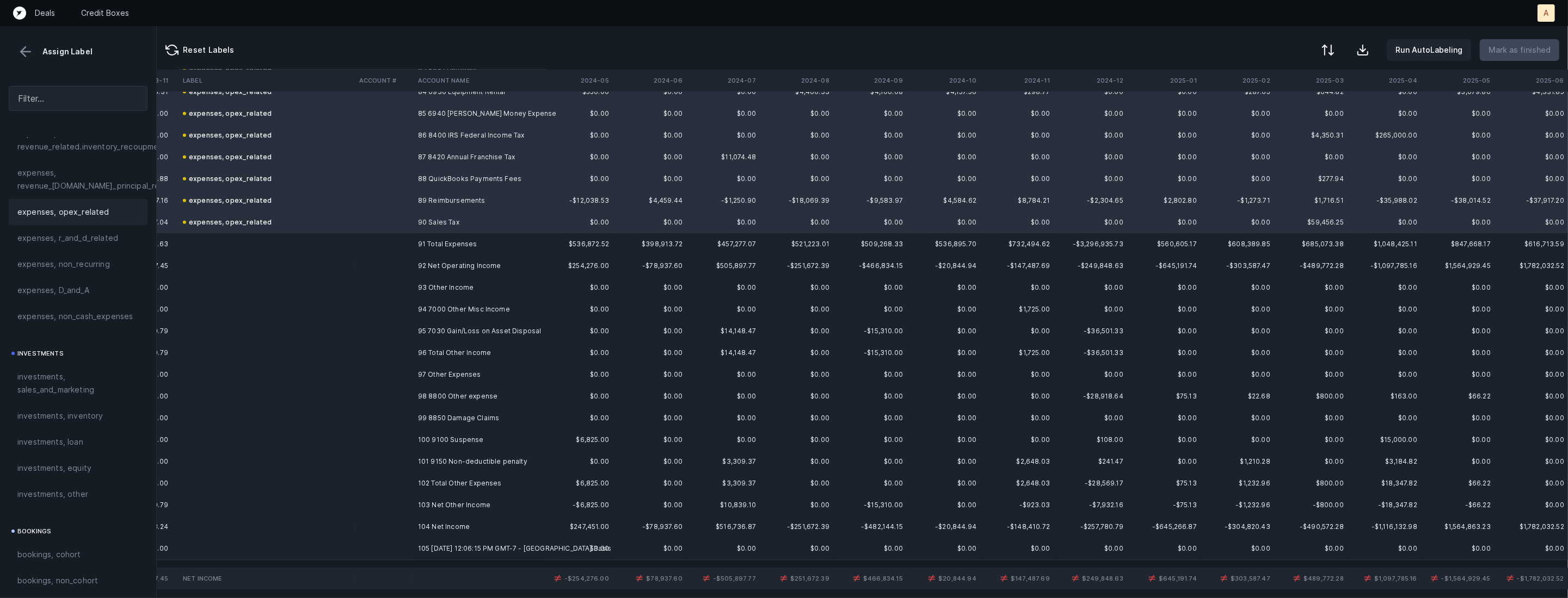
click at [476, 306] on td "94 7000 Other Misc Income" at bounding box center [480, 310] width 133 height 22
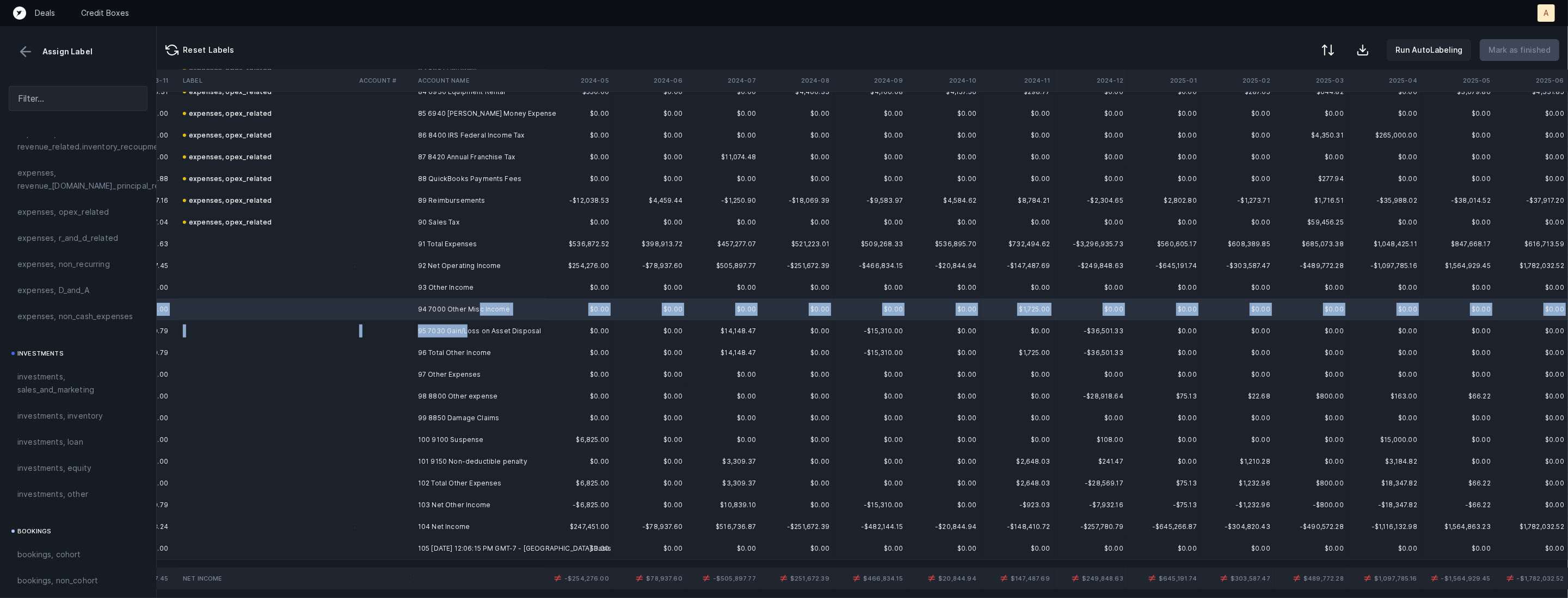
click at [467, 331] on td "95 7030 Gain/Loss on Asset Disposal" at bounding box center [480, 331] width 133 height 22
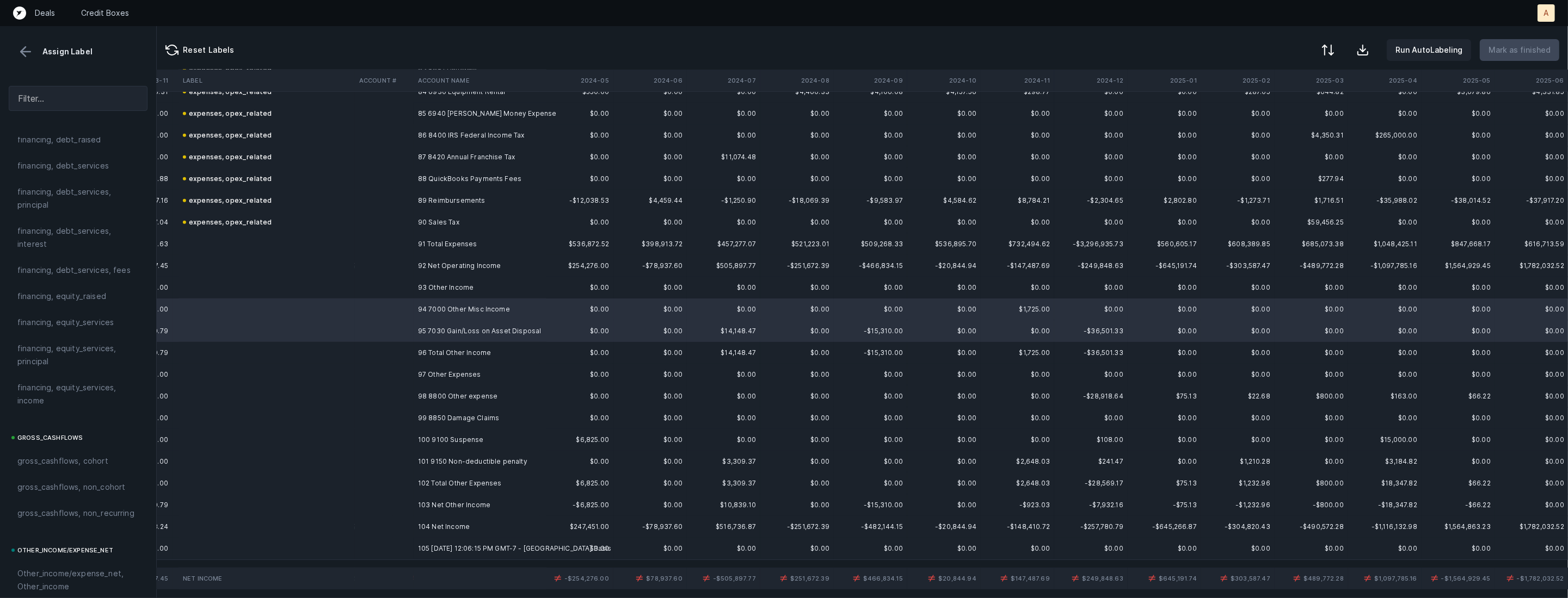
scroll to position [1199, 0]
click at [81, 255] on span "Other_income/expense_net, Other_income" at bounding box center [78, 254] width 121 height 26
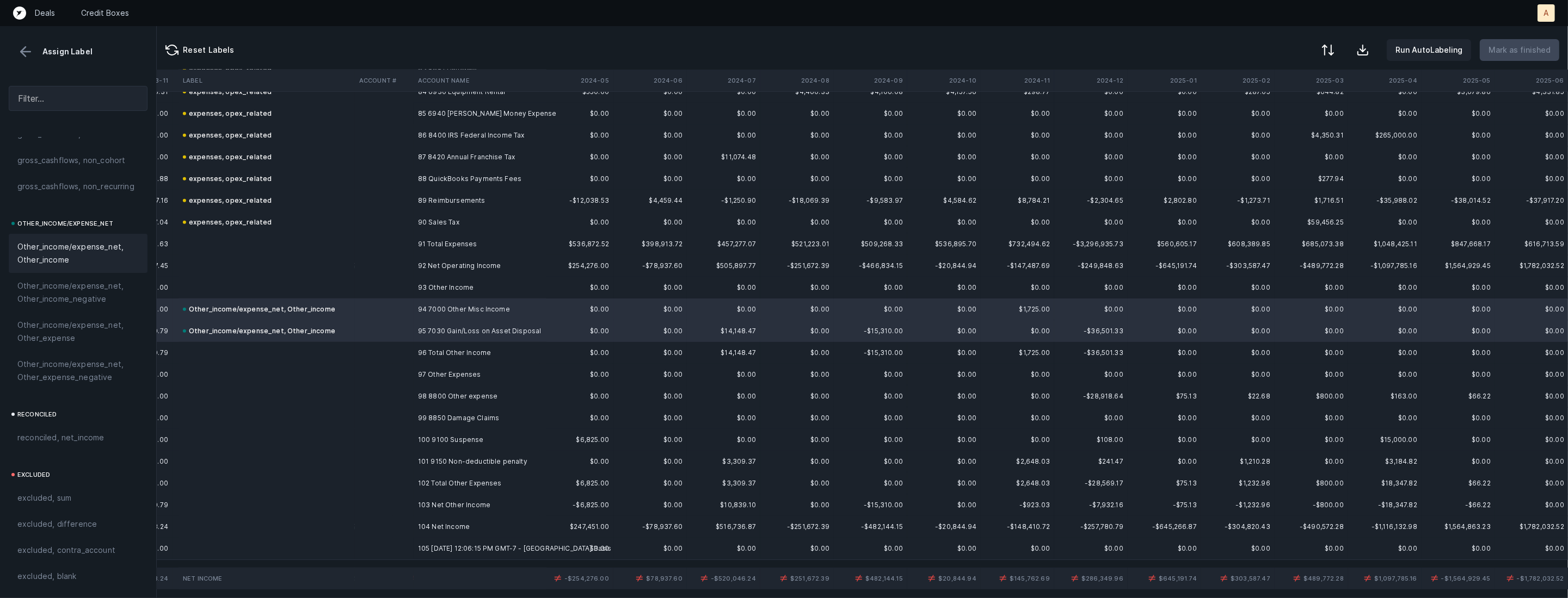
click at [410, 400] on td at bounding box center [384, 397] width 59 height 22
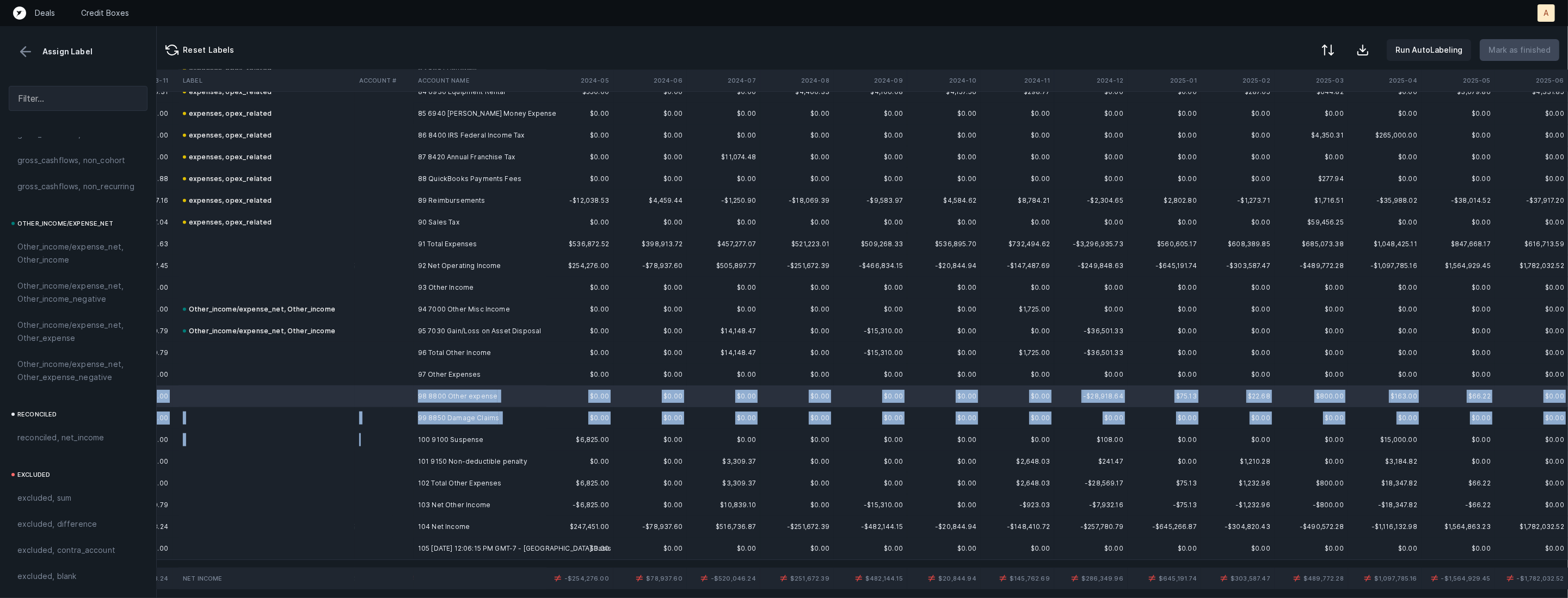
click at [409, 435] on td at bounding box center [384, 440] width 59 height 22
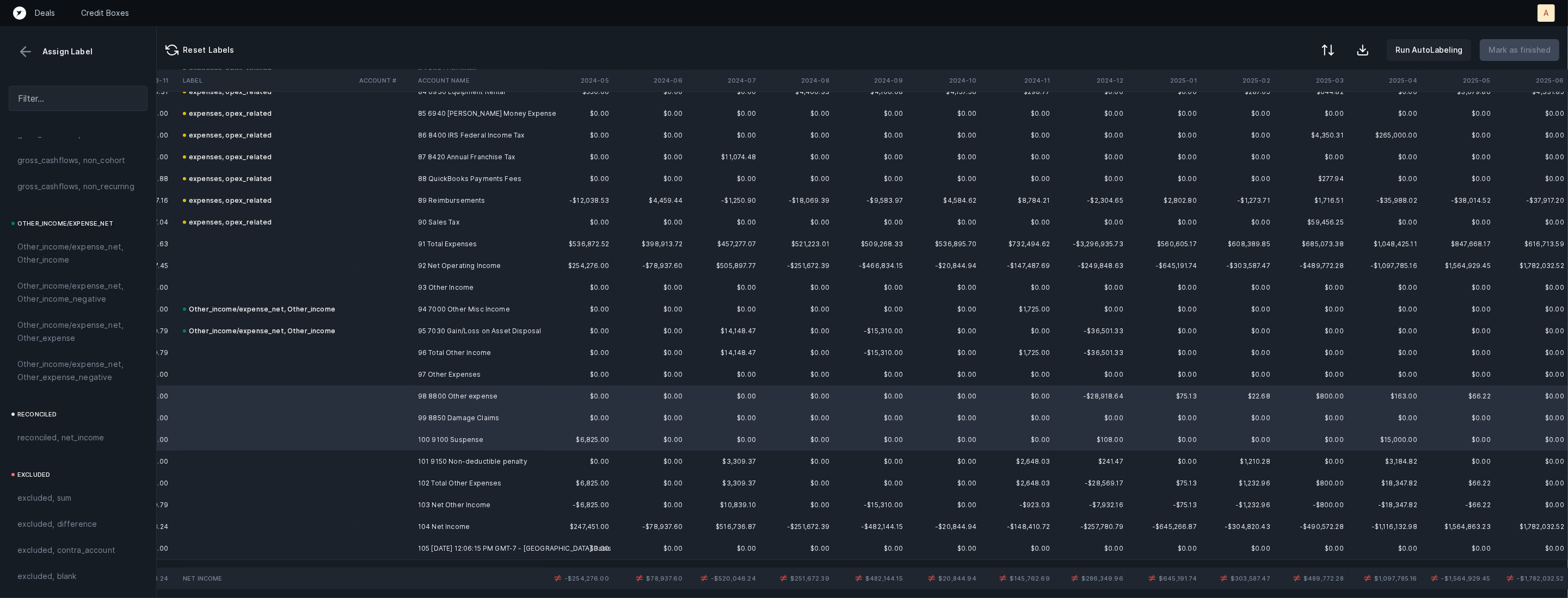
click at [400, 451] on td at bounding box center [384, 462] width 59 height 22
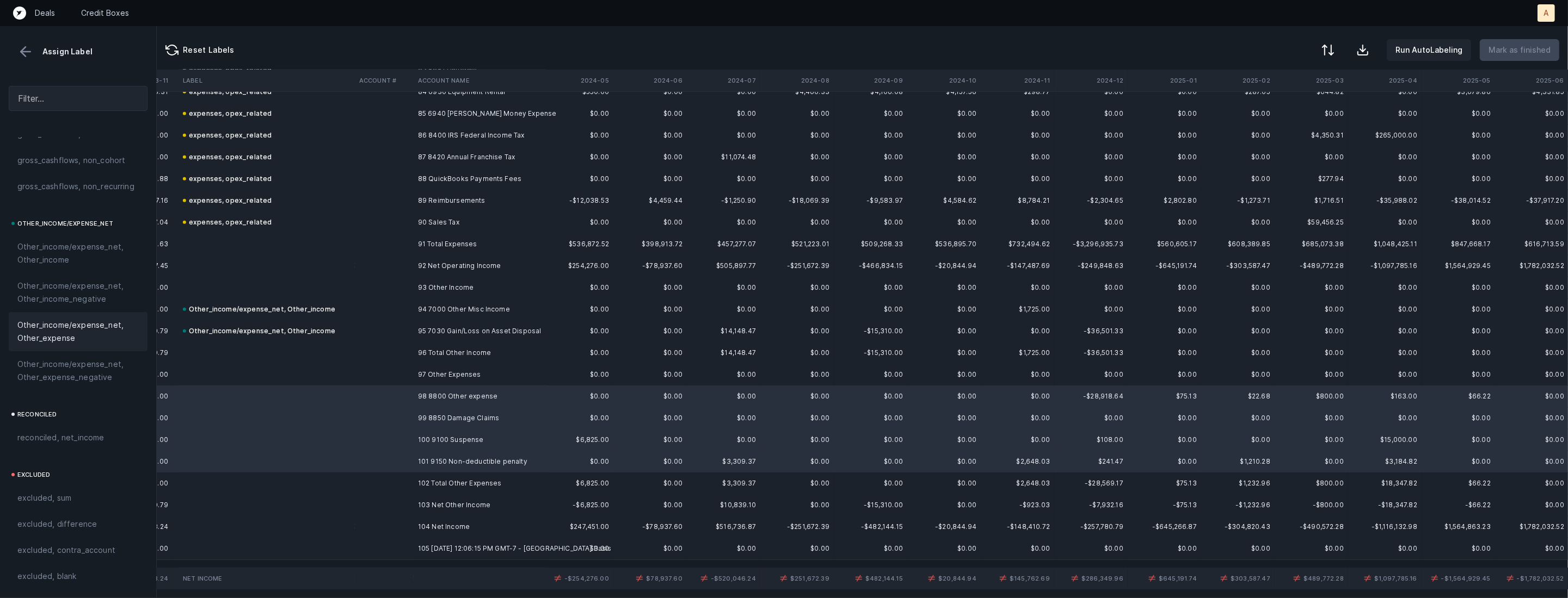
click at [89, 342] on span "Other_income/expense_net, Other_expense" at bounding box center [78, 331] width 121 height 26
click at [410, 519] on td at bounding box center [384, 527] width 59 height 22
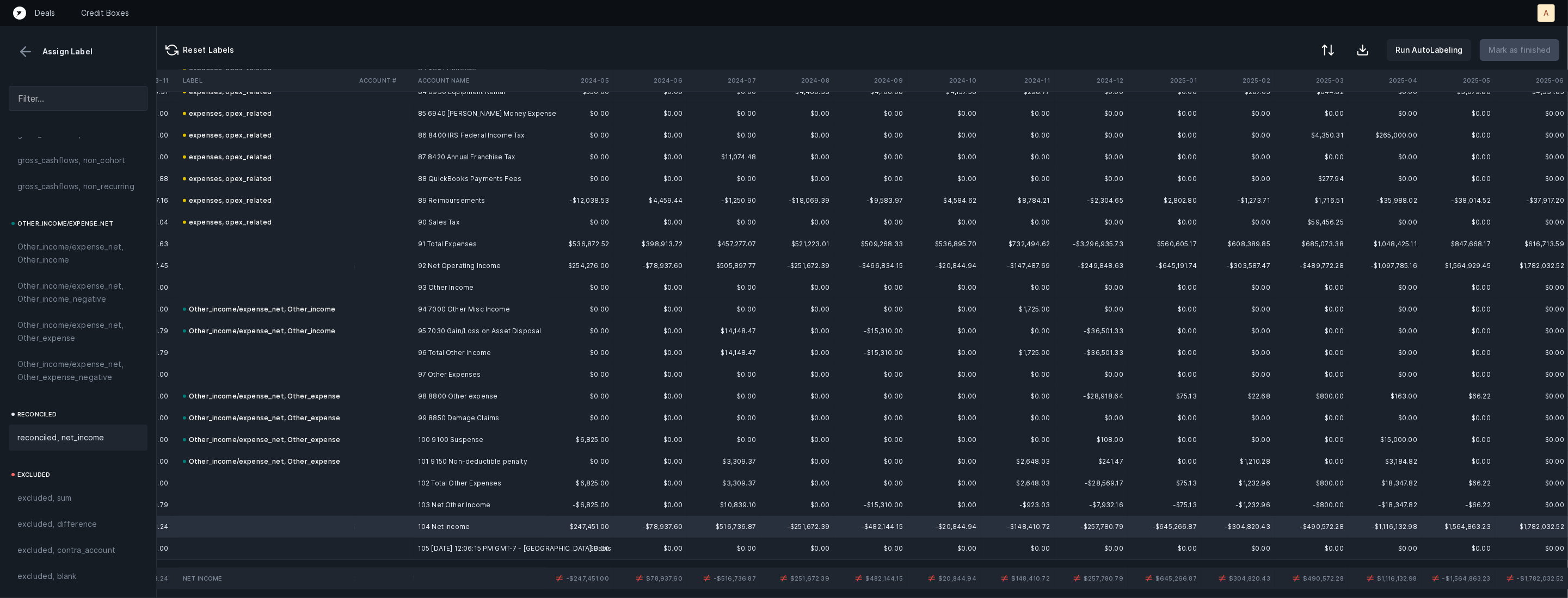
click at [96, 432] on span "reconciled, net_income" at bounding box center [61, 438] width 87 height 13
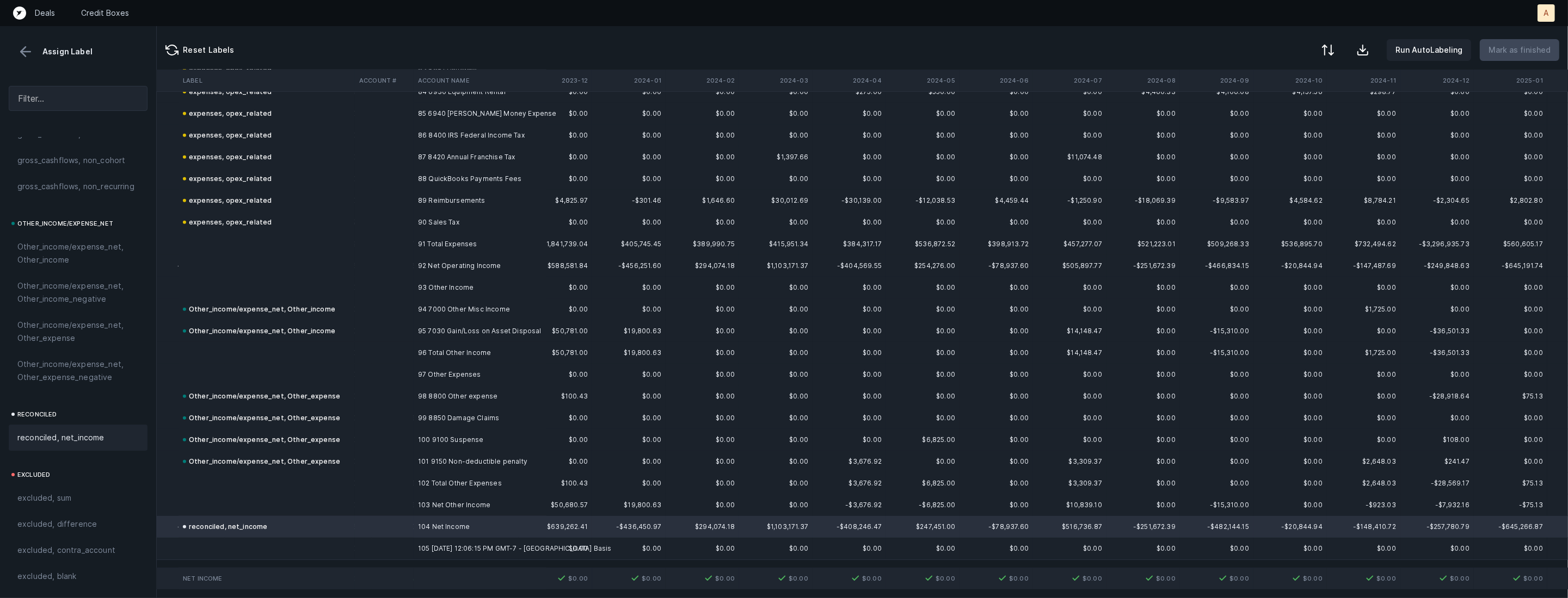
scroll to position [1847, 818]
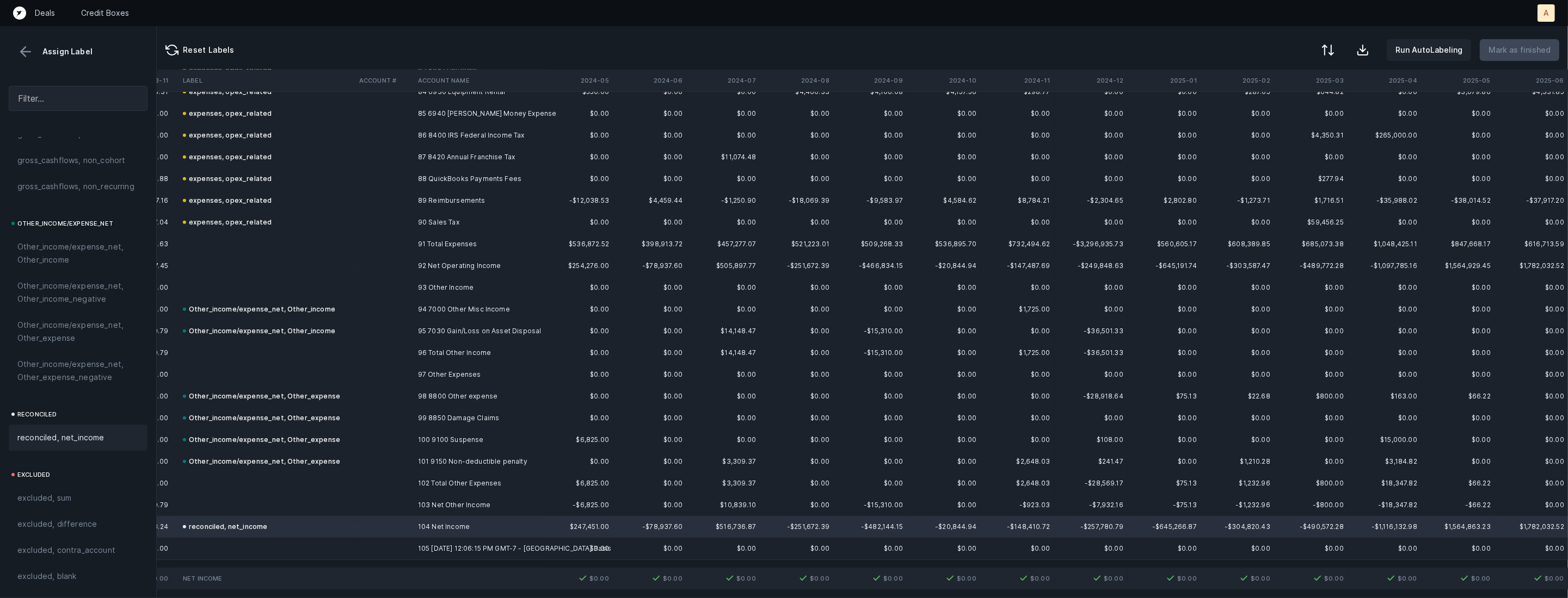
click at [1346, 47] on div "Run AutoLabeling Mark as finished" at bounding box center [1438, 50] width 242 height 22
click at [1332, 50] on div at bounding box center [1326, 50] width 13 height 13
click at [1267, 115] on div "By Hum label" at bounding box center [1258, 115] width 48 height 13
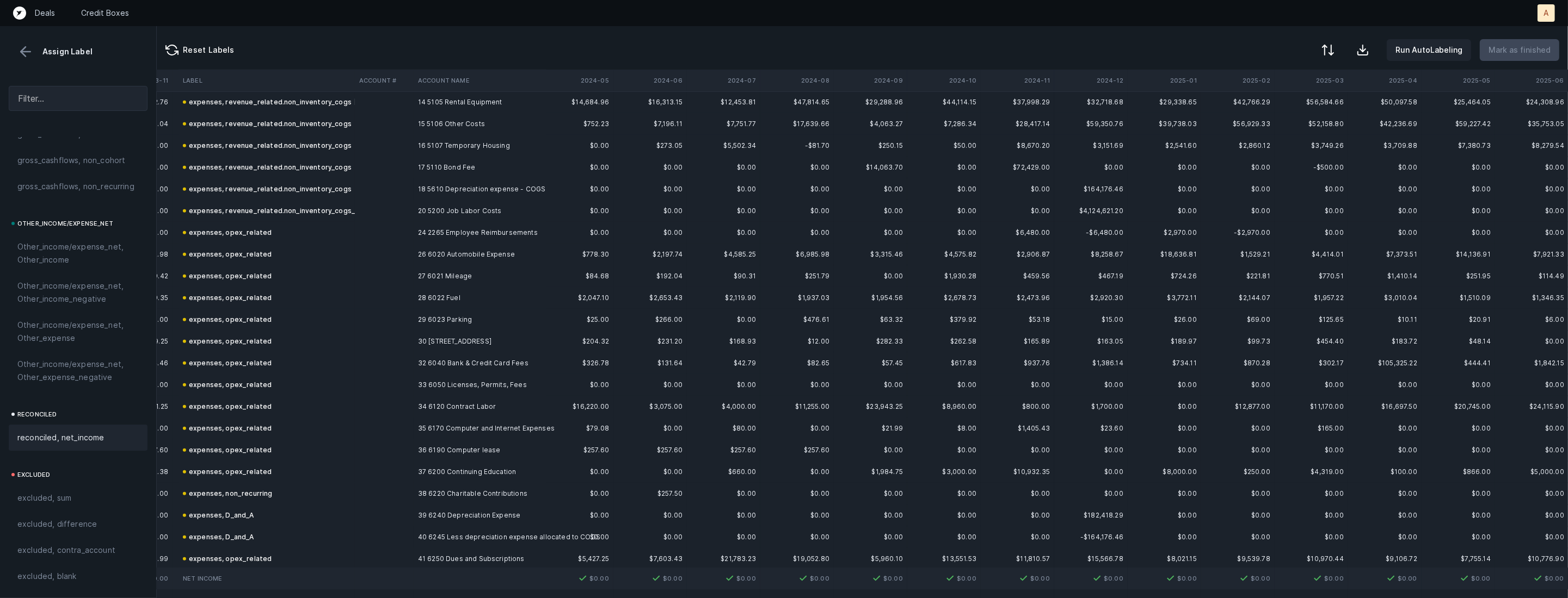
scroll to position [0, 818]
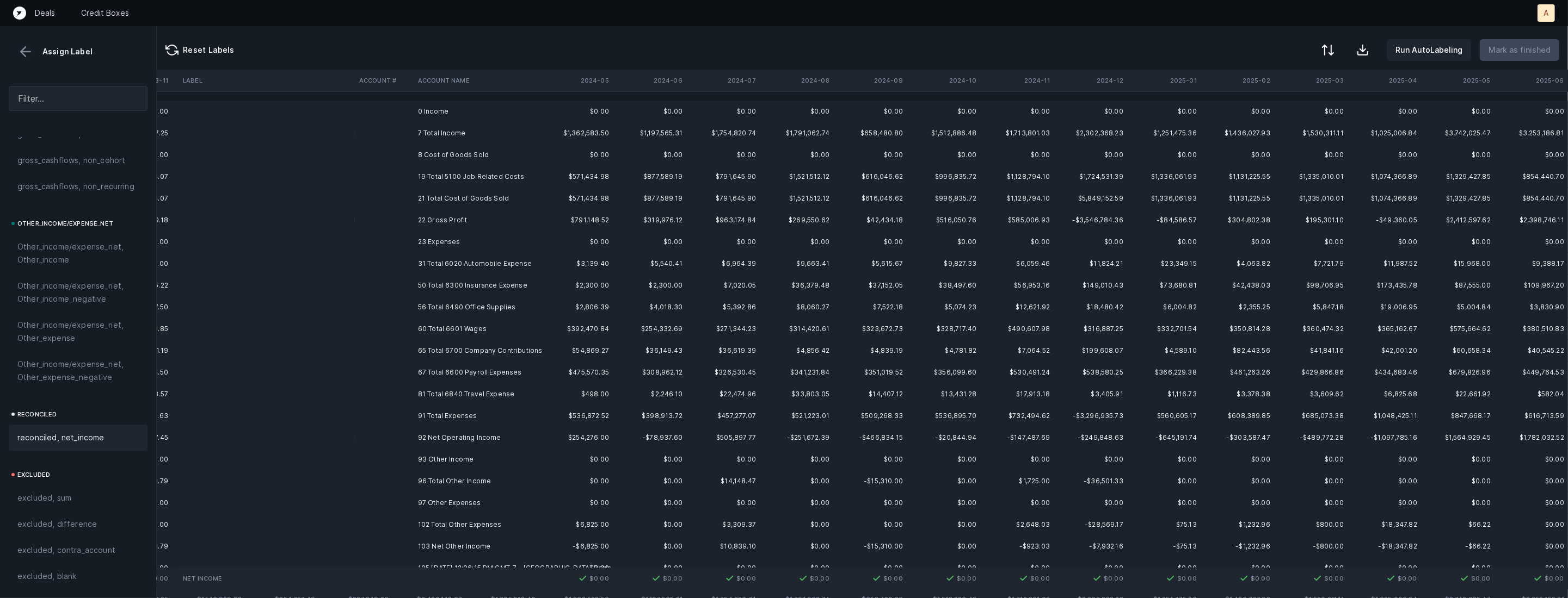
click at [456, 110] on td "0 Income" at bounding box center [480, 112] width 133 height 22
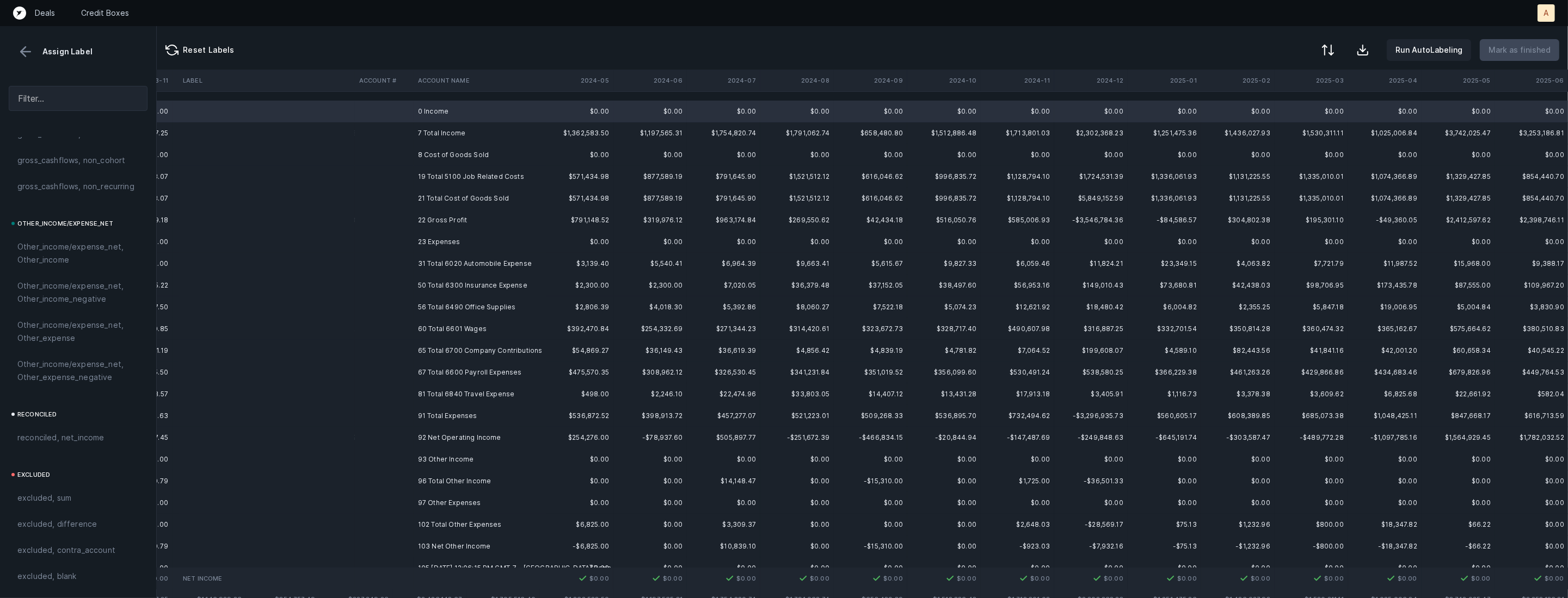
click at [448, 148] on td "8 Cost of Goods Sold" at bounding box center [480, 155] width 133 height 22
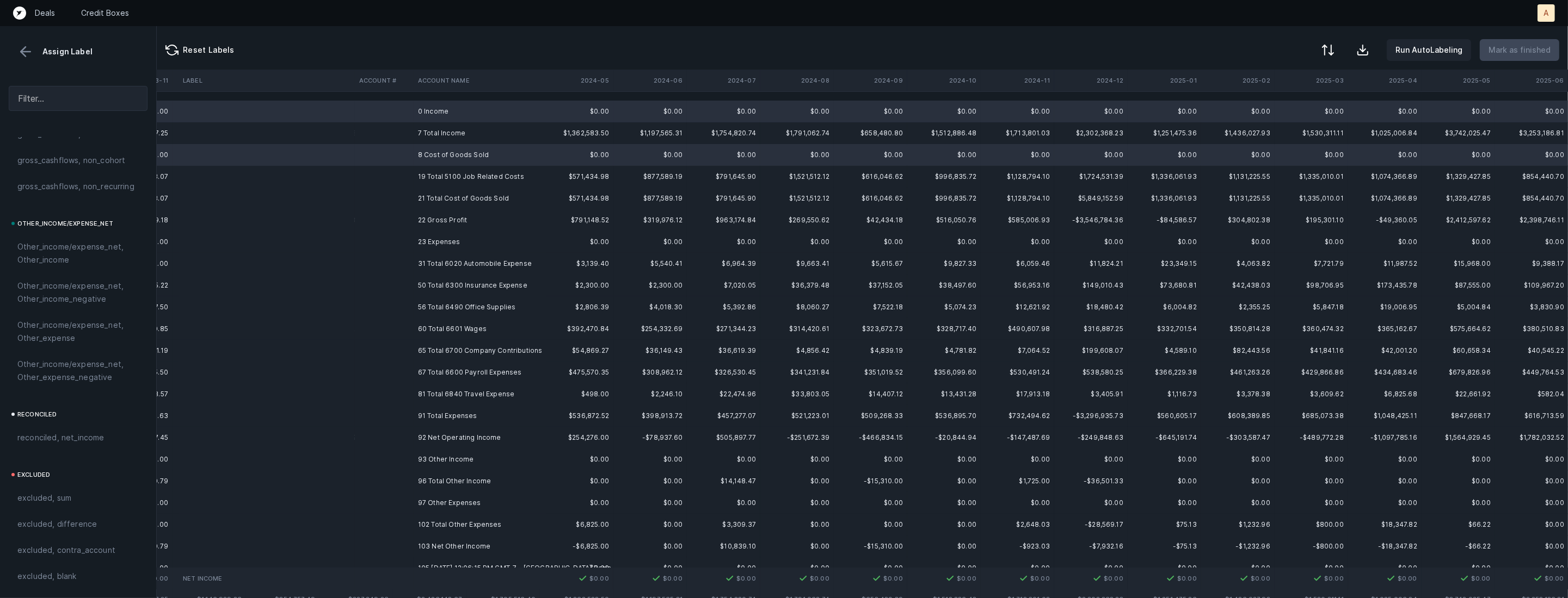
click at [455, 239] on td "23 Expenses" at bounding box center [480, 242] width 133 height 22
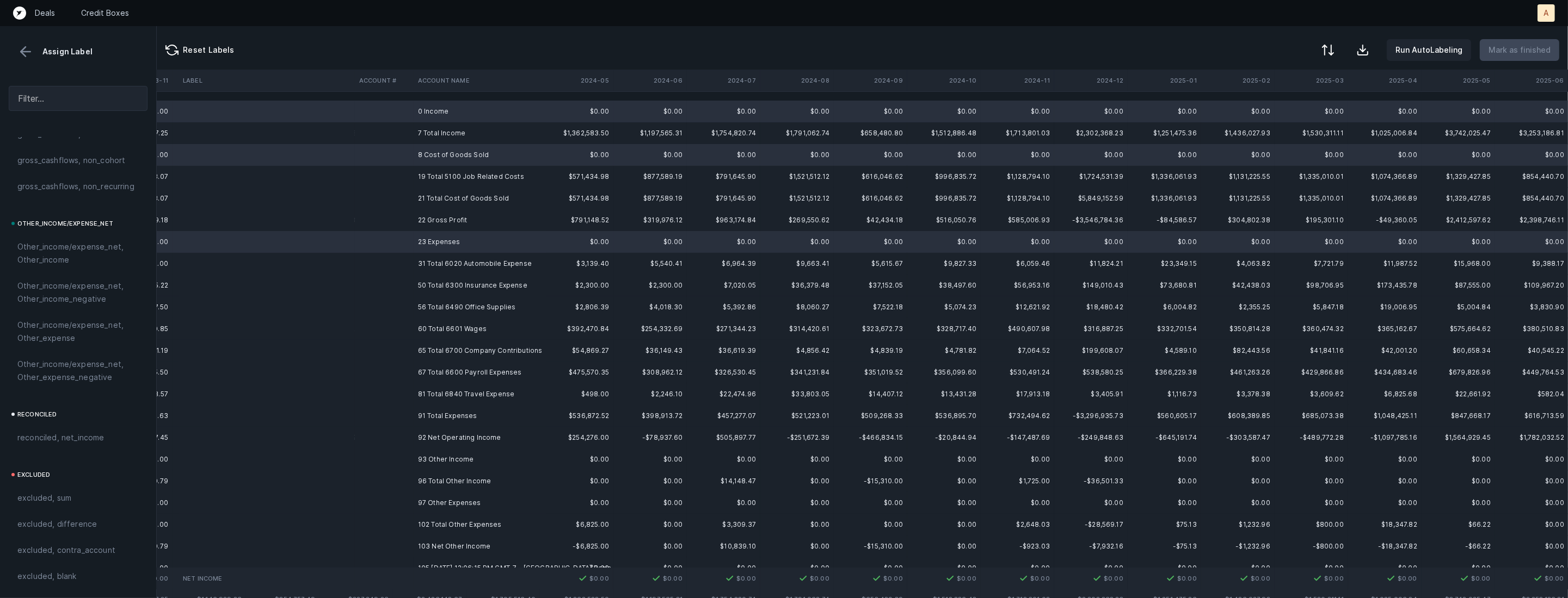
click at [435, 460] on td "93 Other Income" at bounding box center [480, 460] width 133 height 22
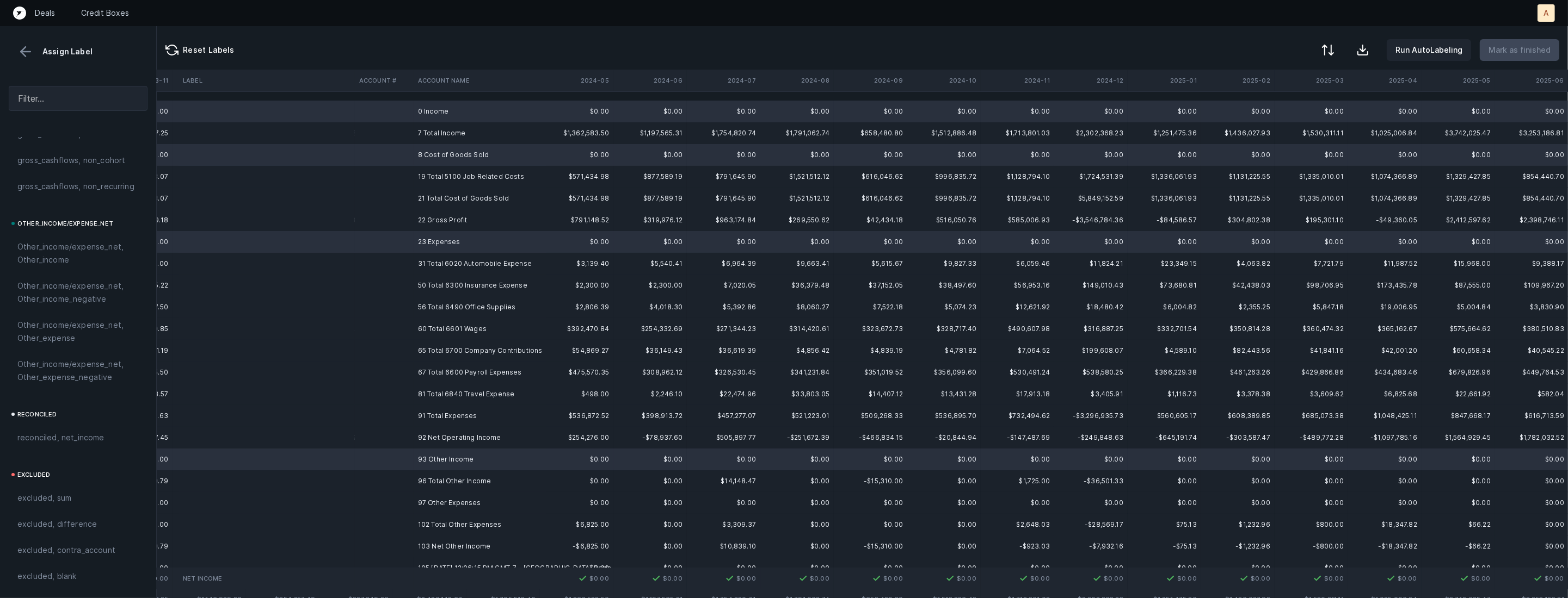
click at [426, 500] on td "97 Other Expenses" at bounding box center [480, 503] width 133 height 22
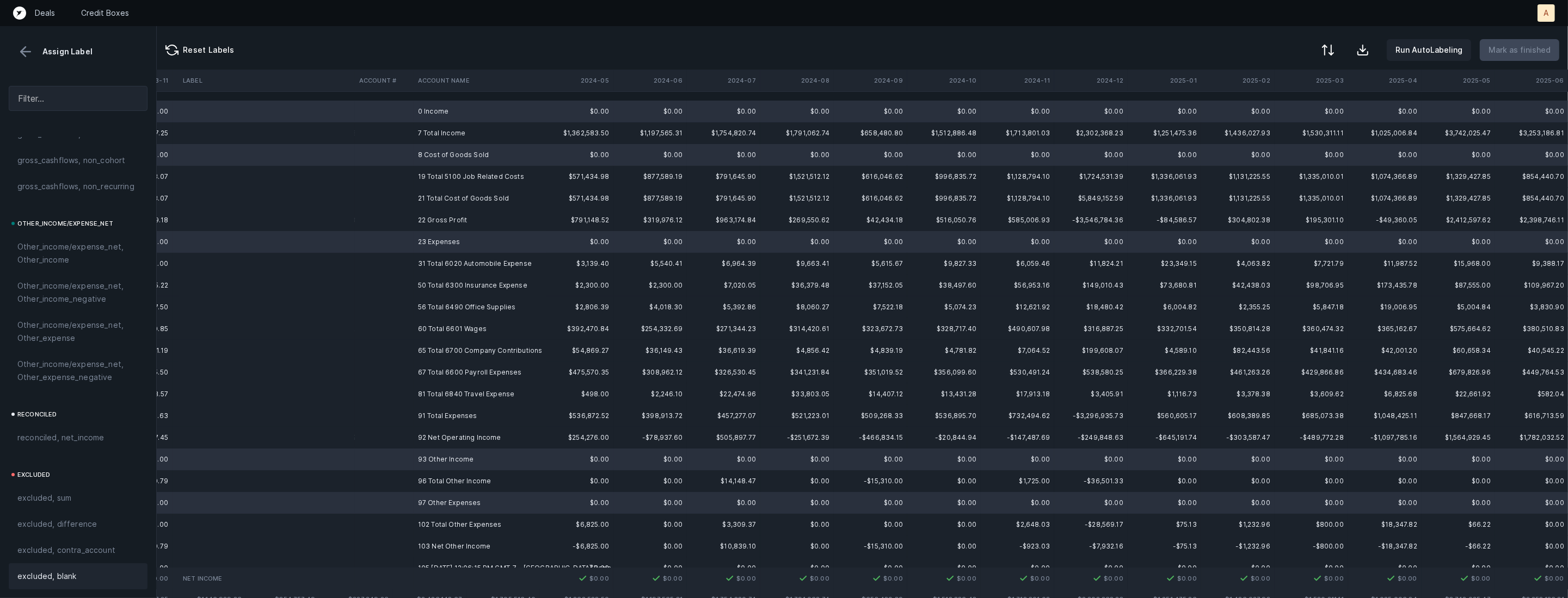
click at [85, 582] on div "excluded, blank" at bounding box center [78, 576] width 121 height 13
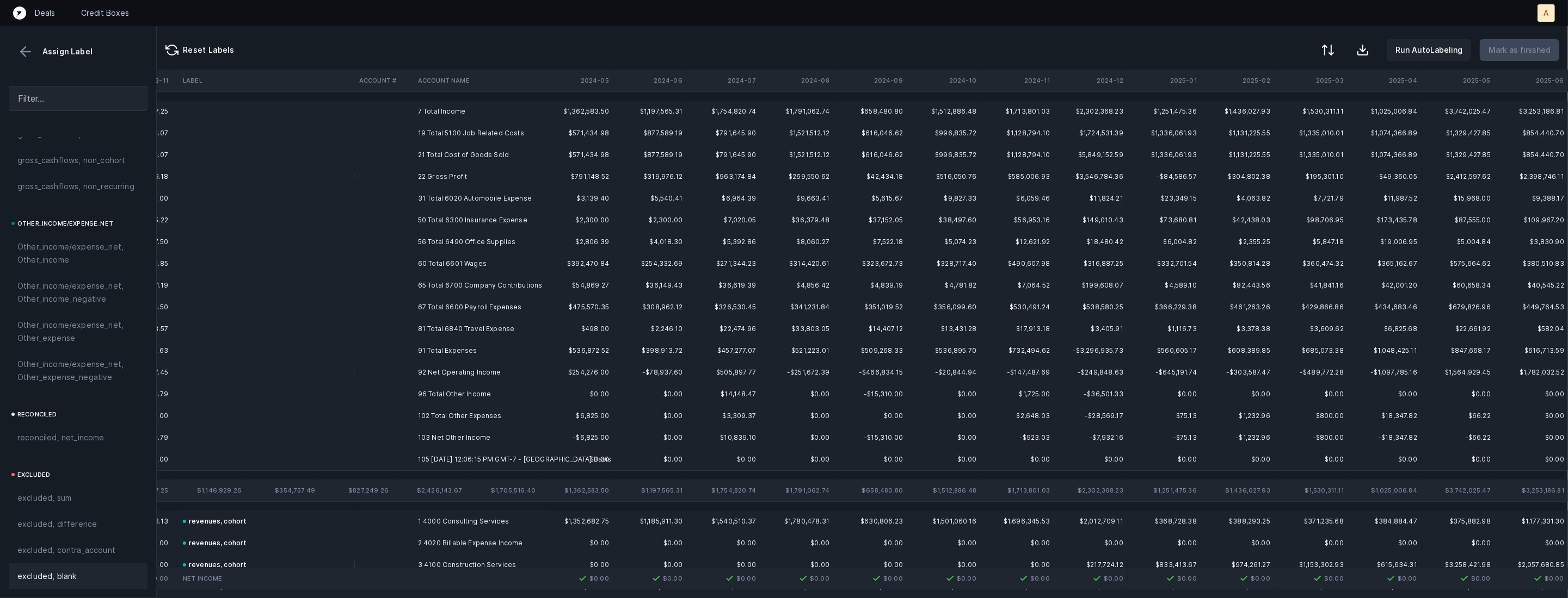
click at [464, 167] on td "22 Gross Profit" at bounding box center [480, 177] width 133 height 22
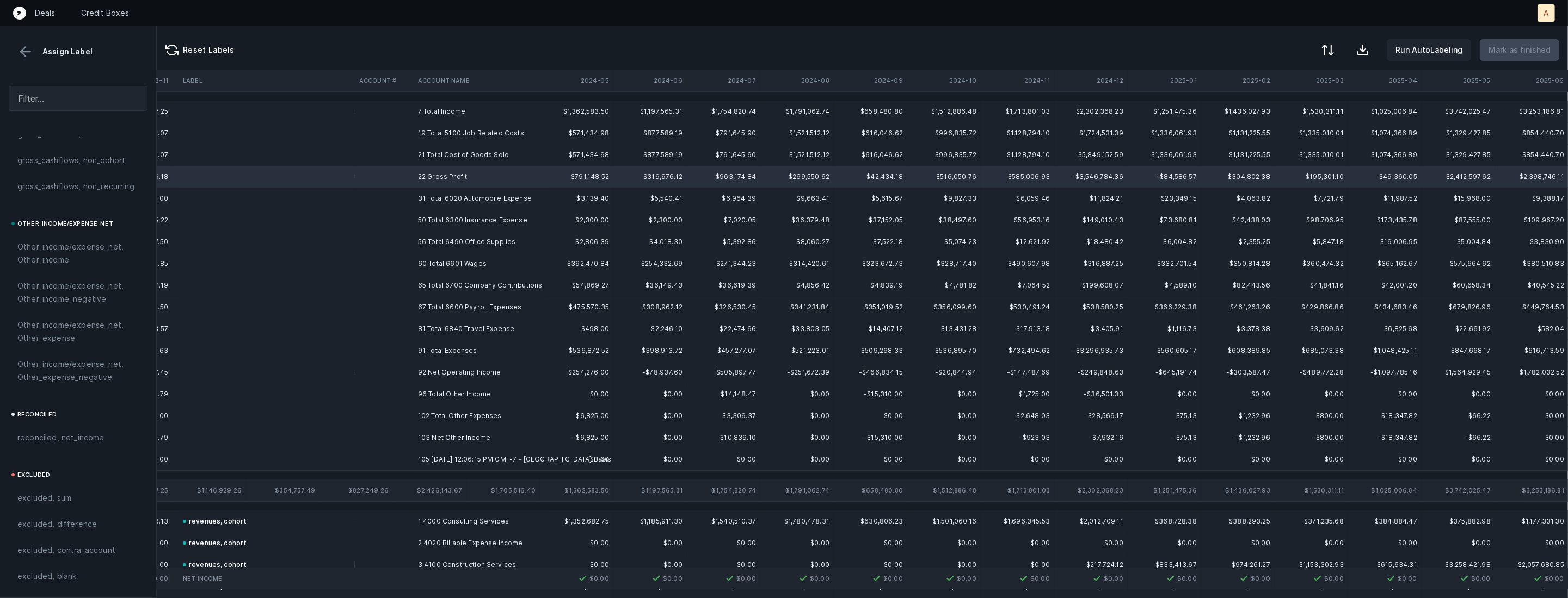
click at [435, 368] on td "92 Net Operating Income" at bounding box center [480, 372] width 133 height 22
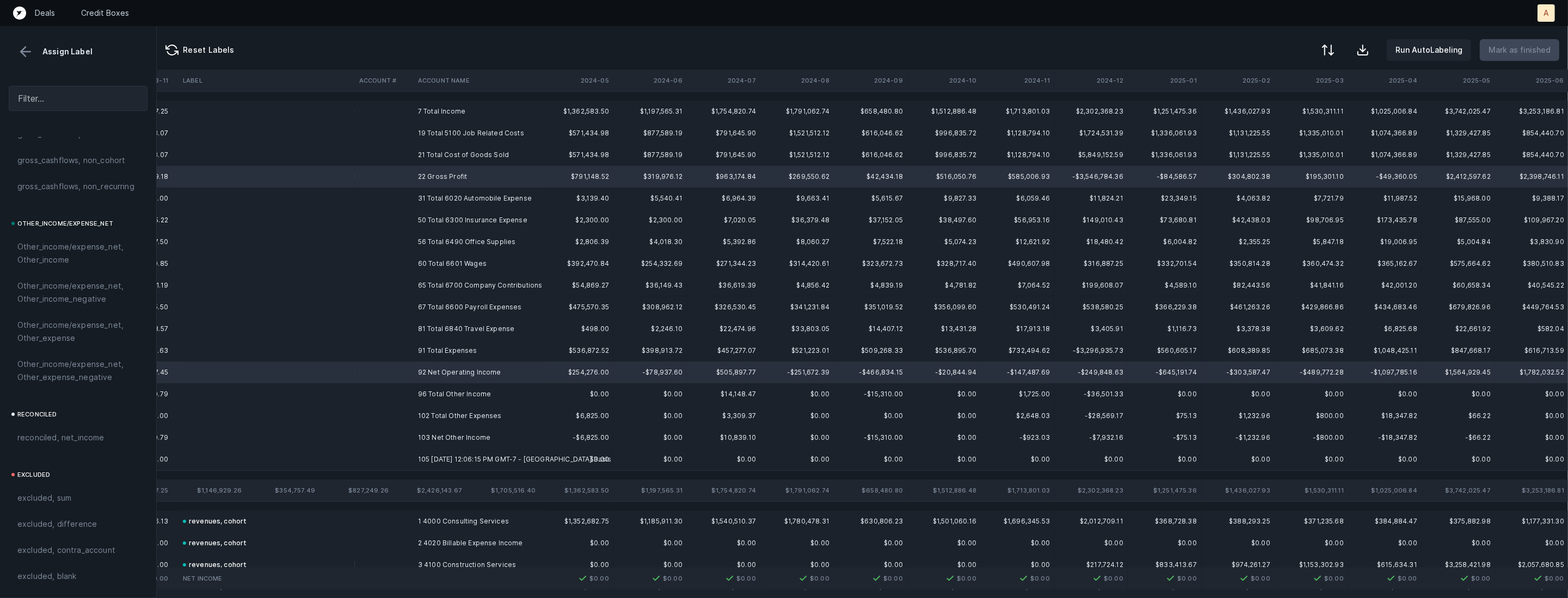
click at [426, 438] on td "103 Net Other Income" at bounding box center [480, 438] width 133 height 22
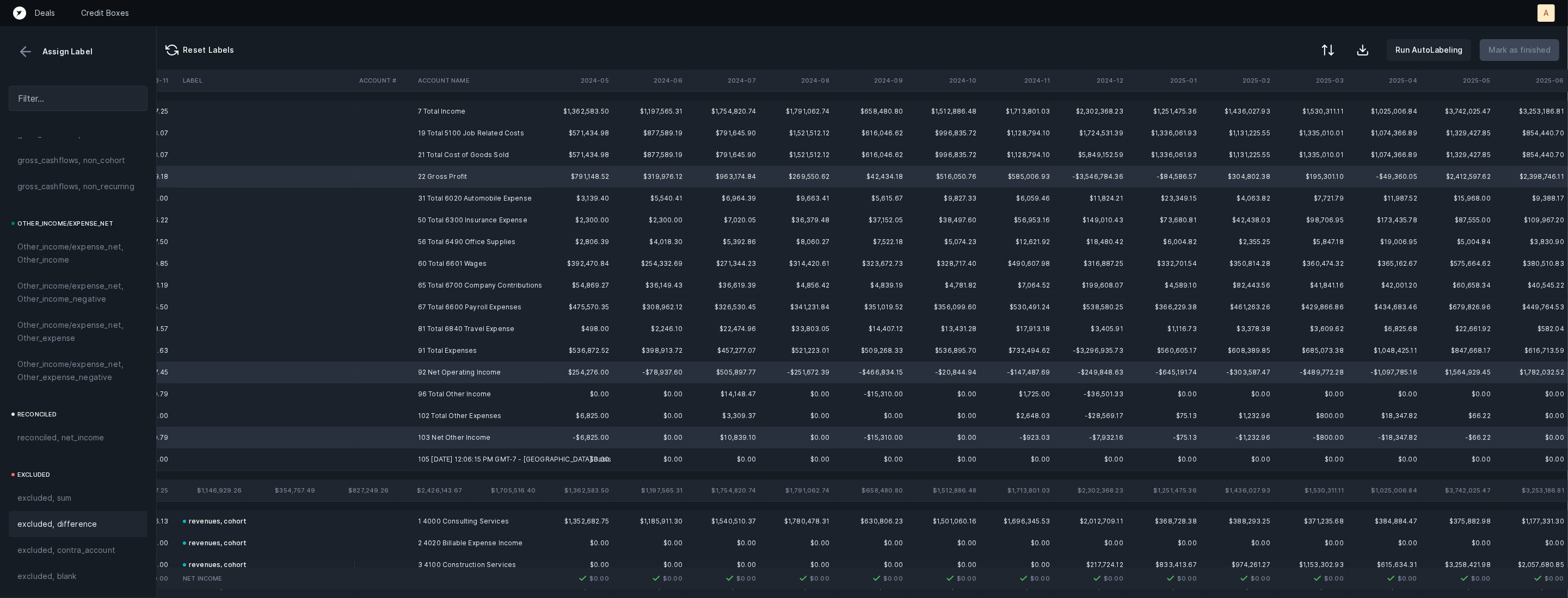
click at [70, 521] on span "excluded, difference" at bounding box center [57, 524] width 79 height 13
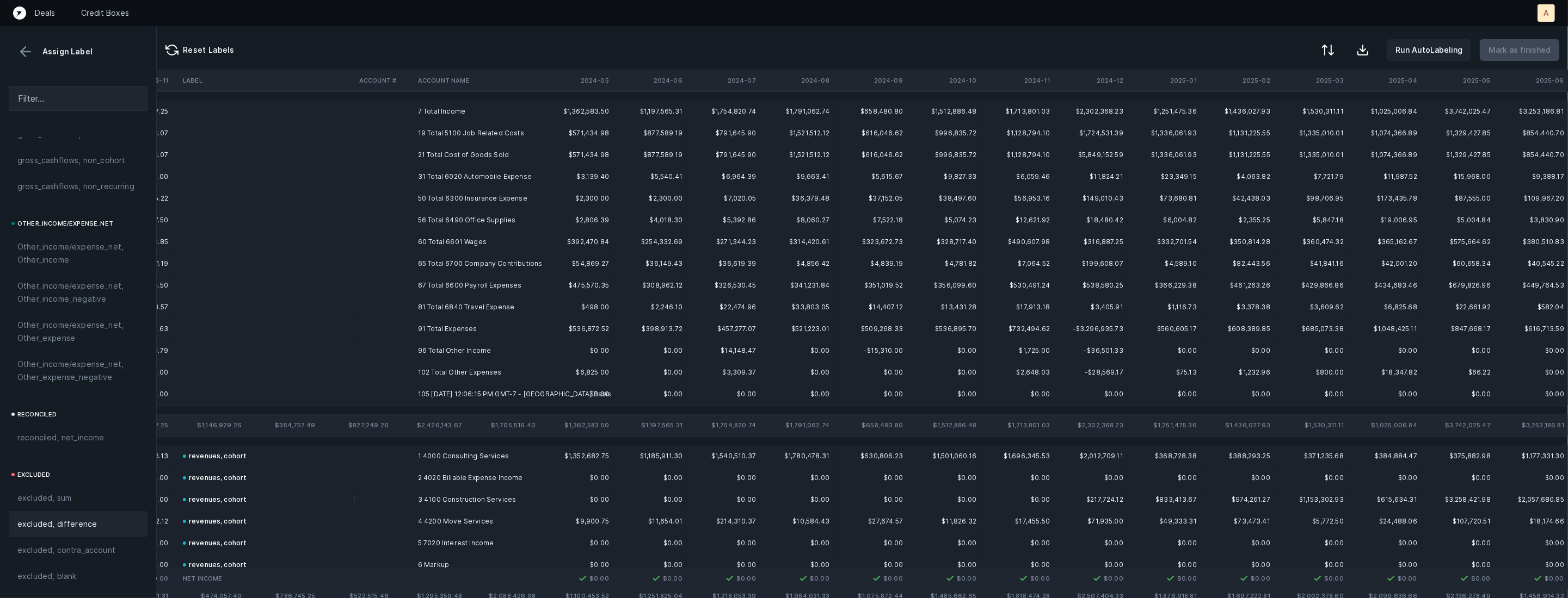
click at [435, 109] on td "7 Total Income" at bounding box center [480, 112] width 133 height 22
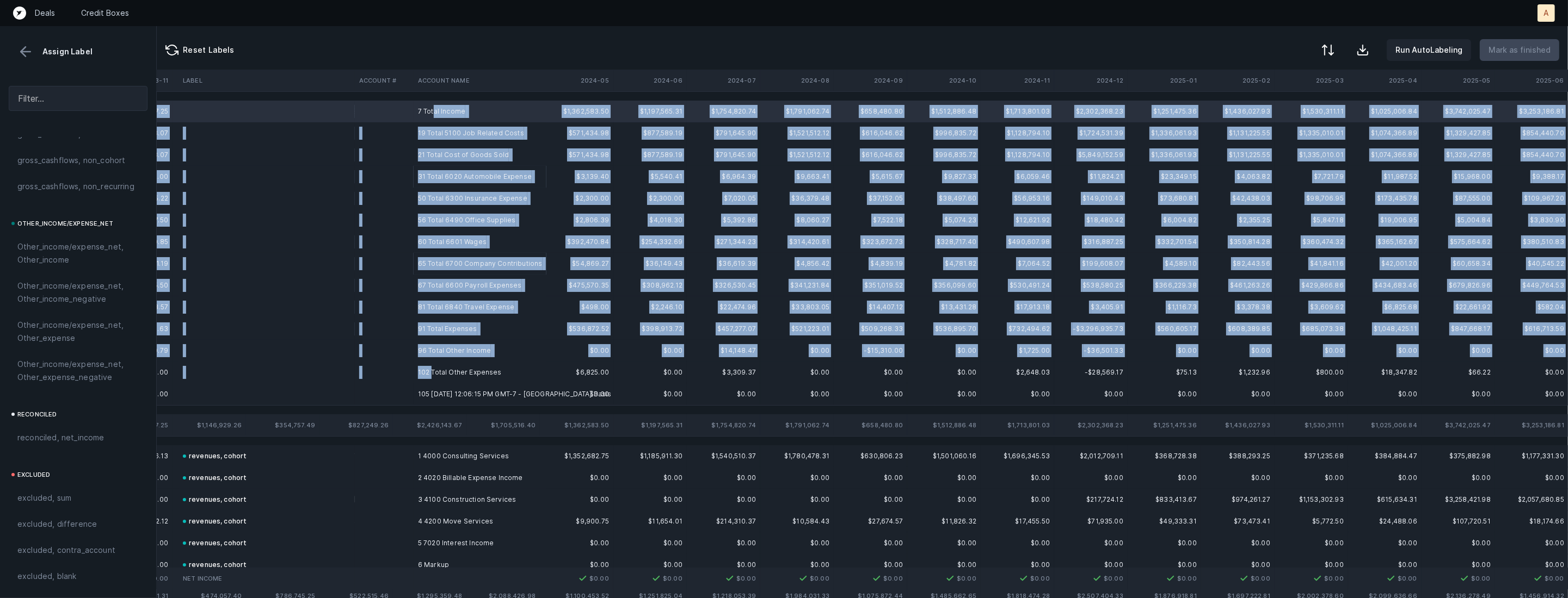
click at [432, 367] on td "102 Total Other Expenses" at bounding box center [480, 372] width 133 height 22
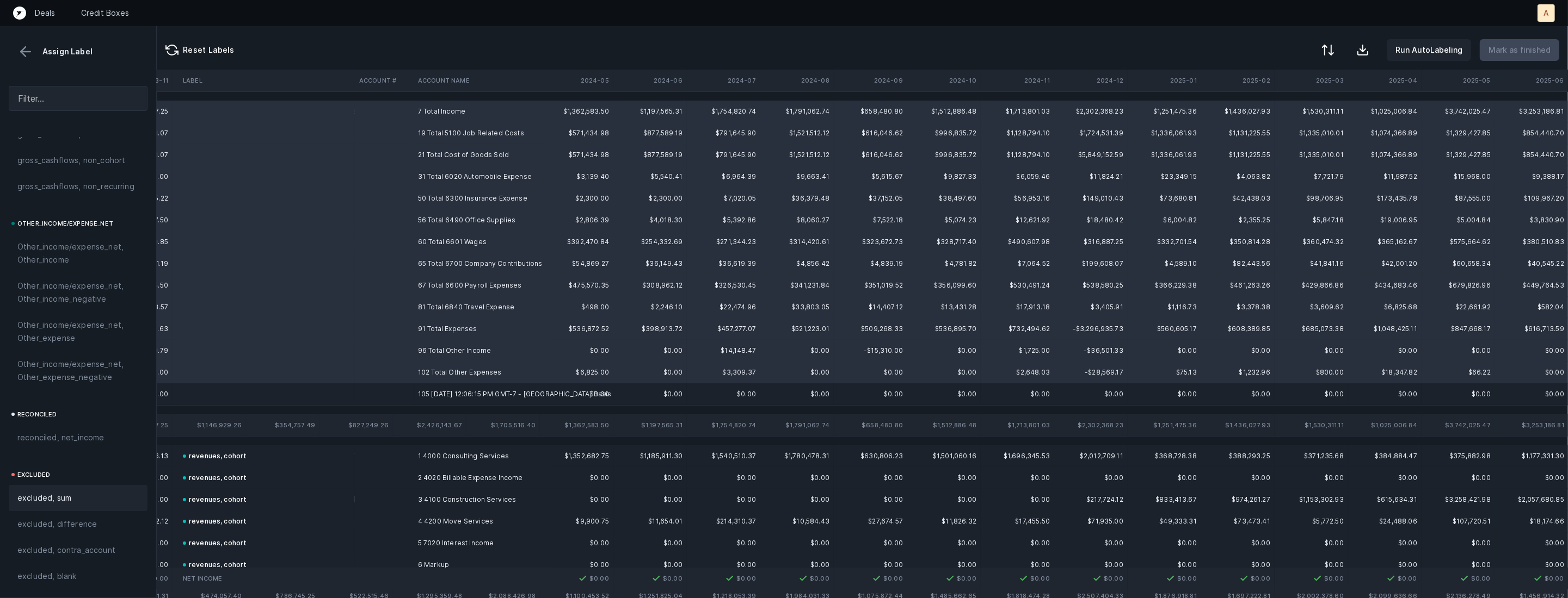
click at [41, 498] on span "excluded, sum" at bounding box center [44, 498] width 54 height 13
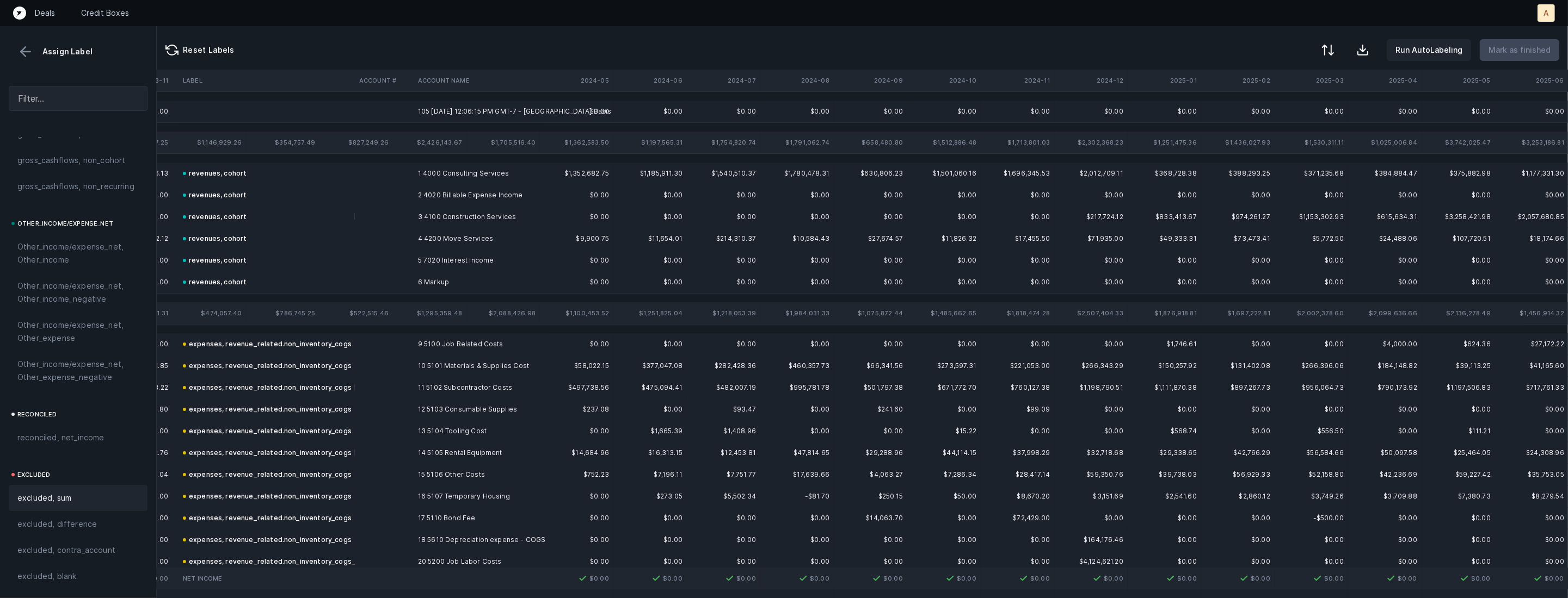
click at [446, 109] on td "105 [DATE] 12:06:15 PM GMT-7 - [GEOGRAPHIC_DATA] Basis" at bounding box center [480, 112] width 133 height 22
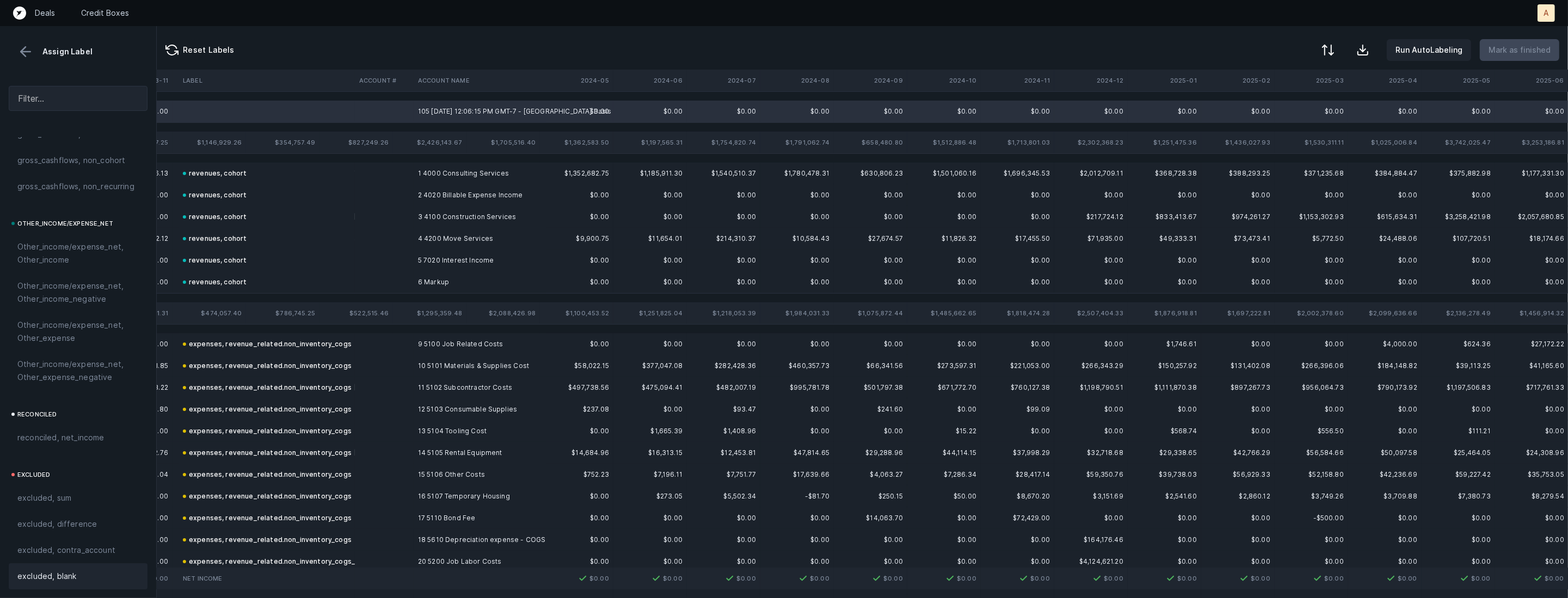
click at [87, 581] on div "excluded, blank" at bounding box center [78, 576] width 121 height 13
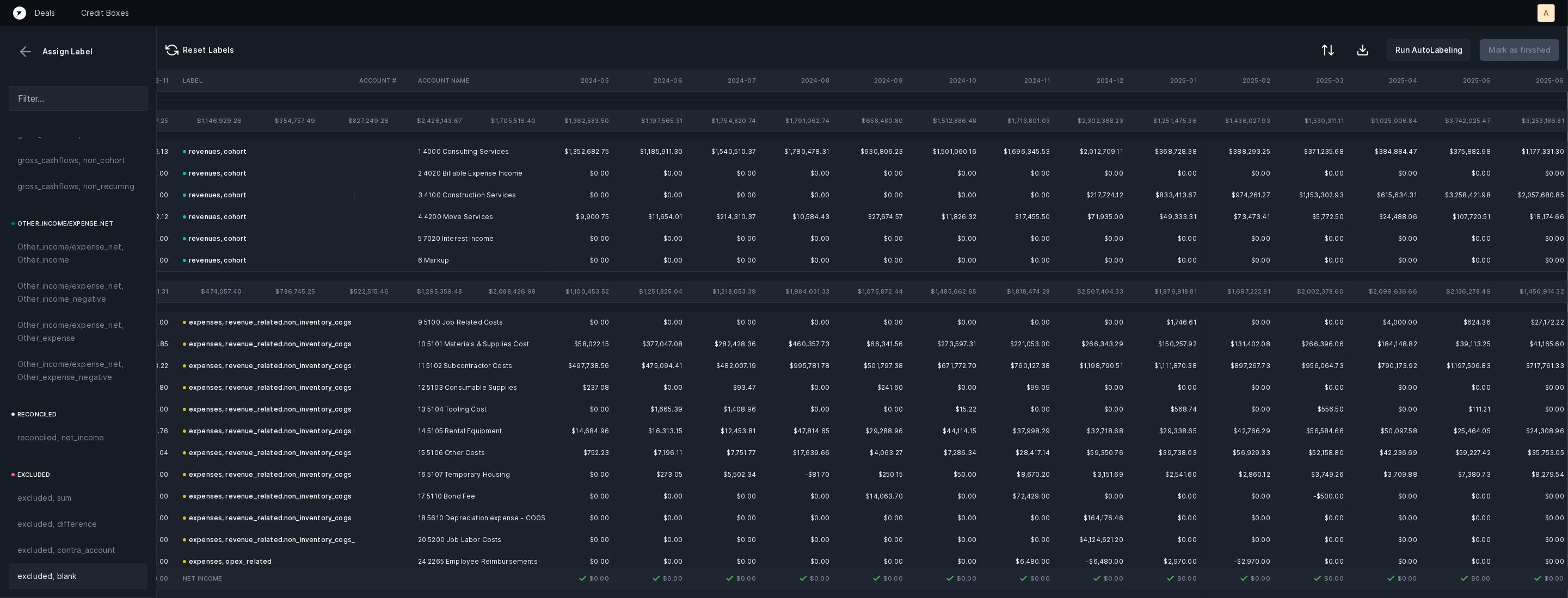
click at [22, 53] on button at bounding box center [26, 52] width 16 height 16
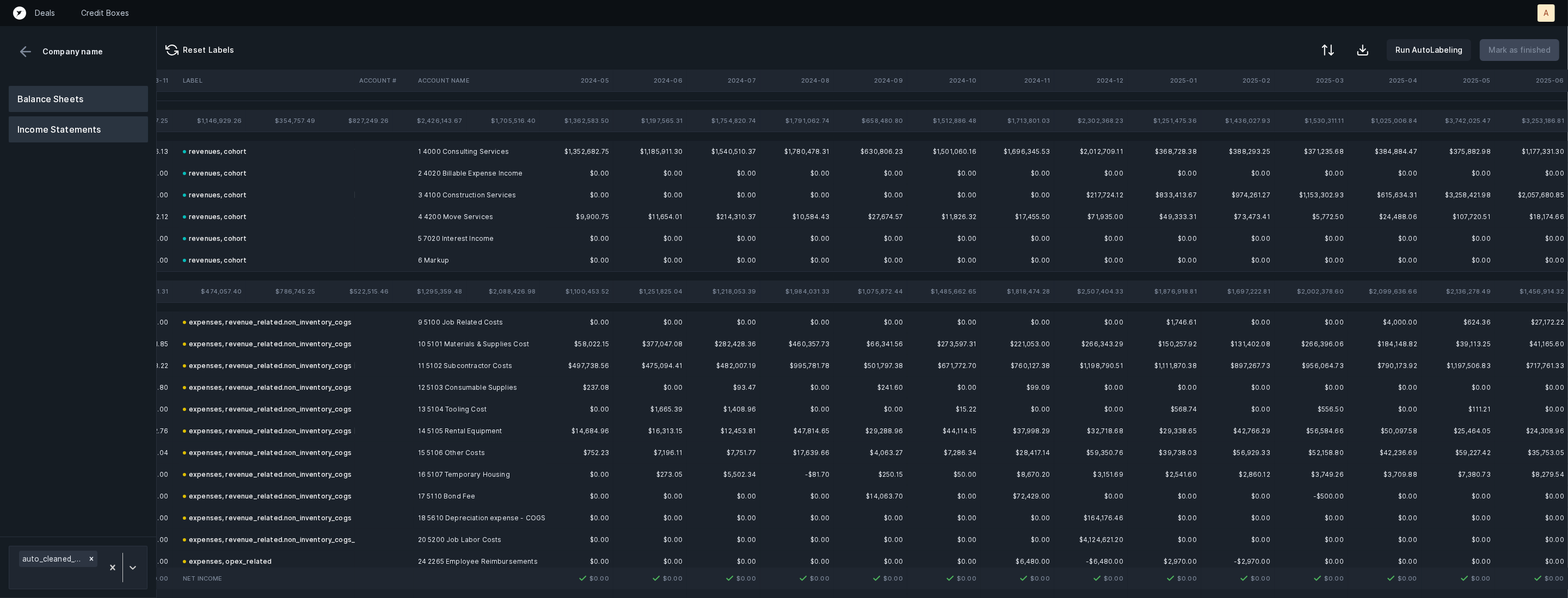
click at [50, 94] on button "Balance Sheets" at bounding box center [78, 99] width 139 height 26
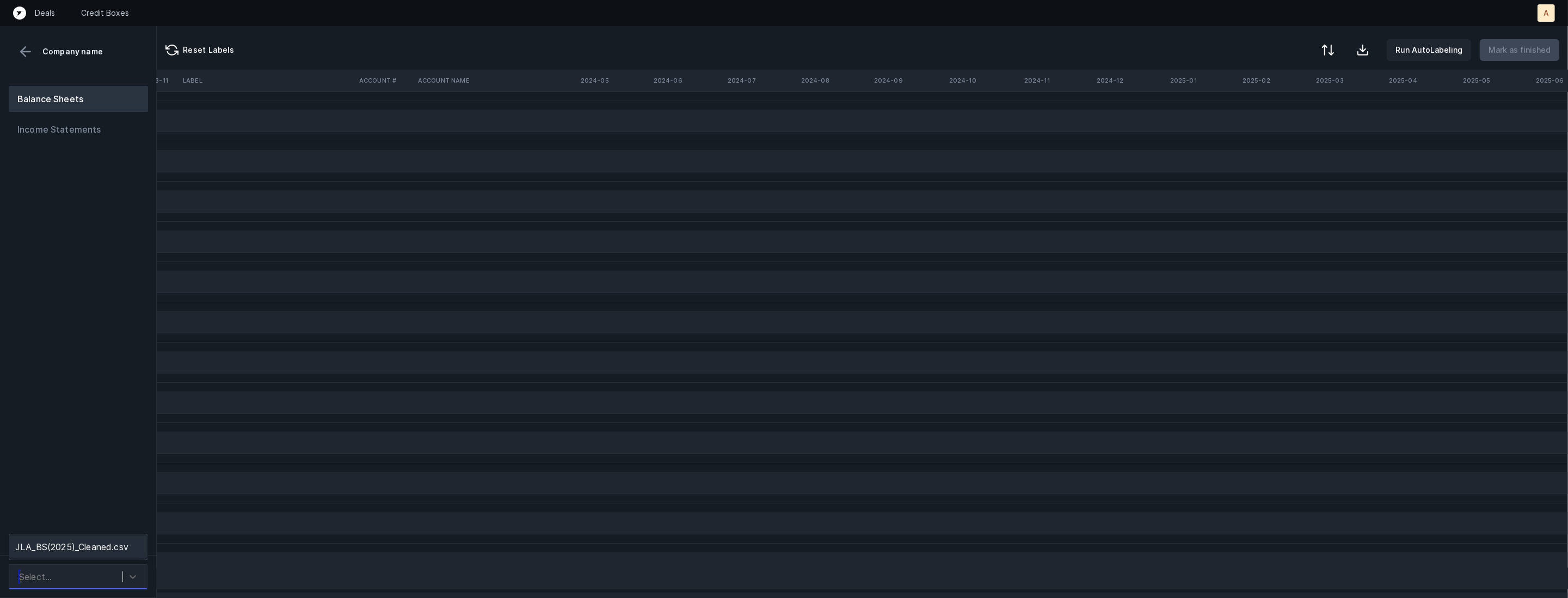
click at [76, 565] on div "Select..." at bounding box center [78, 577] width 139 height 25
click at [78, 550] on div "JLA_BS(2025)_Cleaned.csv" at bounding box center [78, 548] width 139 height 22
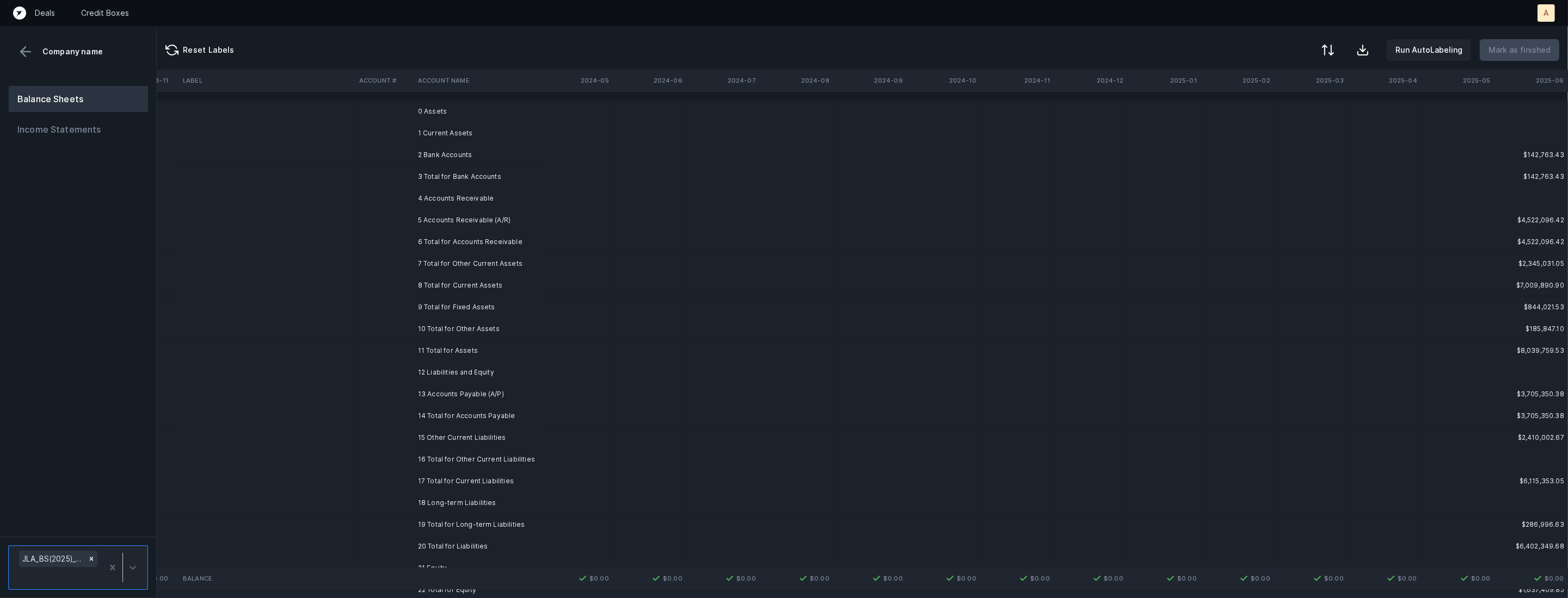
click at [475, 158] on td "2 Bank Accounts" at bounding box center [480, 155] width 133 height 22
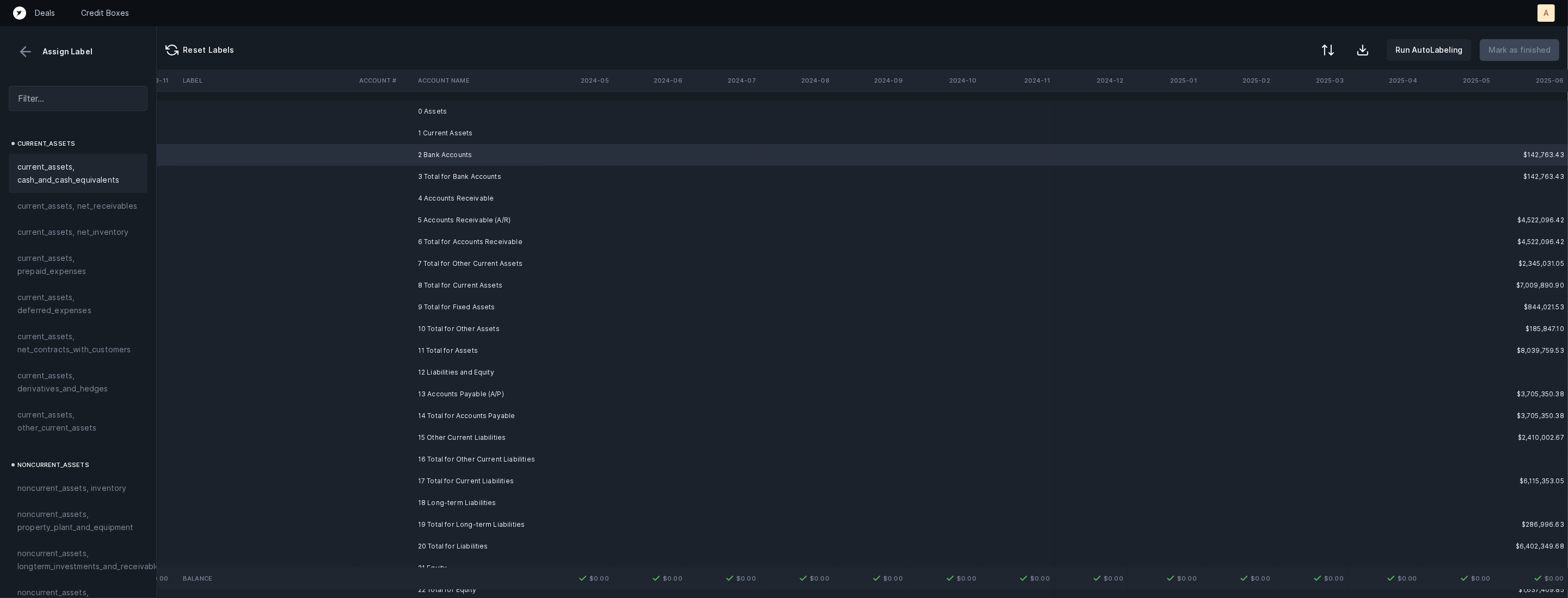
click at [89, 164] on span "current_assets, cash_and_cash_equivalents" at bounding box center [78, 173] width 121 height 26
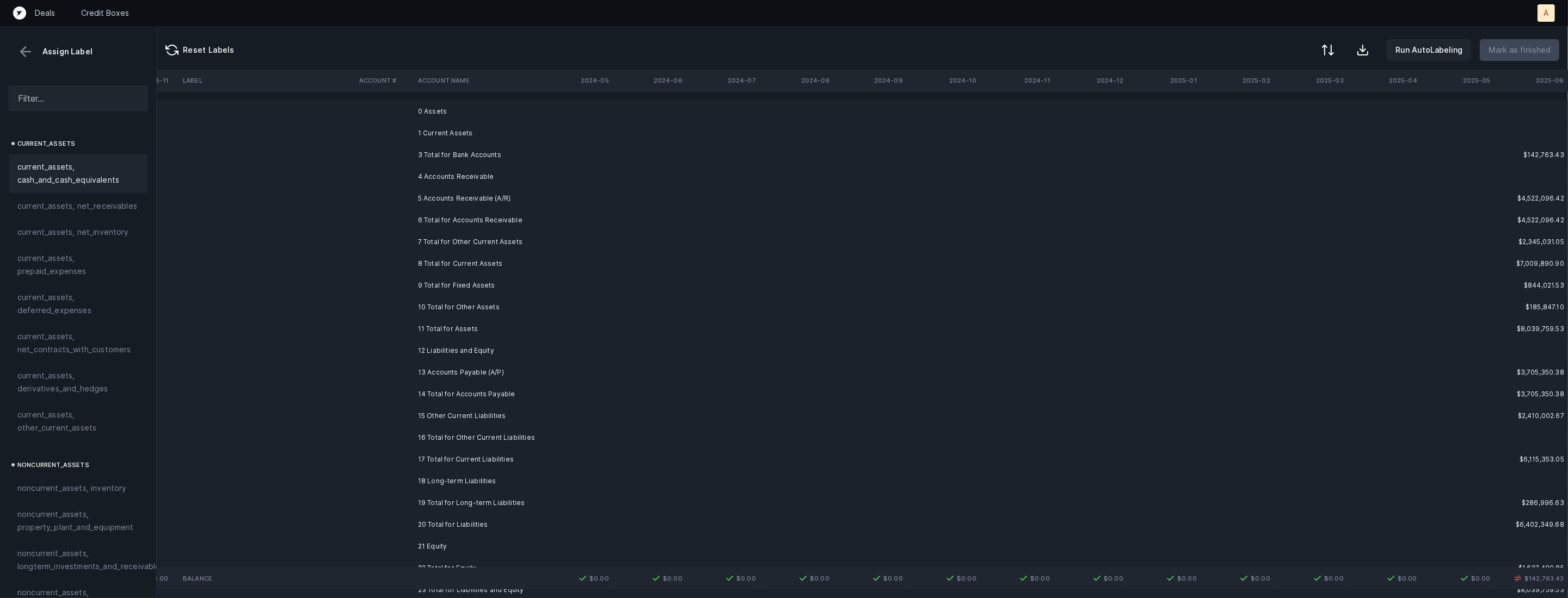
click at [426, 200] on td "5 Accounts Receivable (A/R)" at bounding box center [480, 198] width 133 height 22
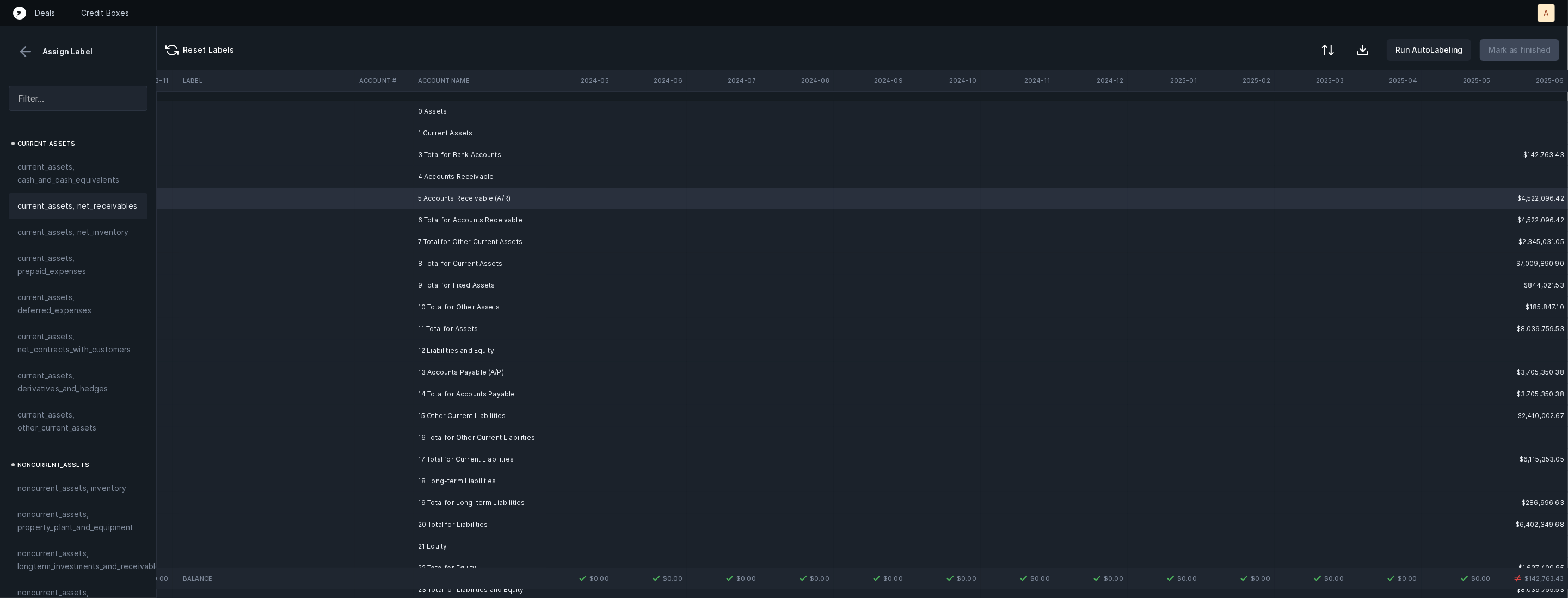
click at [106, 209] on span "current_assets, net_receivables" at bounding box center [77, 206] width 119 height 13
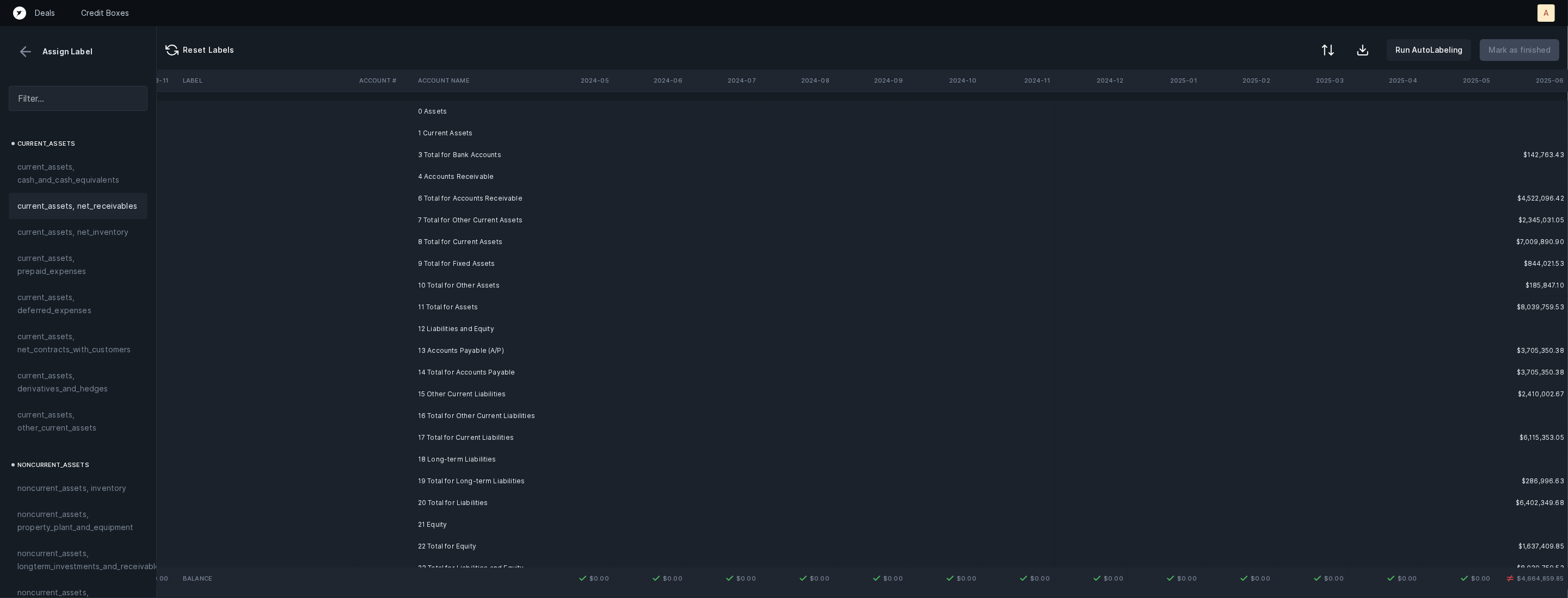
click at [493, 222] on td "7 Total for Other Current Assets" at bounding box center [480, 220] width 133 height 22
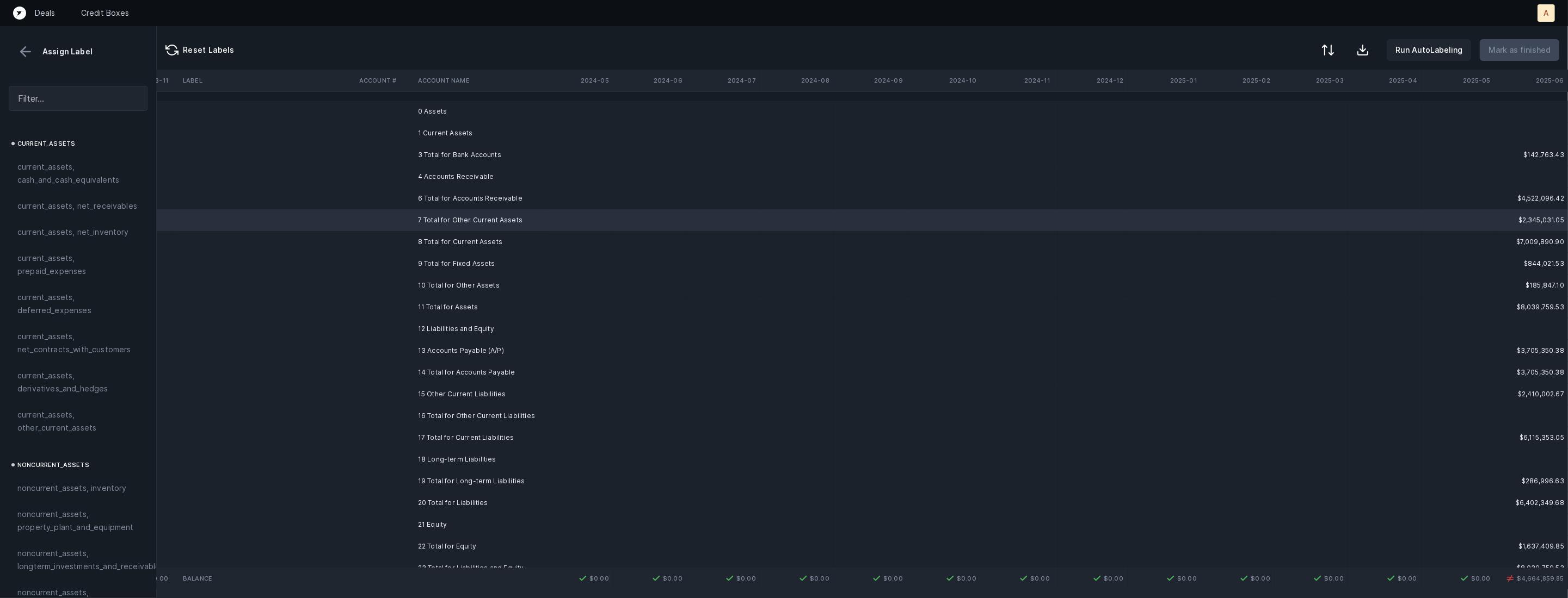
click at [467, 263] on td "9 Total for Fixed Assets" at bounding box center [480, 264] width 133 height 22
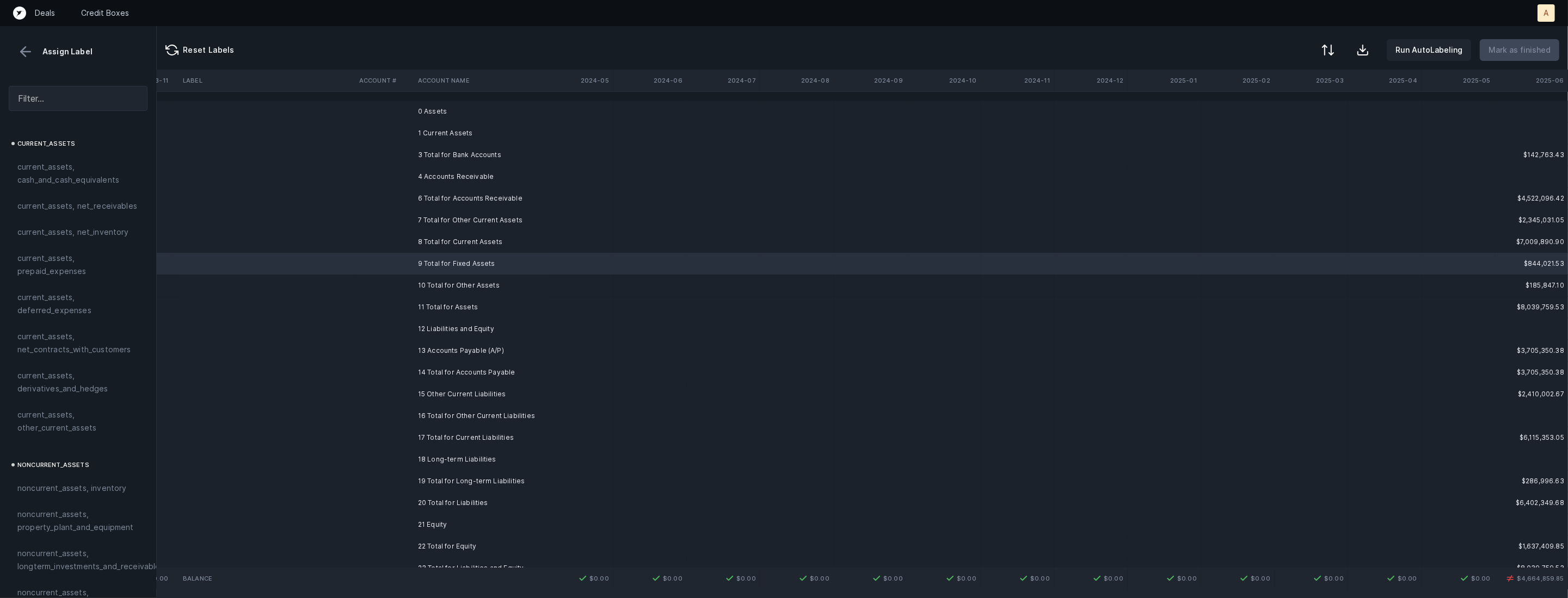
click at [471, 245] on td "8 Total for Current Assets" at bounding box center [480, 242] width 133 height 22
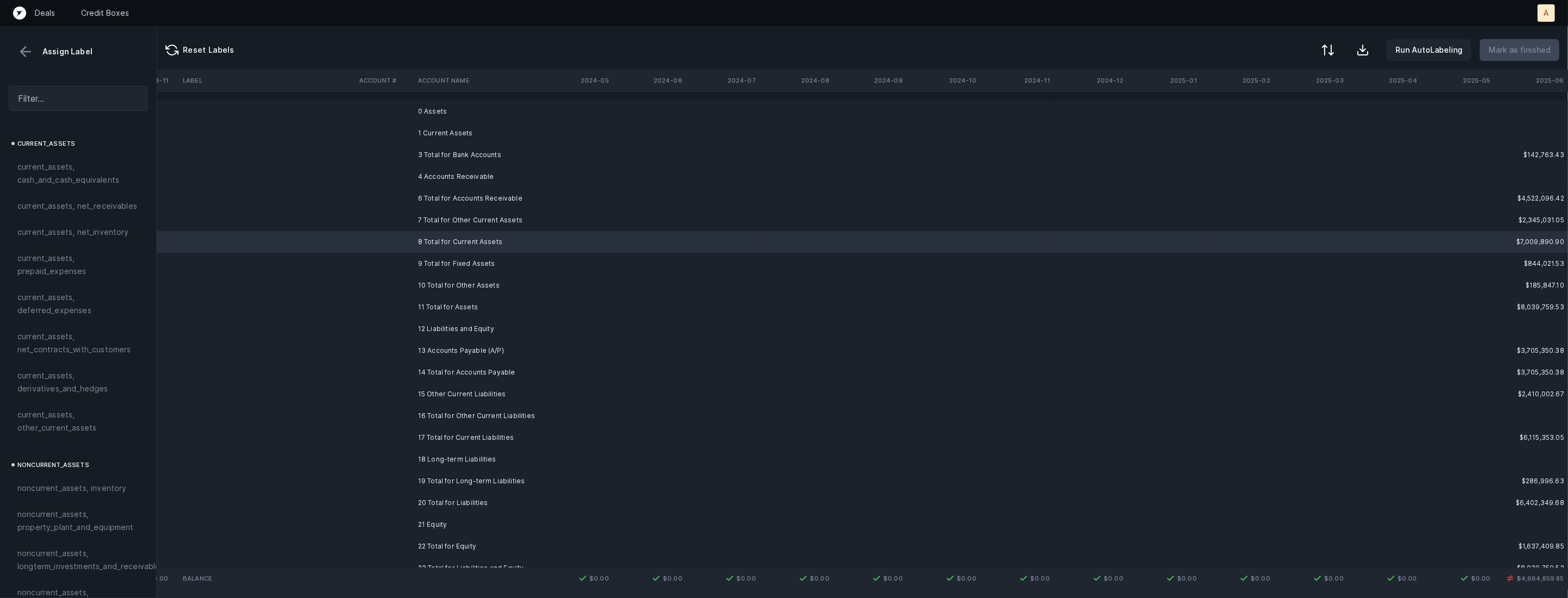
click at [461, 261] on td "9 Total for Fixed Assets" at bounding box center [480, 264] width 133 height 22
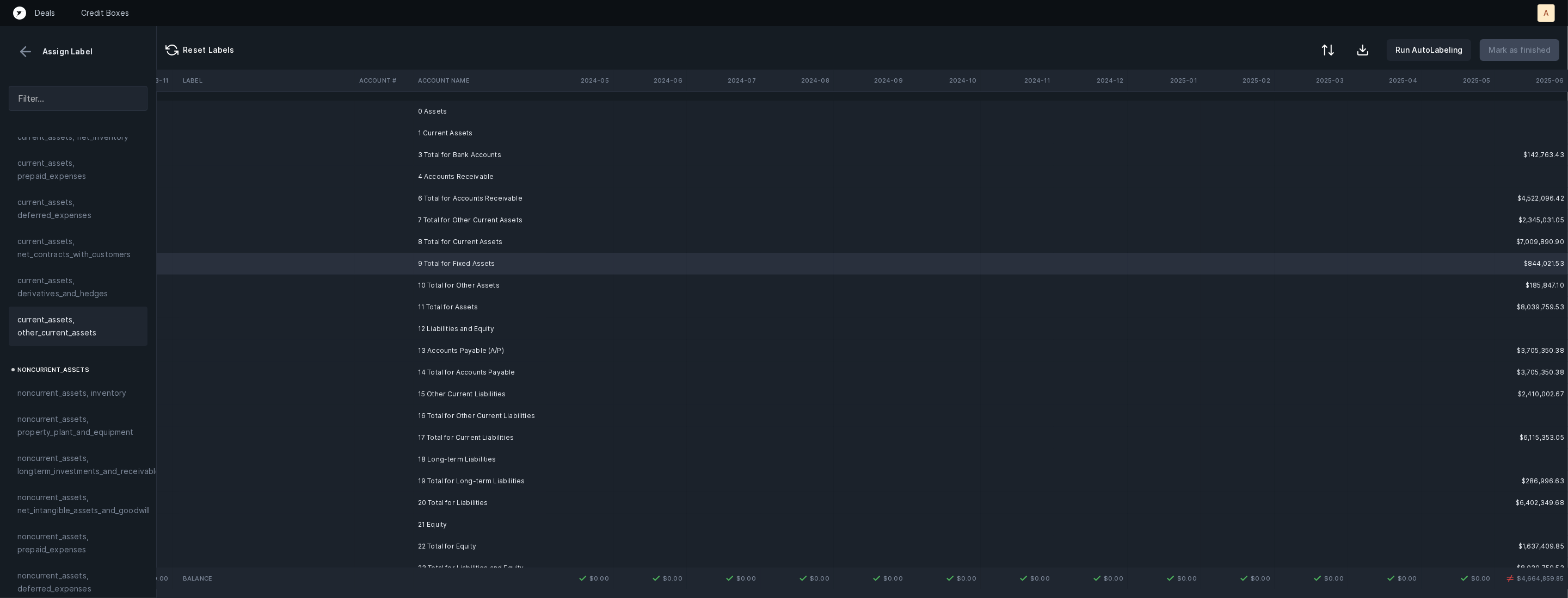
scroll to position [137, 0]
click at [82, 388] on span "noncurrent_assets, property_plant_and_equipment" at bounding box center [78, 384] width 121 height 26
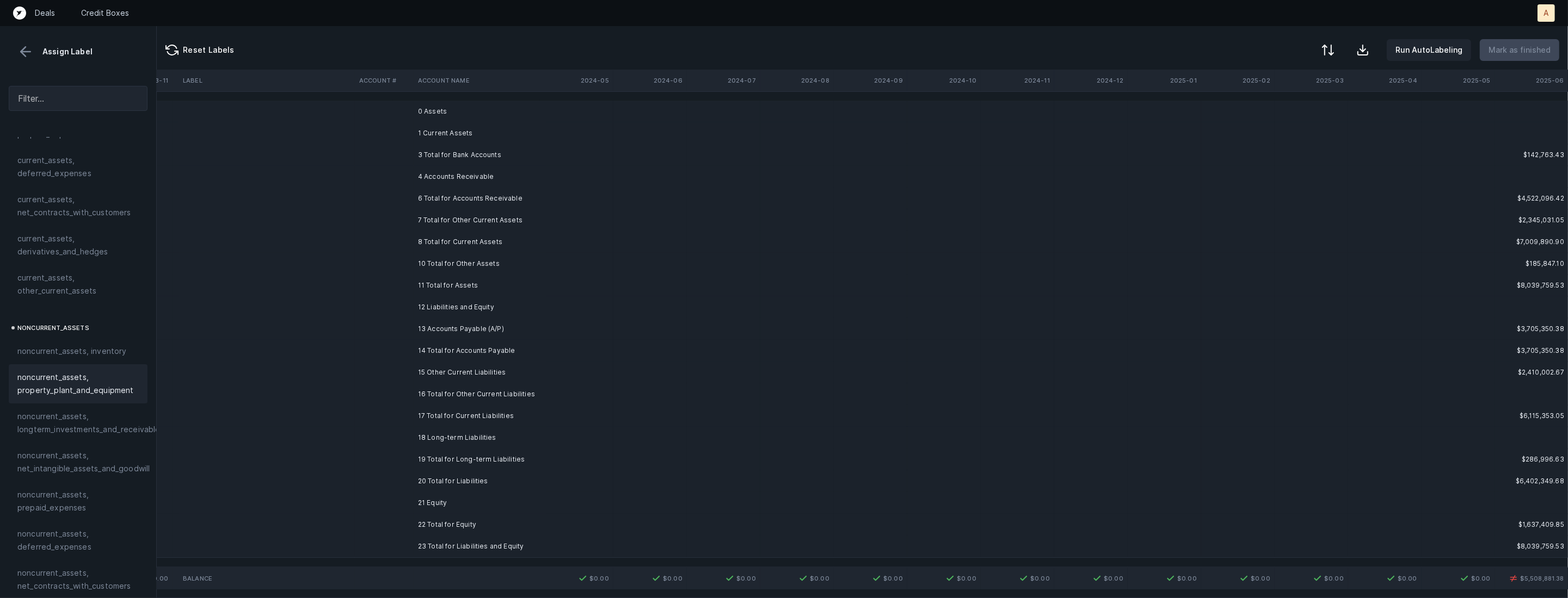
click at [422, 325] on td "13 Accounts Payable (A/P)" at bounding box center [480, 329] width 133 height 22
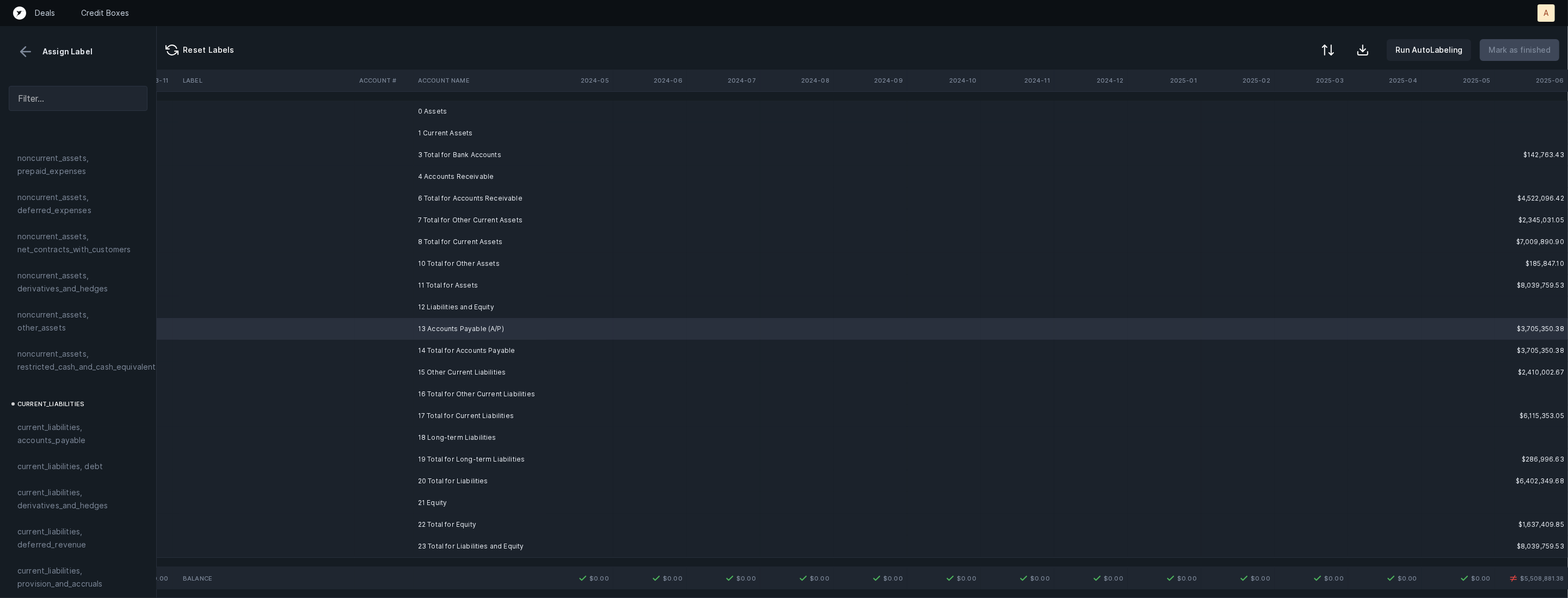
scroll to position [488, 0]
click at [63, 406] on span "current_liabilities, accounts_payable" at bounding box center [78, 419] width 121 height 26
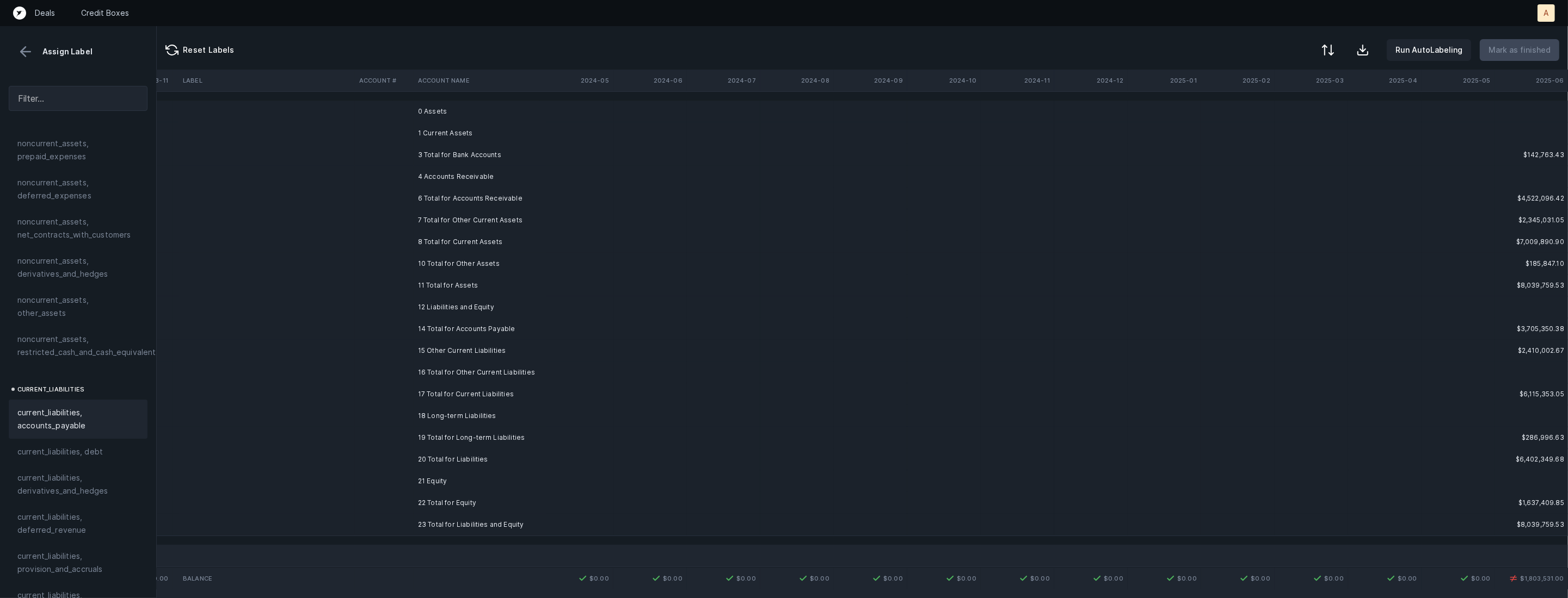
click at [373, 348] on td at bounding box center [384, 351] width 59 height 22
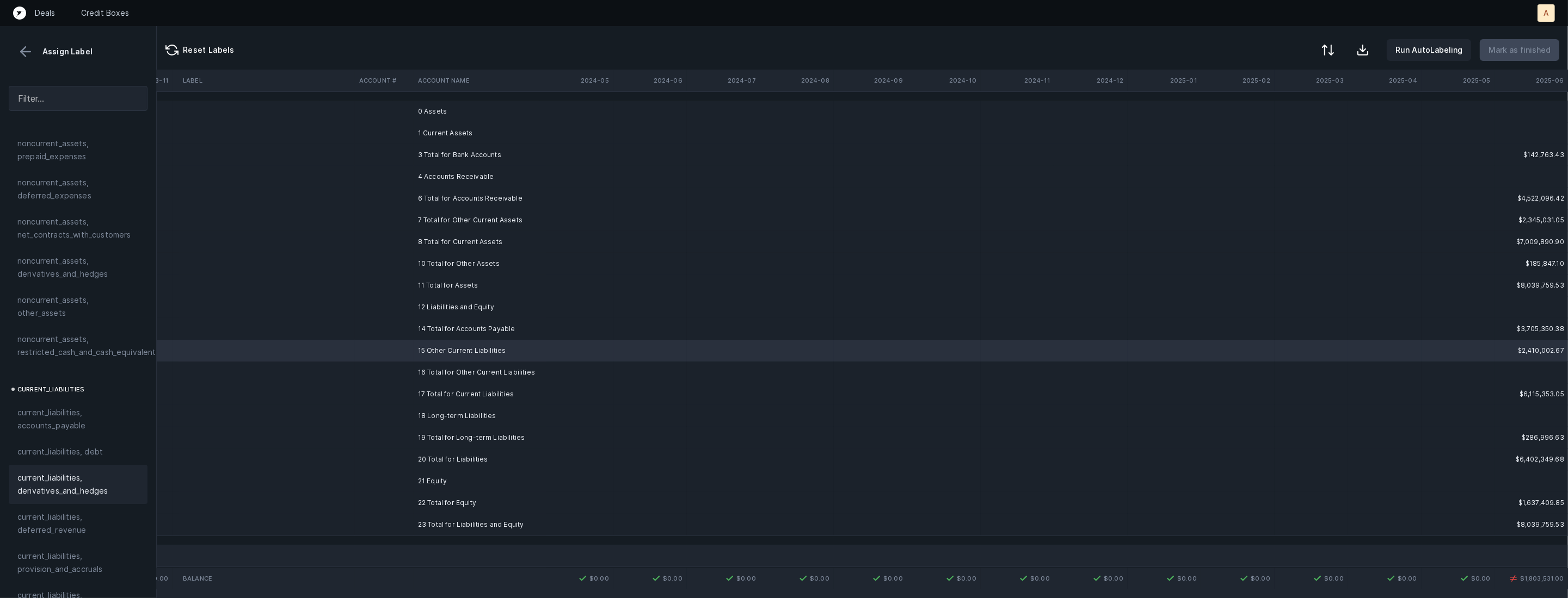
scroll to position [639, 0]
click at [44, 517] on span "current_liabilities, other_liabilities" at bounding box center [78, 530] width 121 height 26
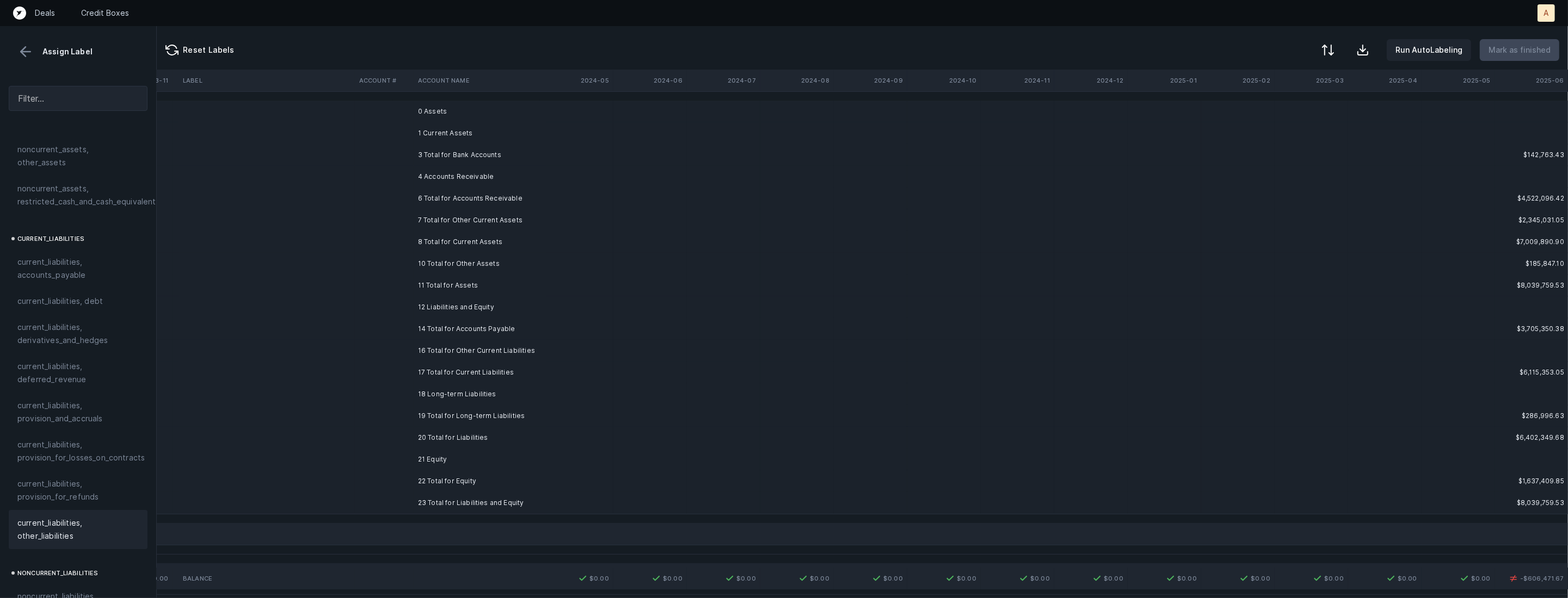
click at [394, 386] on td at bounding box center [384, 394] width 59 height 22
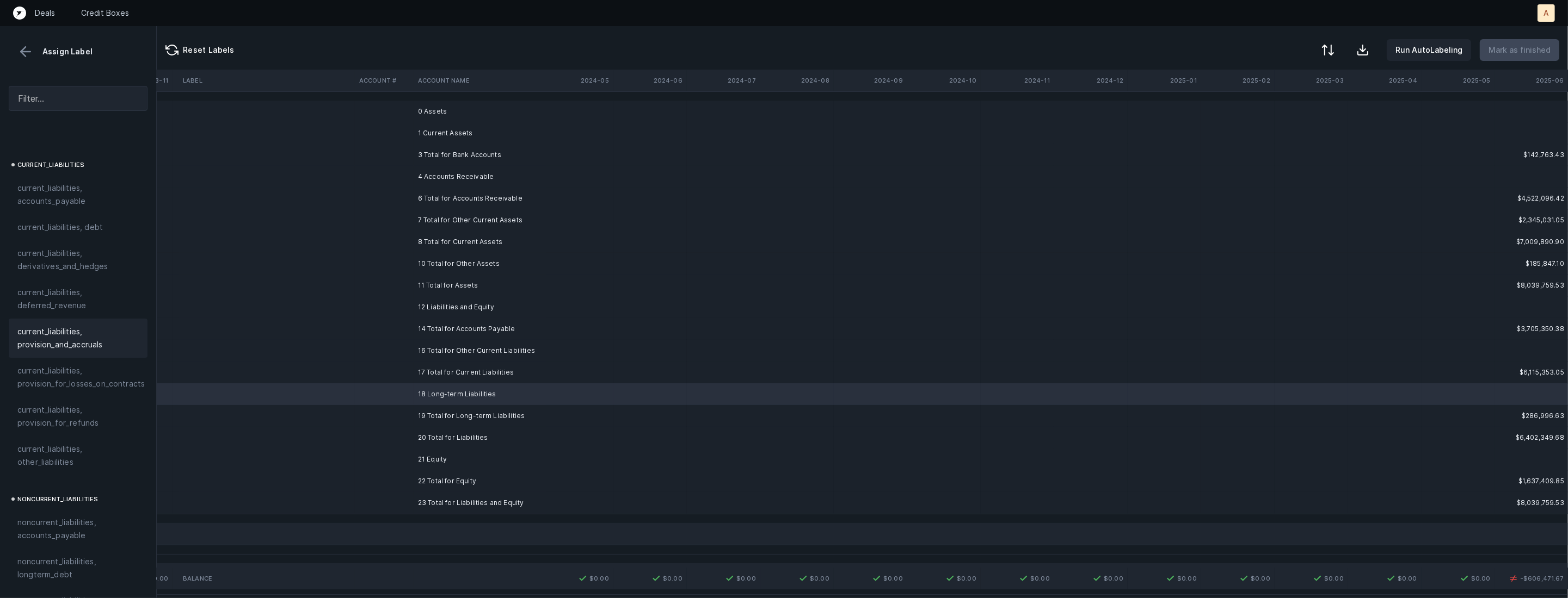
scroll to position [717, 0]
click at [410, 416] on td at bounding box center [384, 416] width 59 height 22
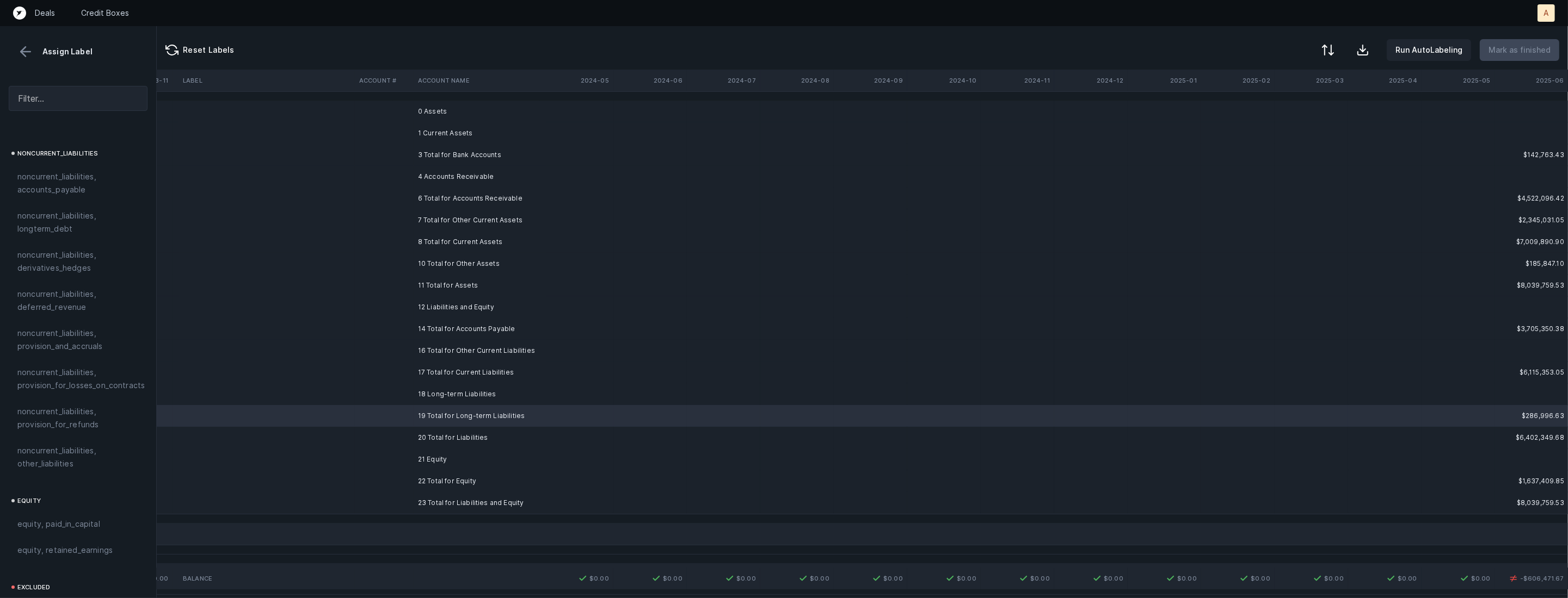
scroll to position [1073, 0]
click at [87, 431] on span "noncurrent_liabilities, other_liabilities" at bounding box center [78, 444] width 121 height 26
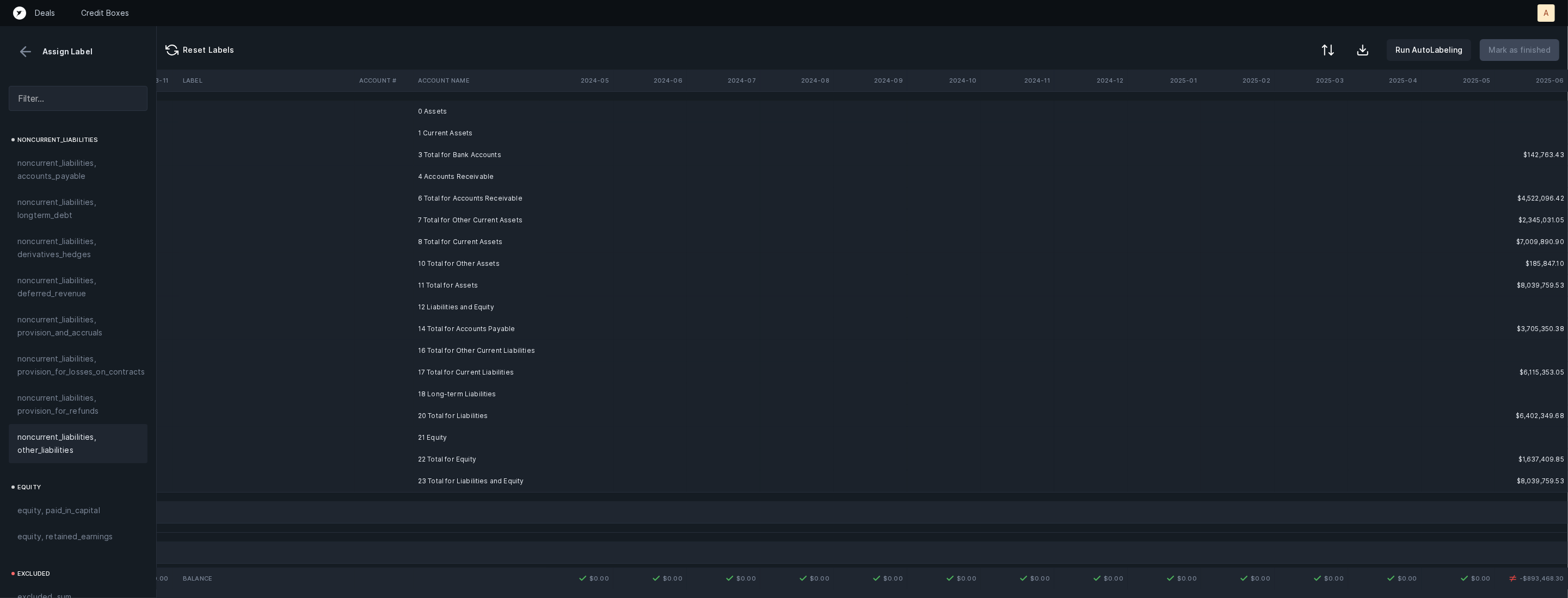
click at [450, 461] on td "22 Total for Equity" at bounding box center [480, 460] width 133 height 22
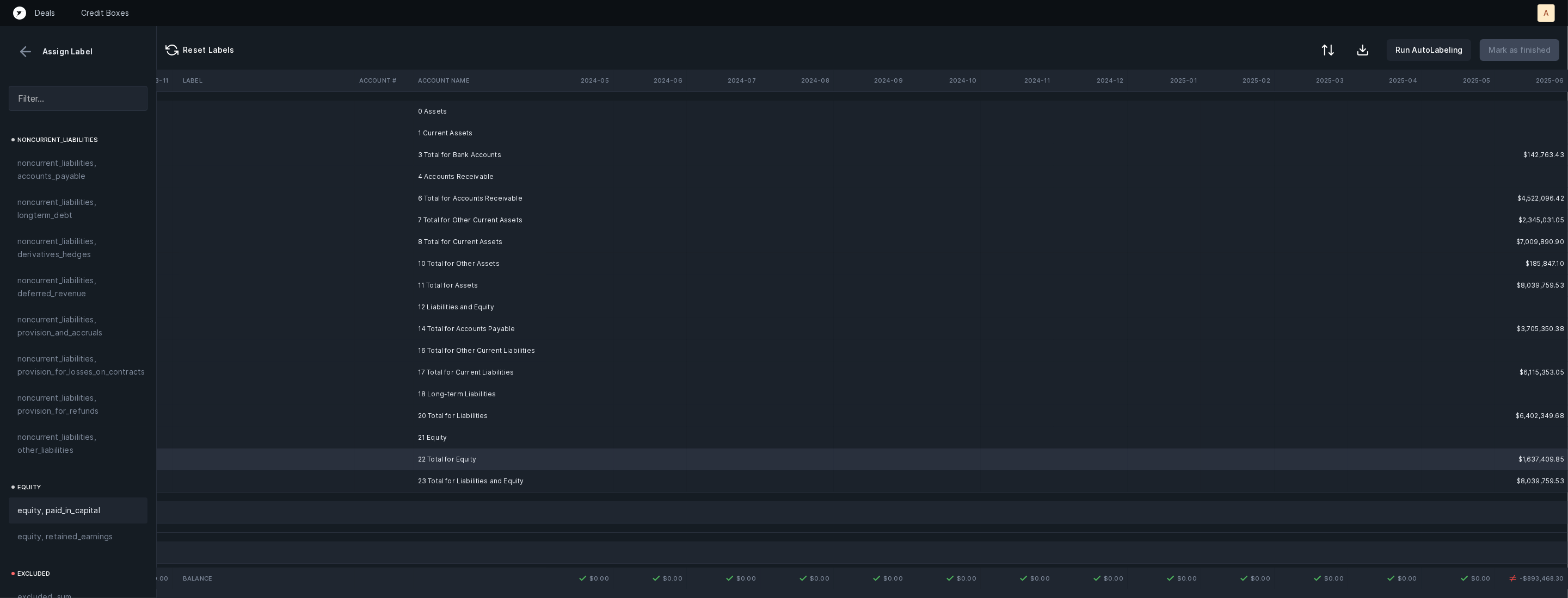
click at [91, 504] on span "equity, paid_in_capital" at bounding box center [59, 510] width 83 height 13
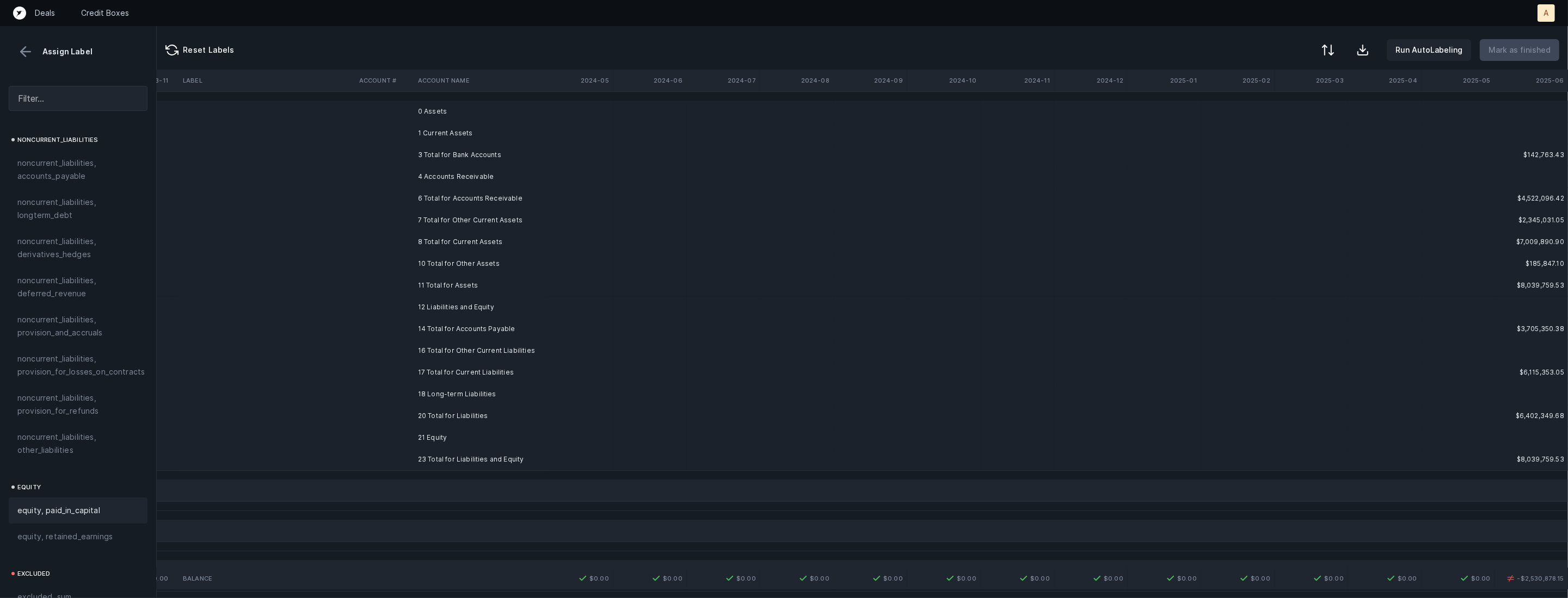
click at [580, 212] on td at bounding box center [577, 220] width 74 height 22
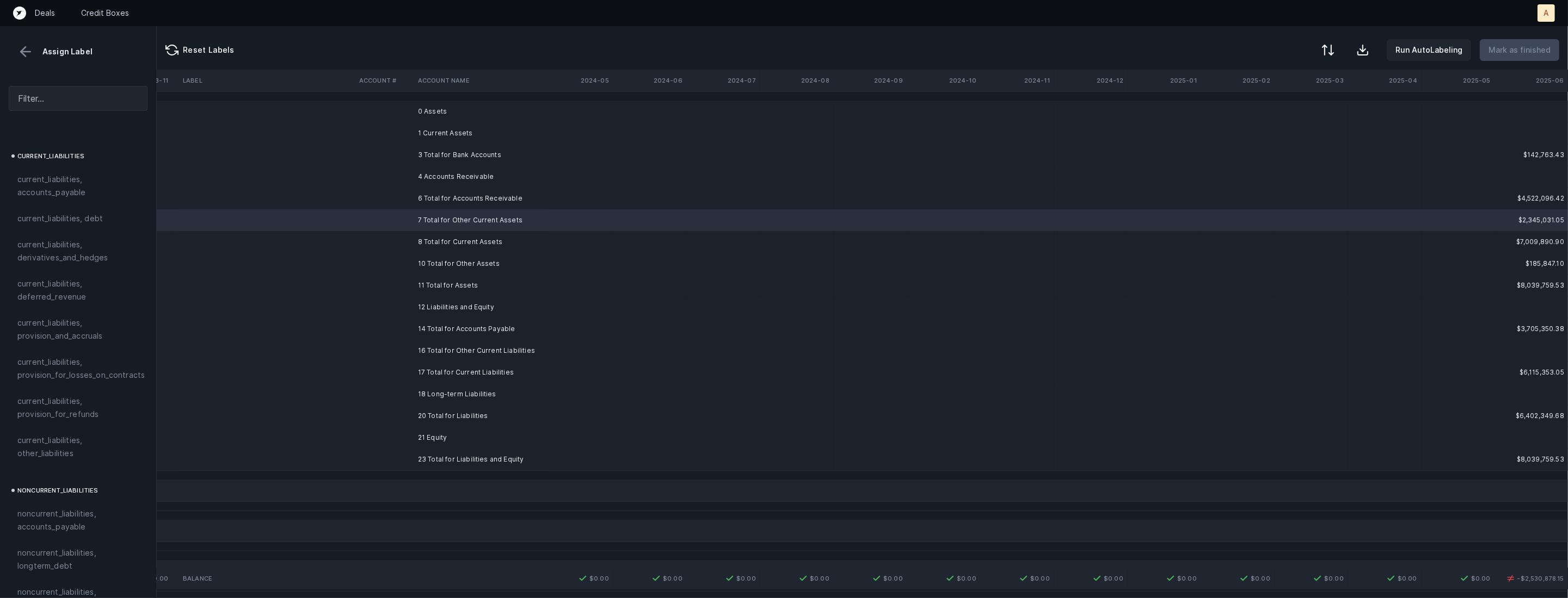
scroll to position [578, 0]
click at [63, 205] on span "noncurrent_assets, other_assets" at bounding box center [78, 218] width 121 height 26
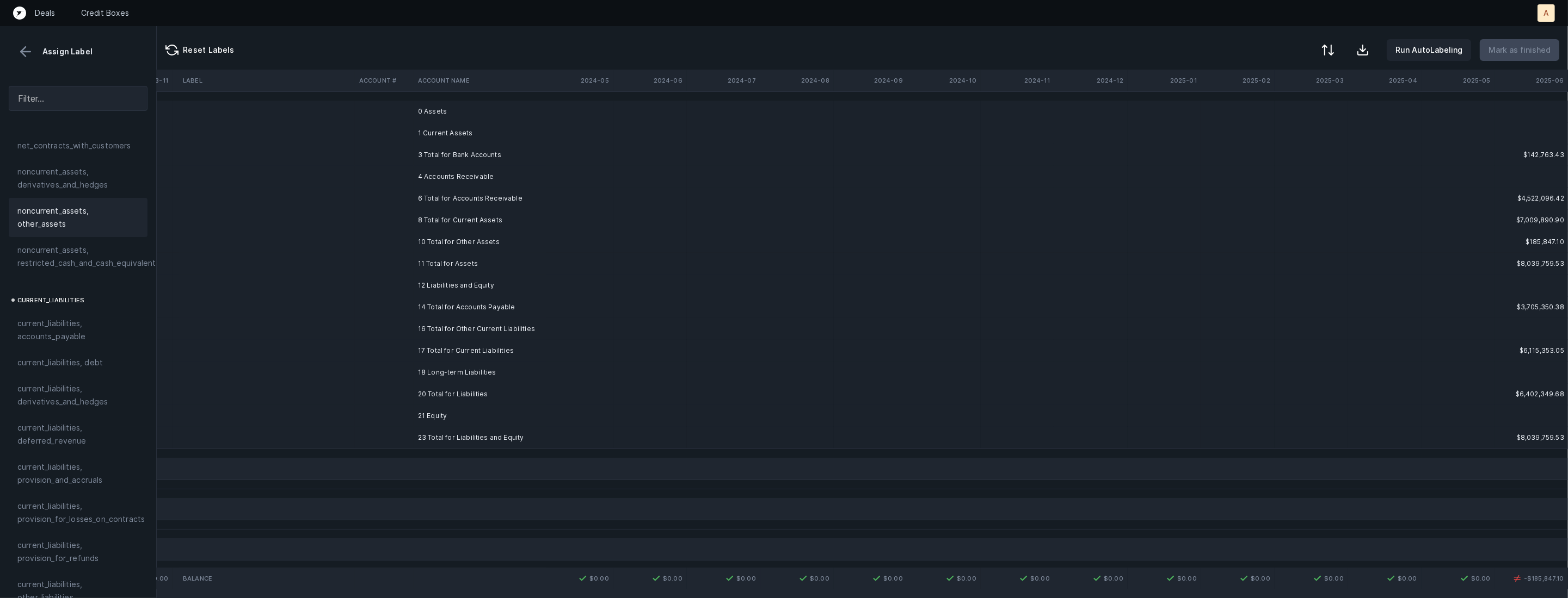
click at [624, 245] on td at bounding box center [650, 242] width 74 height 22
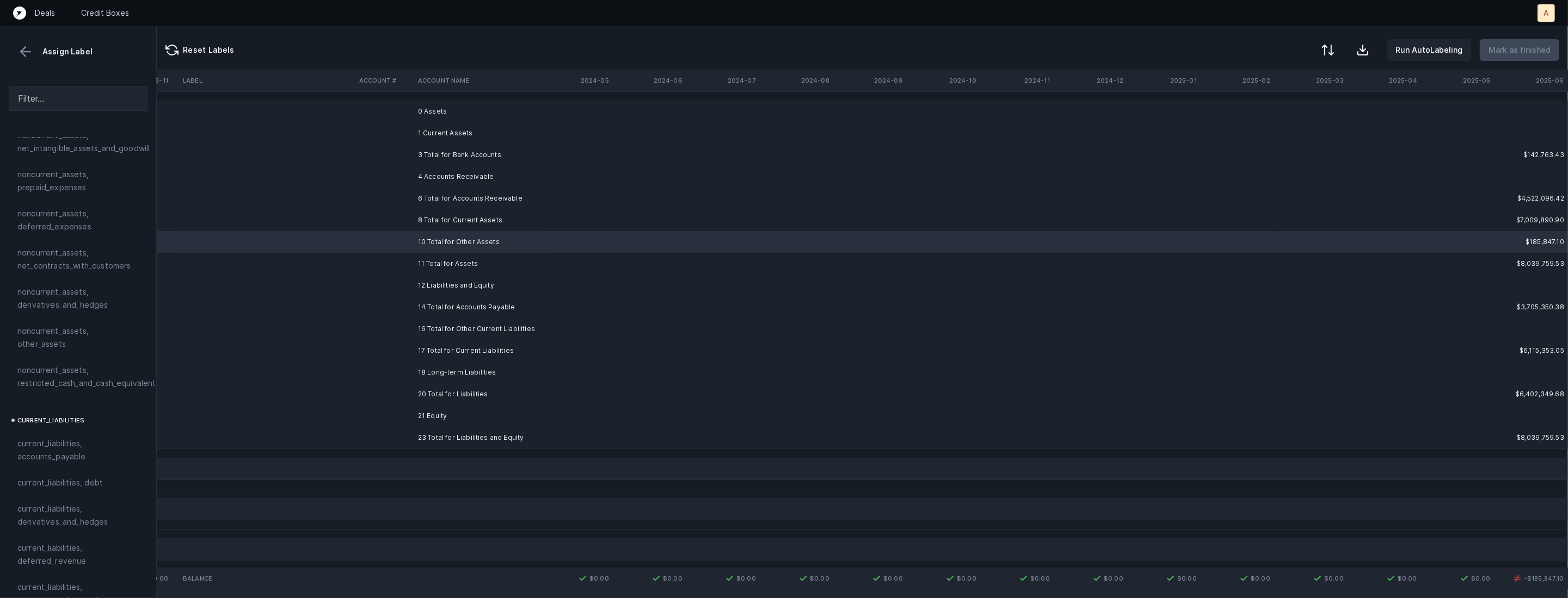
scroll to position [455, 0]
click at [82, 345] on div "noncurrent_assets, other_assets" at bounding box center [78, 340] width 139 height 39
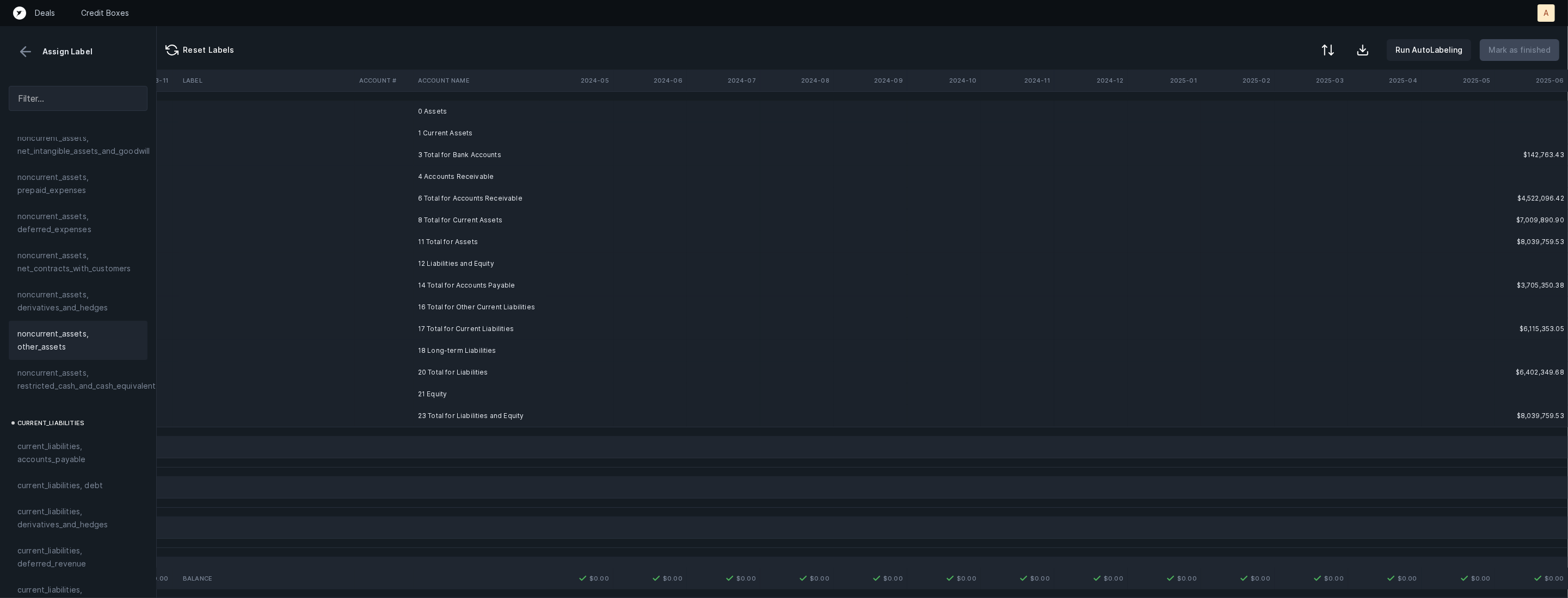
click at [448, 118] on td "0 Assets" at bounding box center [480, 112] width 133 height 22
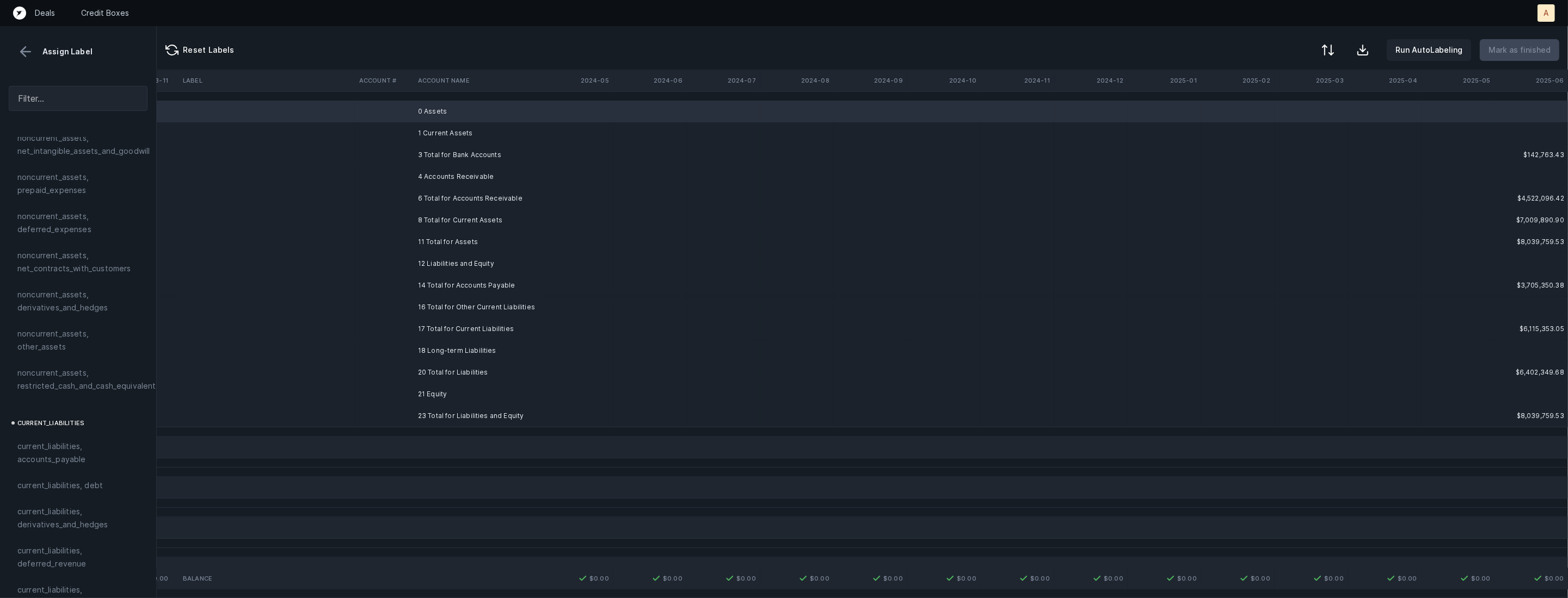
click at [439, 138] on td "1 Current Assets" at bounding box center [480, 133] width 133 height 22
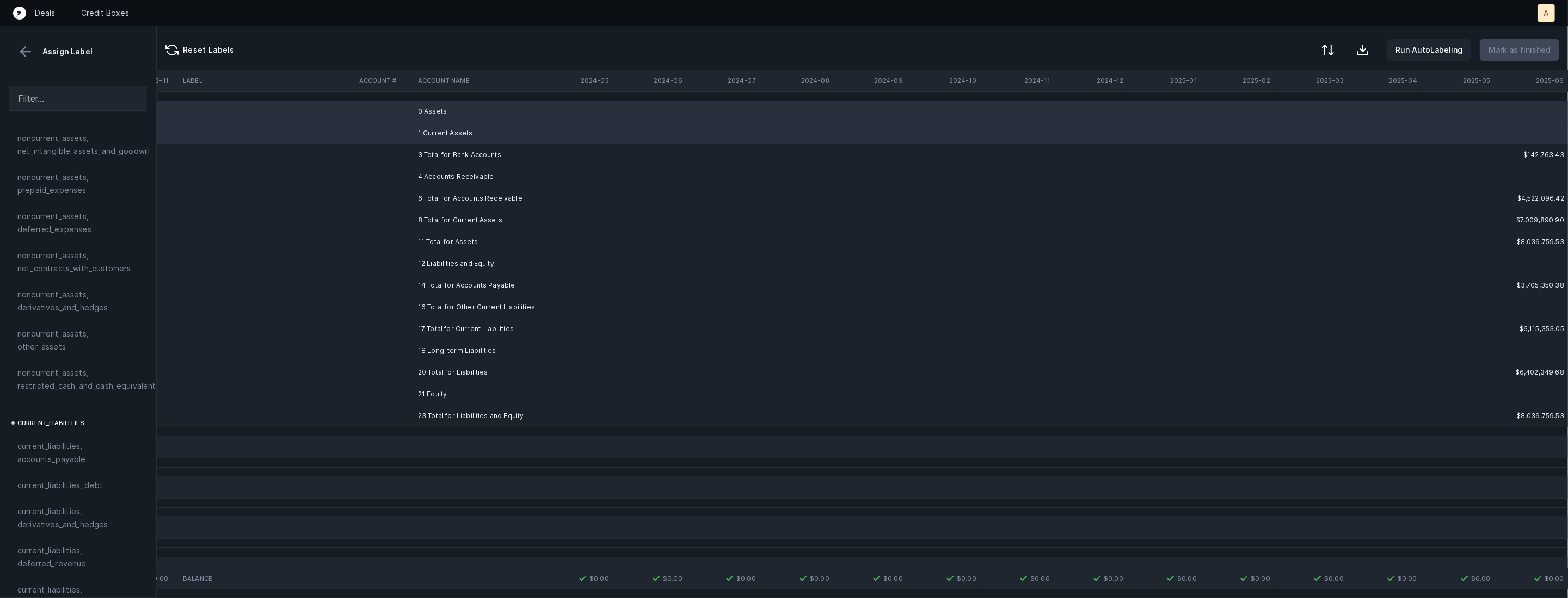
click at [439, 175] on td "4 Accounts Receivable" at bounding box center [480, 177] width 133 height 22
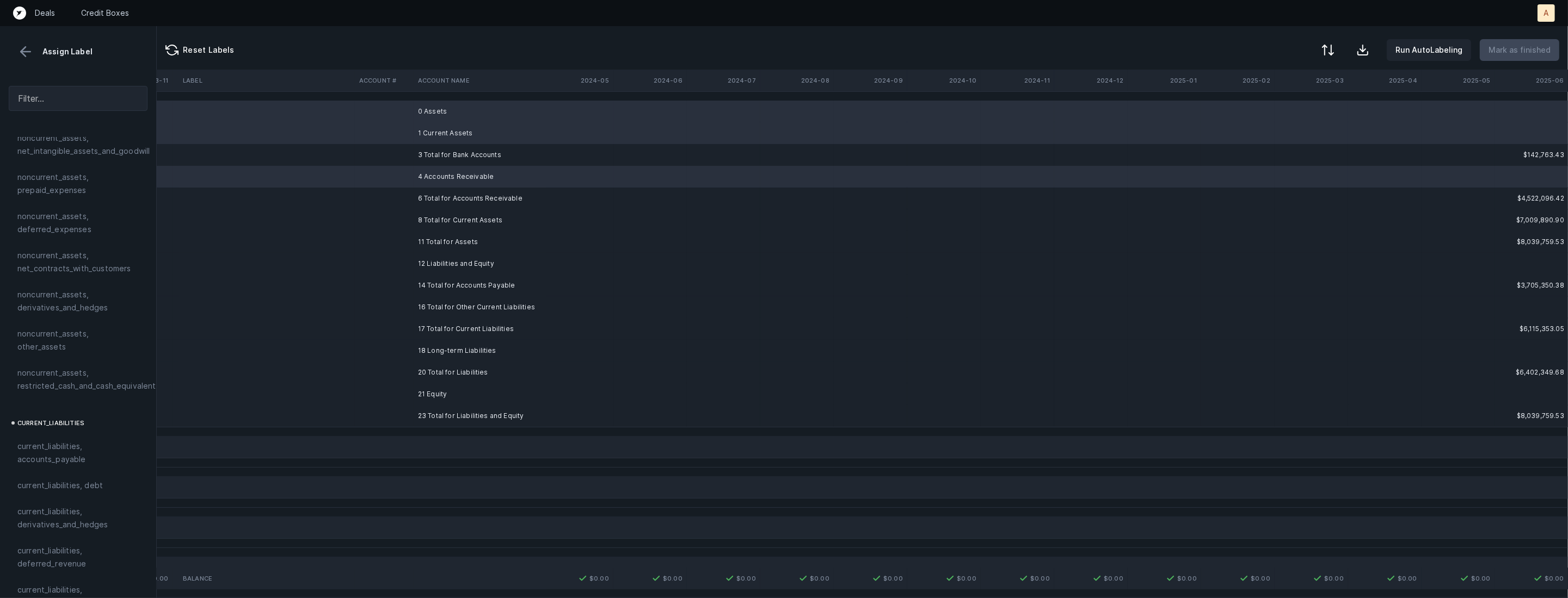
click at [426, 265] on td "12 Liabilities and Equity" at bounding box center [480, 264] width 133 height 22
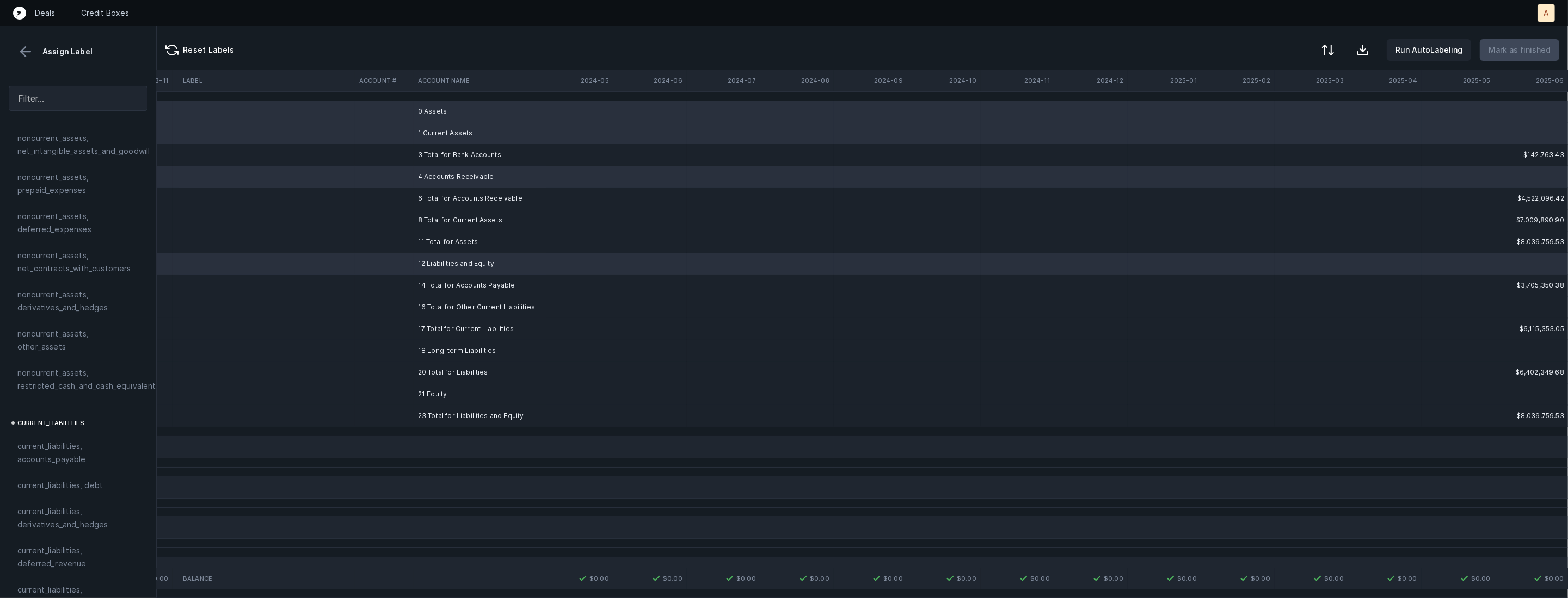
click at [425, 344] on td "18 Long-term Liabilities" at bounding box center [480, 351] width 133 height 22
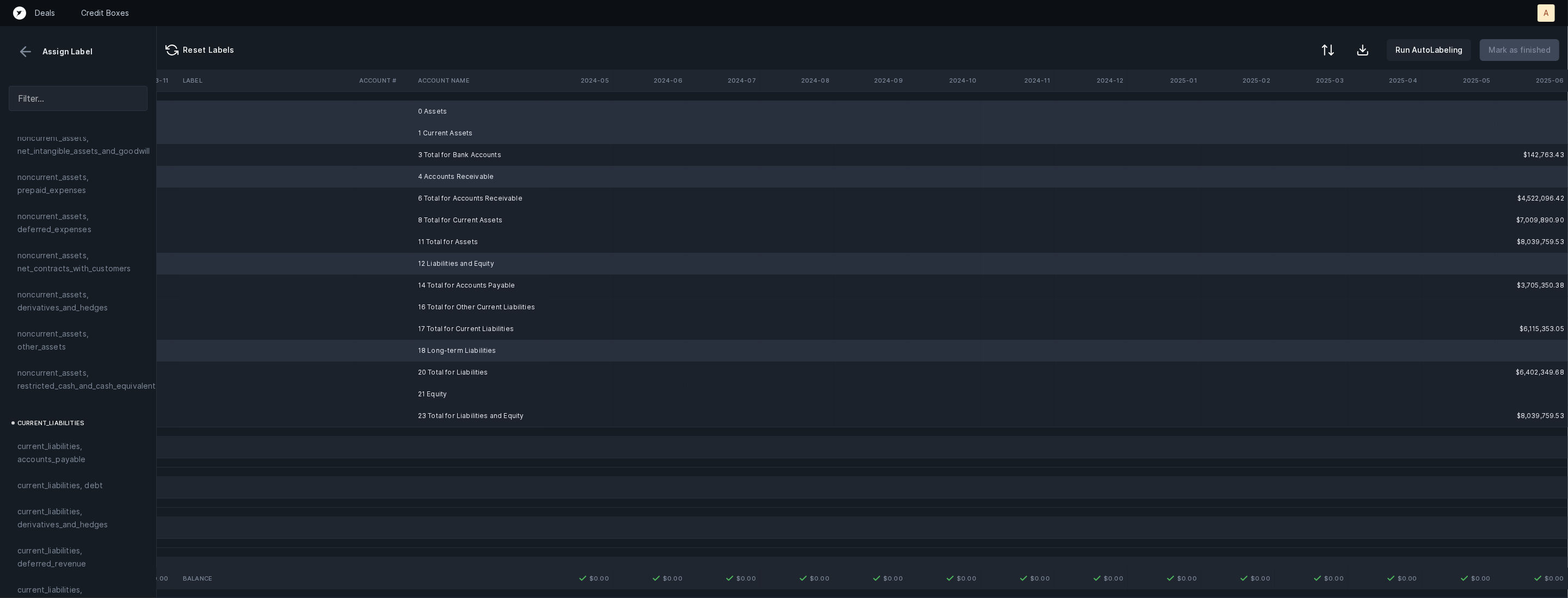
click at [418, 394] on td "21 Equity" at bounding box center [480, 394] width 133 height 22
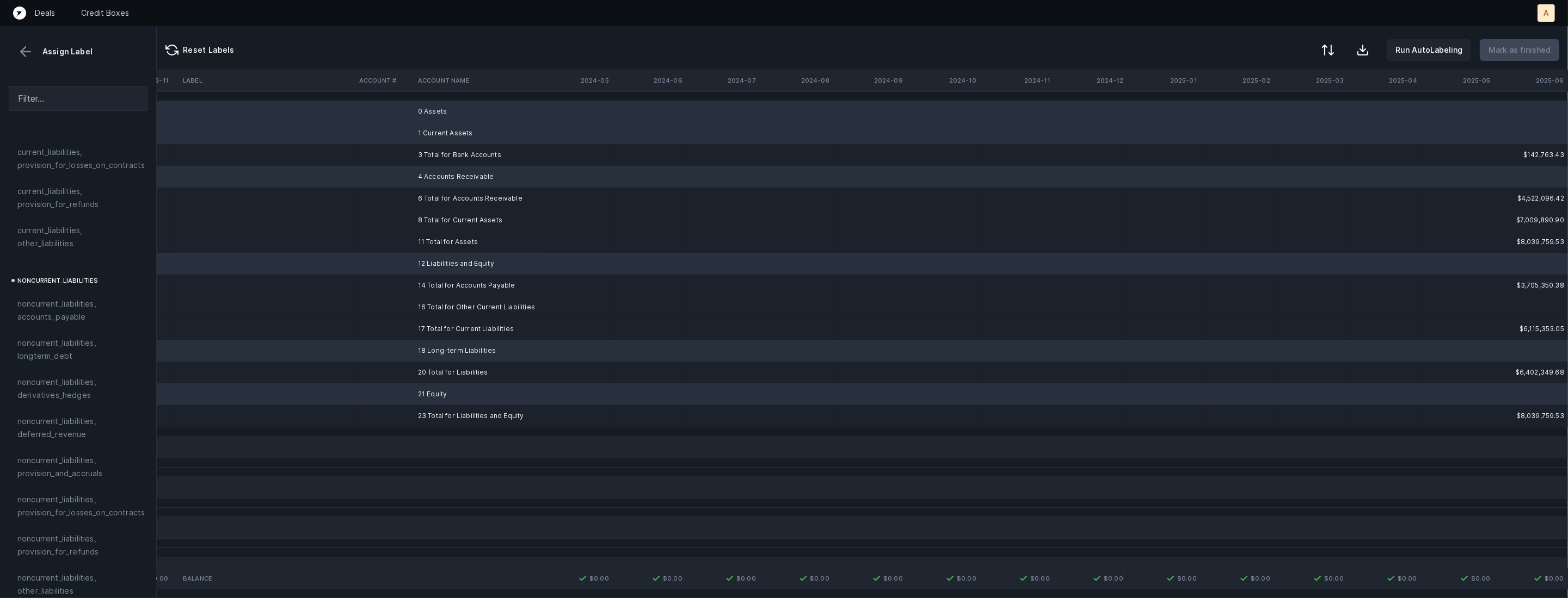
scroll to position [1160, 0]
click at [57, 582] on span "excluded, blank" at bounding box center [47, 588] width 59 height 13
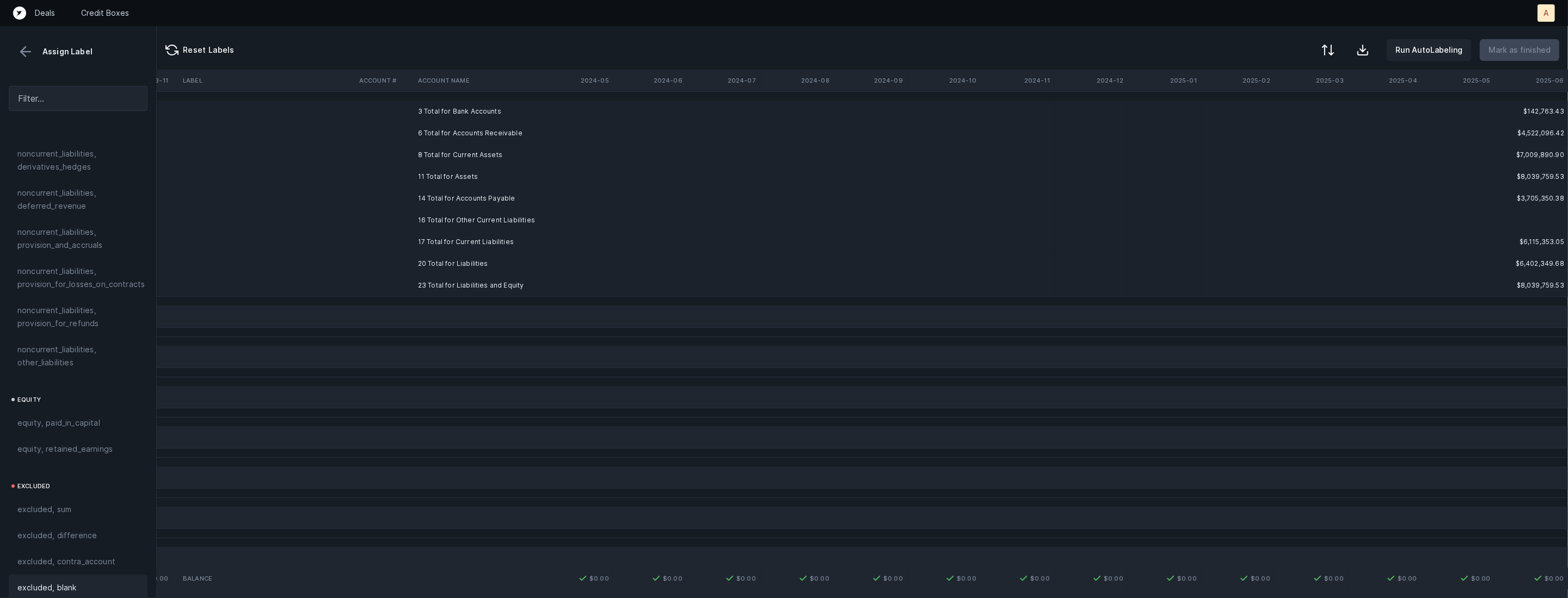
click at [457, 115] on td "3 Total for Bank Accounts" at bounding box center [480, 112] width 133 height 22
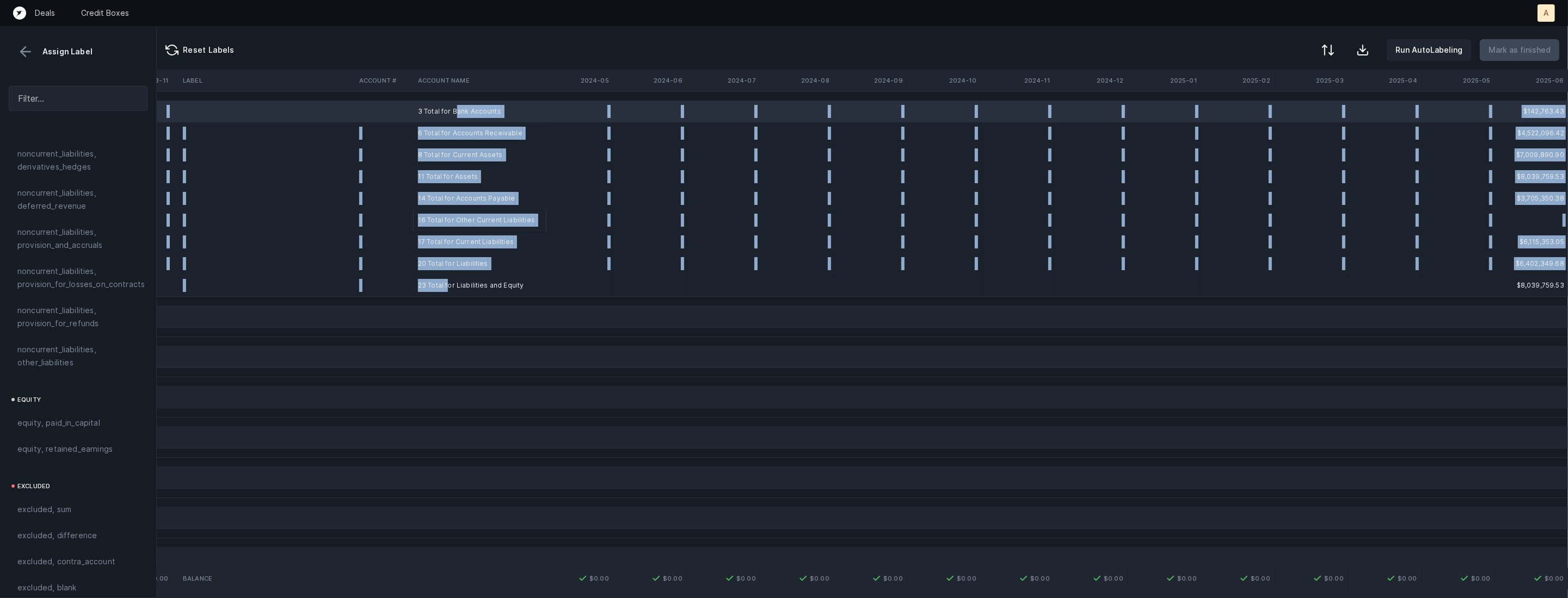
click at [450, 284] on td "23 Total for Liabilities and Equity" at bounding box center [480, 286] width 133 height 22
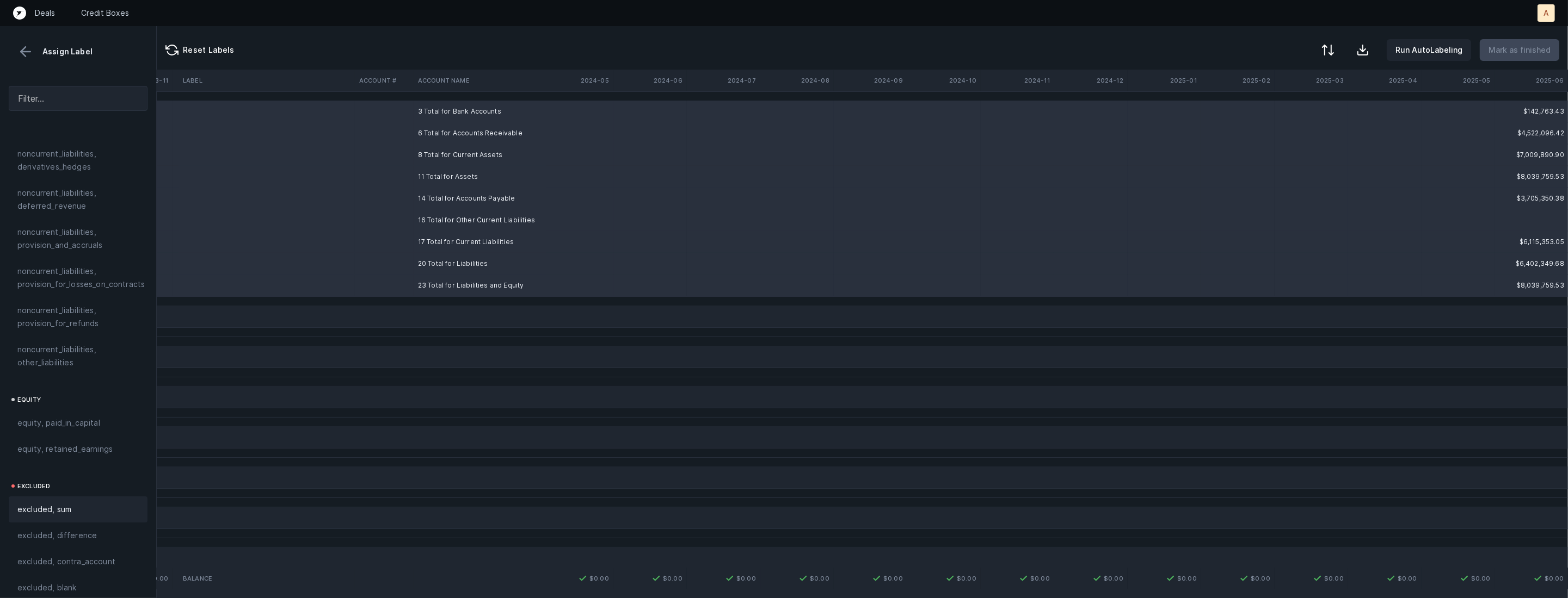
click at [73, 503] on div "excluded, sum" at bounding box center [78, 509] width 121 height 13
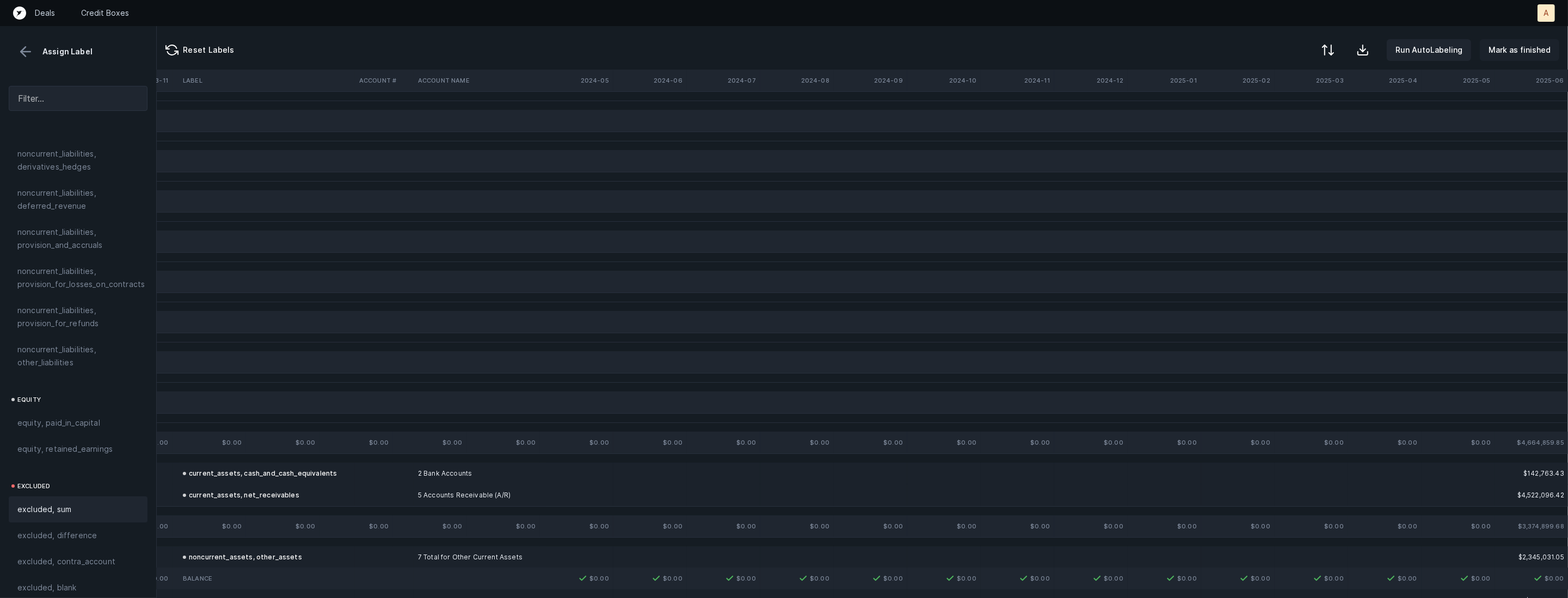
click at [1521, 53] on p "Mark as finished" at bounding box center [1520, 50] width 62 height 13
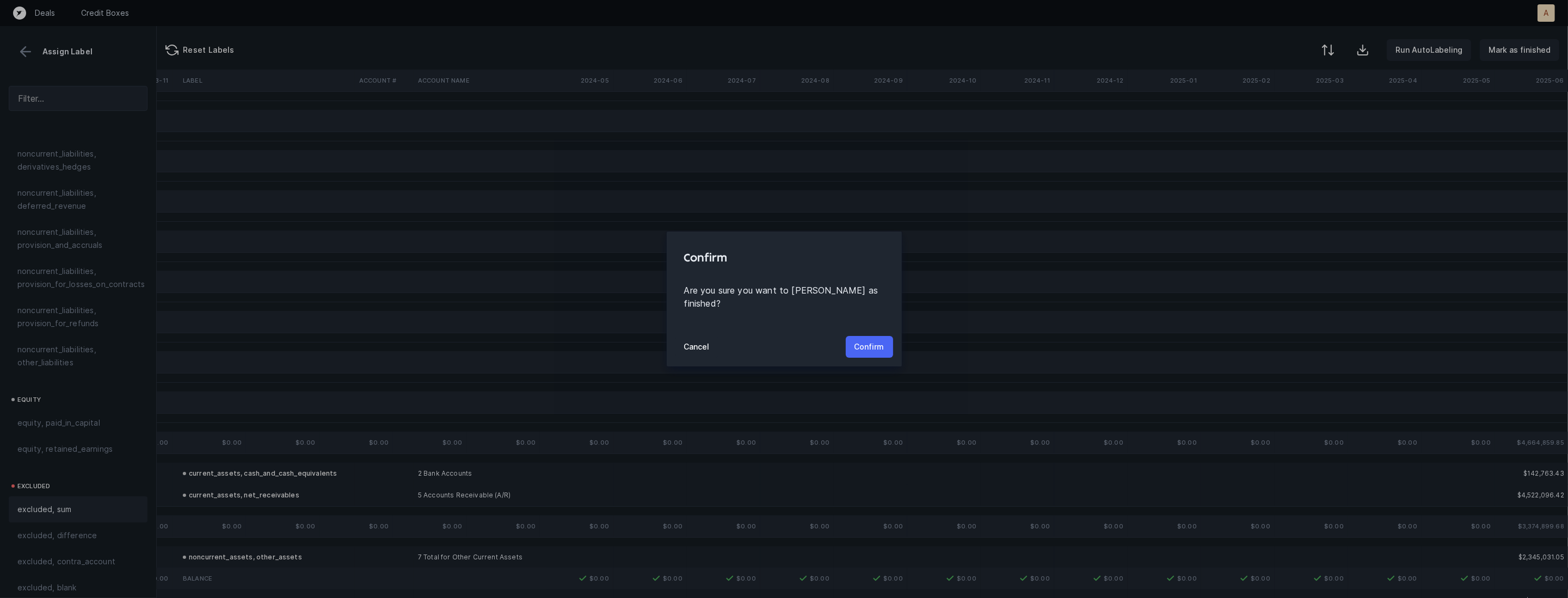
click at [877, 340] on p "Confirm" at bounding box center [869, 346] width 30 height 13
click at [877, 338] on button "Confirm" at bounding box center [869, 347] width 47 height 22
